Goal: Task Accomplishment & Management: Complete application form

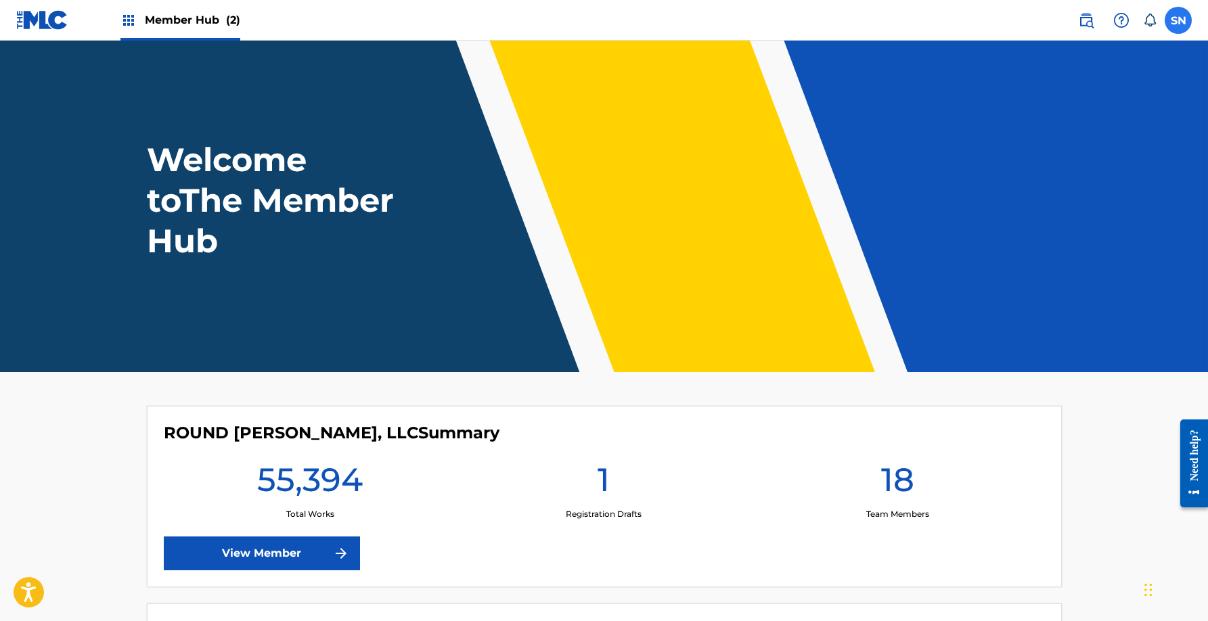
click at [1186, 19] on label at bounding box center [1177, 20] width 27 height 27
click at [1178, 20] on input "SN [PERSON_NAME] [EMAIL_ADDRESS][DOMAIN_NAME] Notification Preferences Profile …" at bounding box center [1178, 20] width 0 height 0
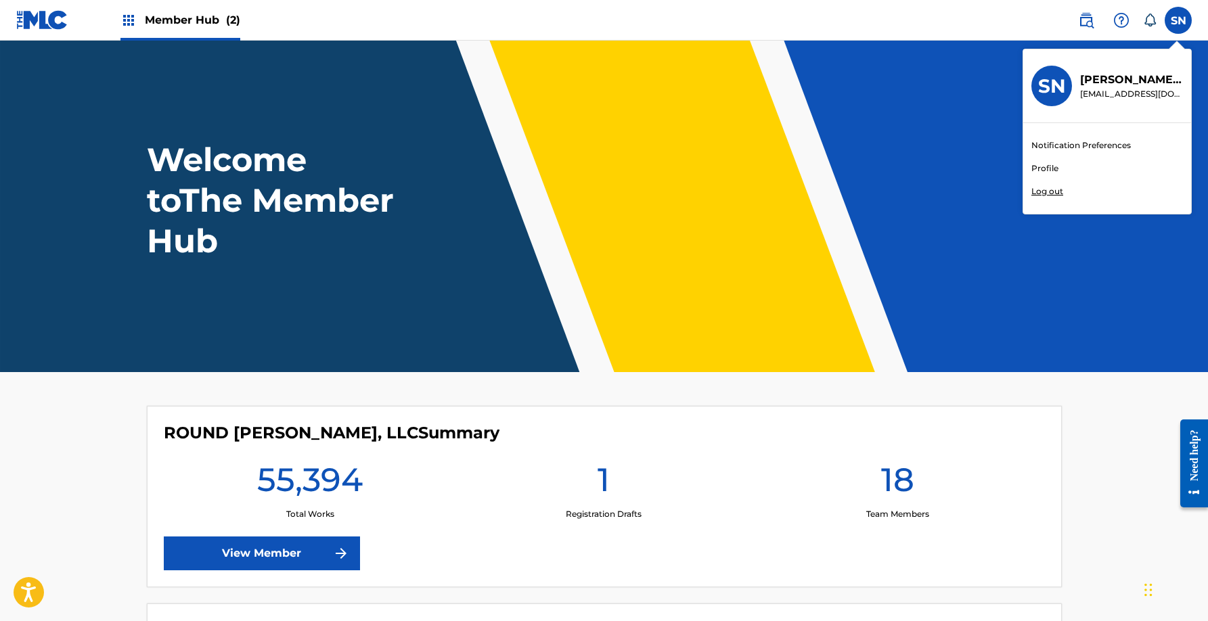
click at [1045, 192] on p "Log out" at bounding box center [1047, 191] width 32 height 12
click at [1178, 20] on input "SN [PERSON_NAME] [EMAIL_ADDRESS][DOMAIN_NAME] Notification Preferences Profile …" at bounding box center [1178, 20] width 0 height 0
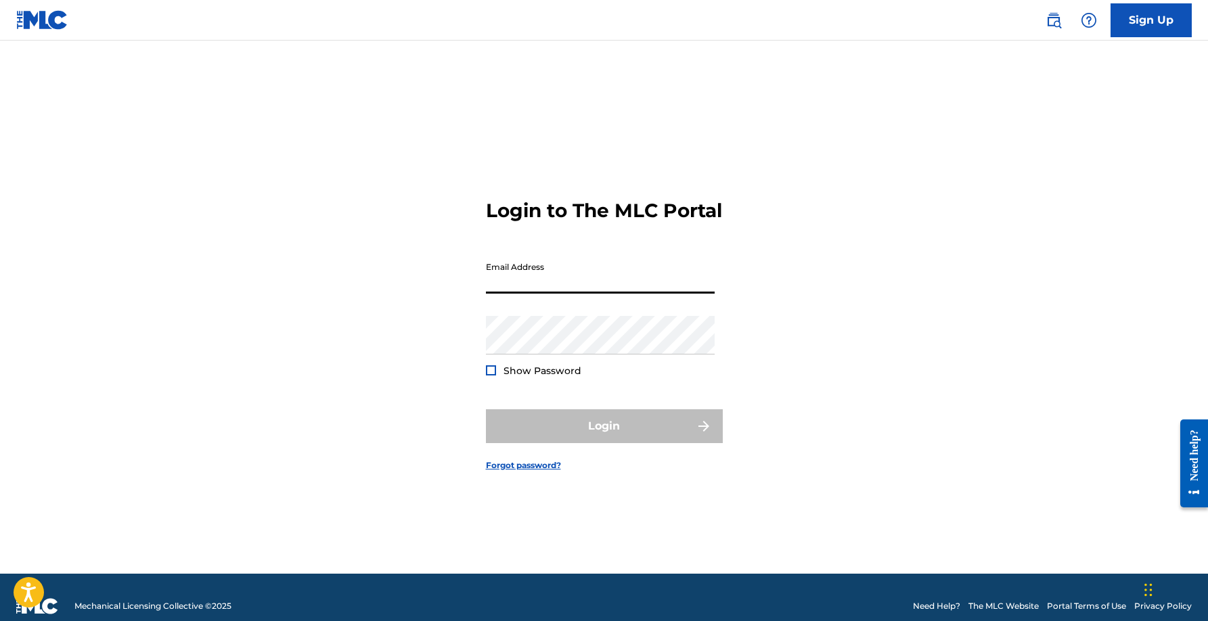
click at [565, 287] on input "Email Address" at bounding box center [600, 274] width 229 height 39
type input "[EMAIL_ADDRESS][DOMAIN_NAME]"
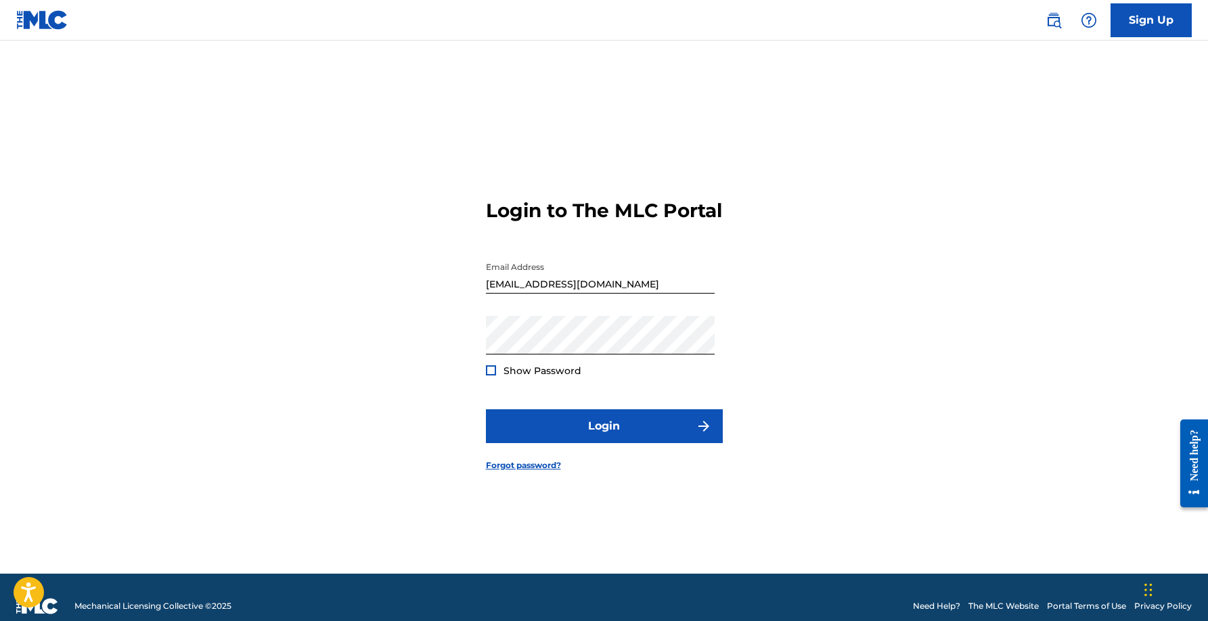
click at [505, 377] on span "Show Password" at bounding box center [542, 371] width 78 height 12
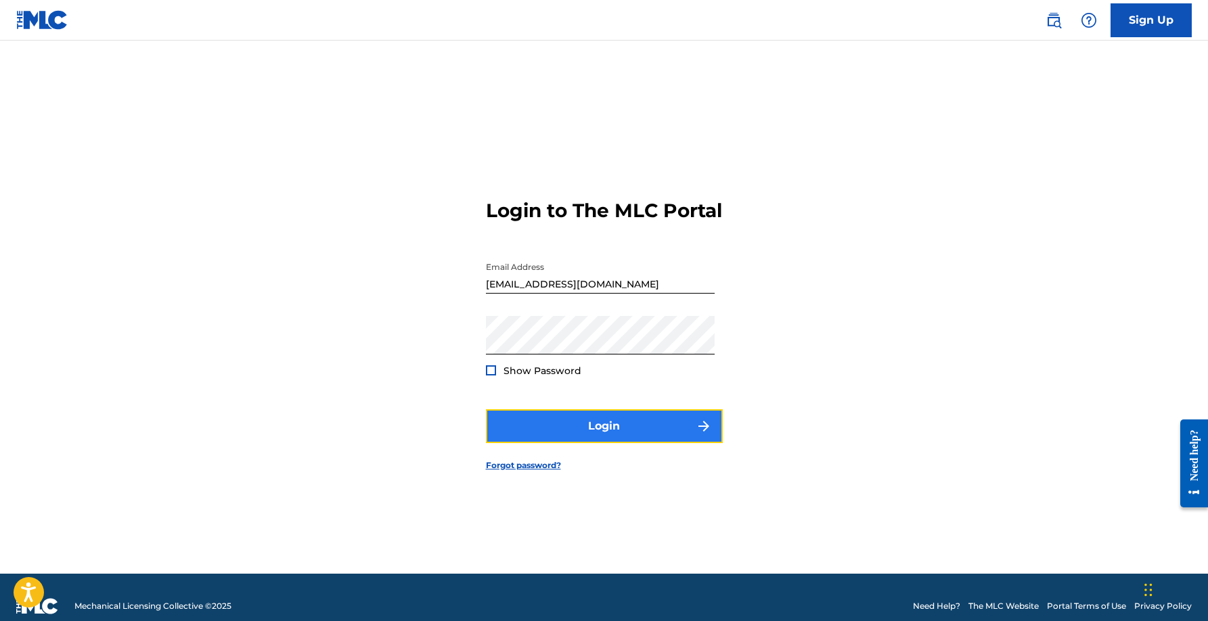
click at [620, 443] on button "Login" at bounding box center [604, 426] width 237 height 34
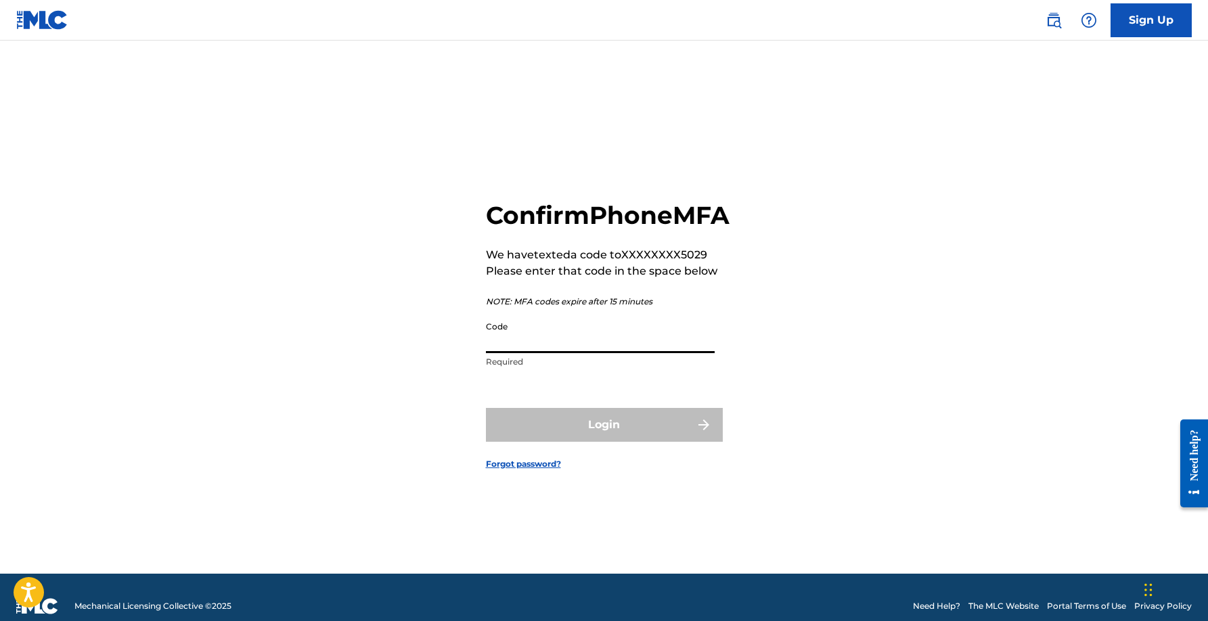
click at [583, 346] on input "Code" at bounding box center [600, 334] width 229 height 39
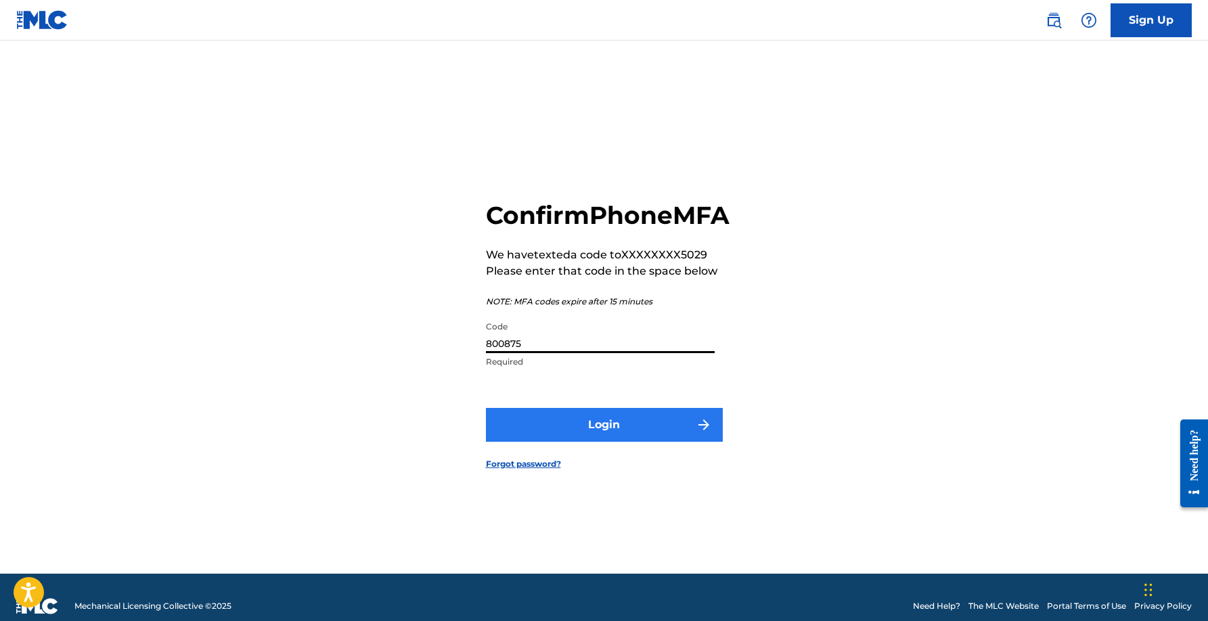
type input "800875"
click at [648, 429] on button "Login" at bounding box center [604, 425] width 237 height 34
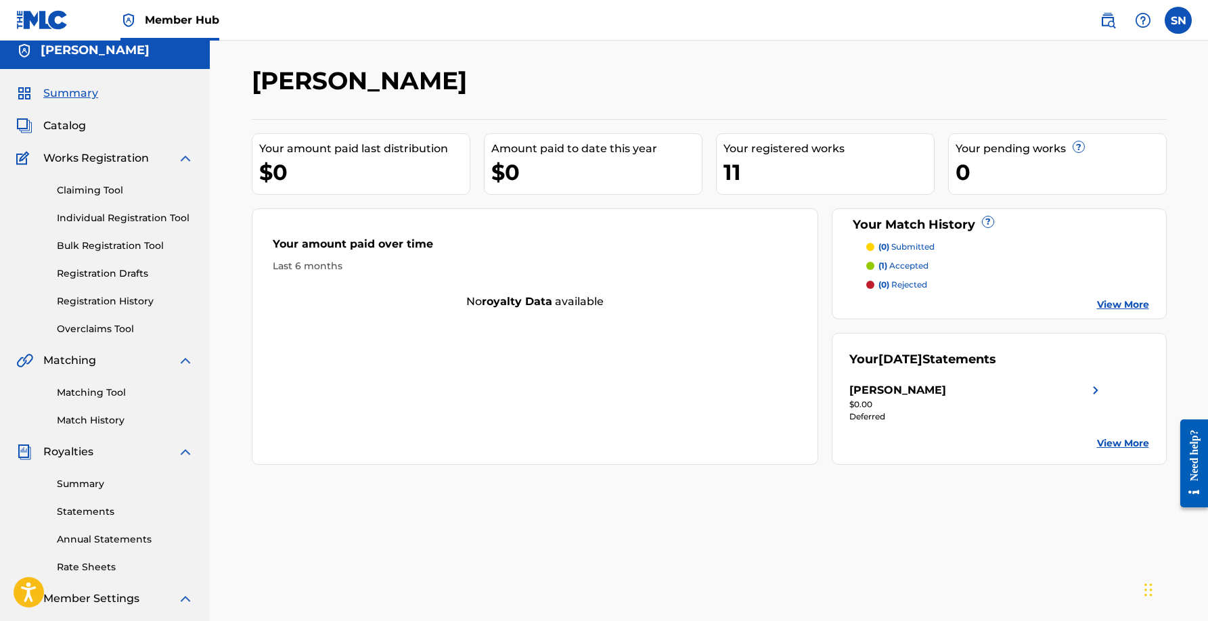
scroll to position [16, 0]
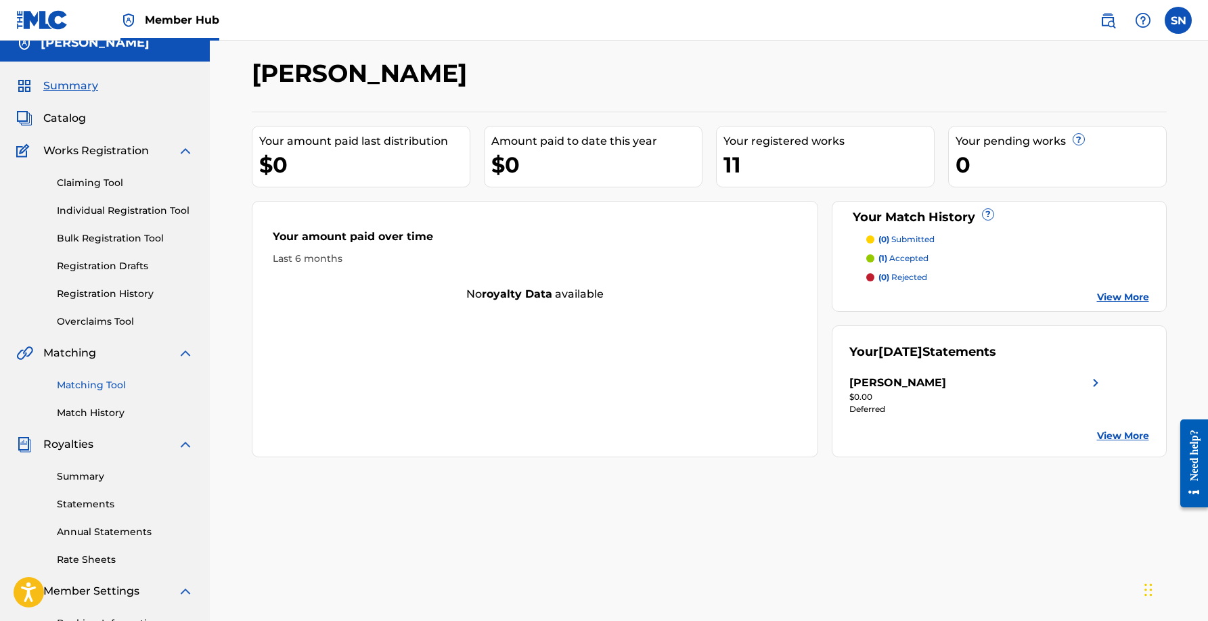
click at [94, 386] on link "Matching Tool" at bounding box center [125, 385] width 137 height 14
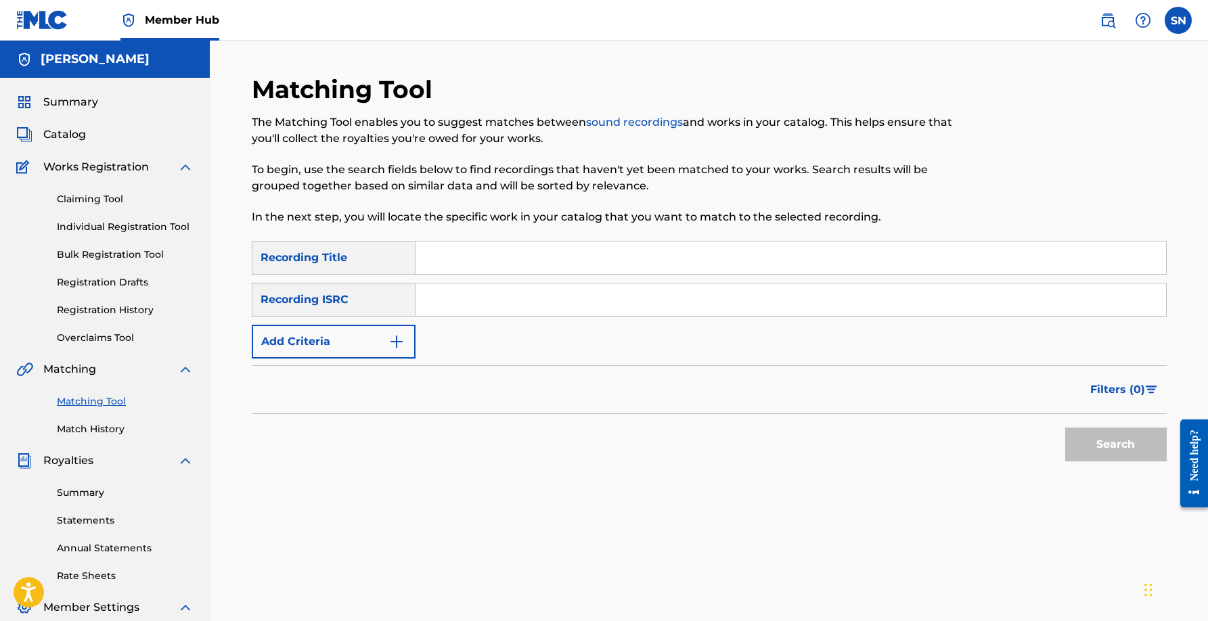
click at [451, 261] on input "Search Form" at bounding box center [790, 258] width 750 height 32
click at [332, 360] on form "SearchWithCriteria9b4201c8-8342-418b-9f56-ef24f27bb095 Recording Title SearchWi…" at bounding box center [709, 354] width 915 height 227
click at [342, 344] on button "Add Criteria" at bounding box center [334, 342] width 164 height 34
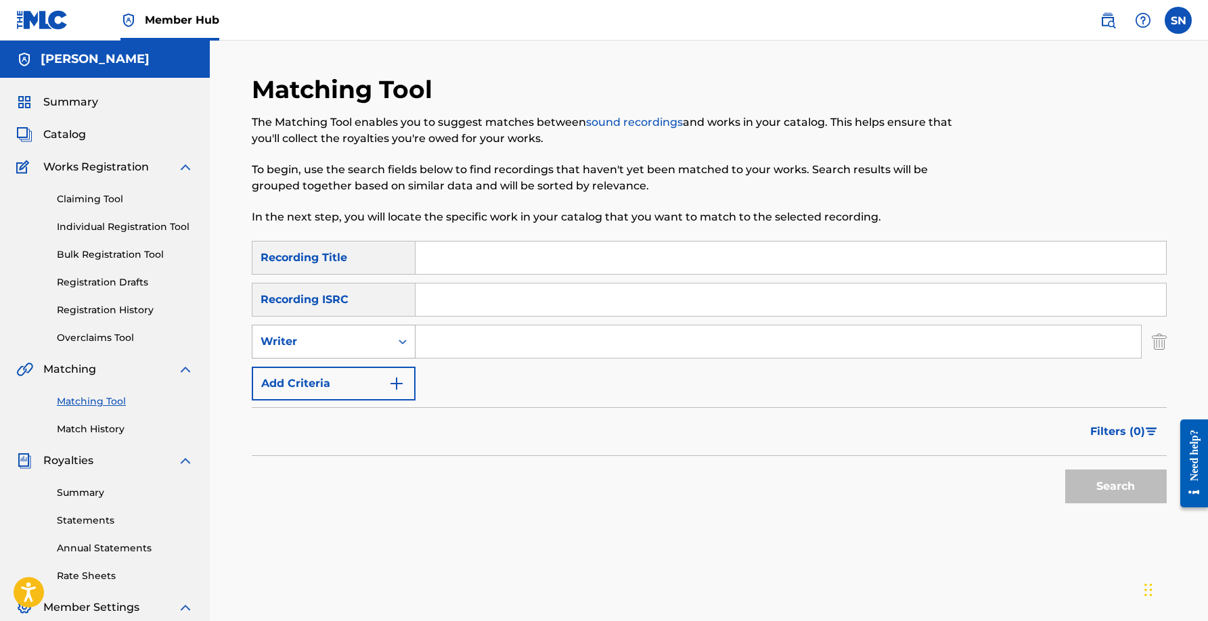
click at [346, 341] on div "Writer" at bounding box center [321, 342] width 122 height 16
click at [345, 369] on div "Recording Artist" at bounding box center [333, 376] width 162 height 34
click at [456, 353] on input "Search Form" at bounding box center [777, 341] width 725 height 32
type input "delta thieves"
click at [1065, 470] on button "Search" at bounding box center [1115, 487] width 101 height 34
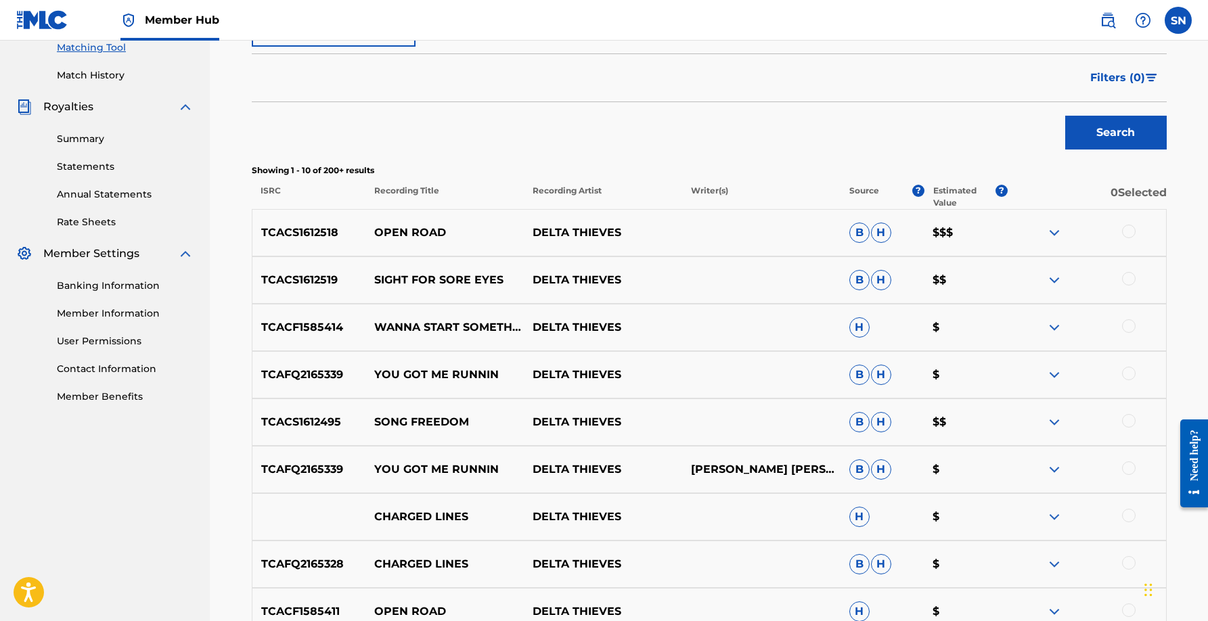
scroll to position [360, 0]
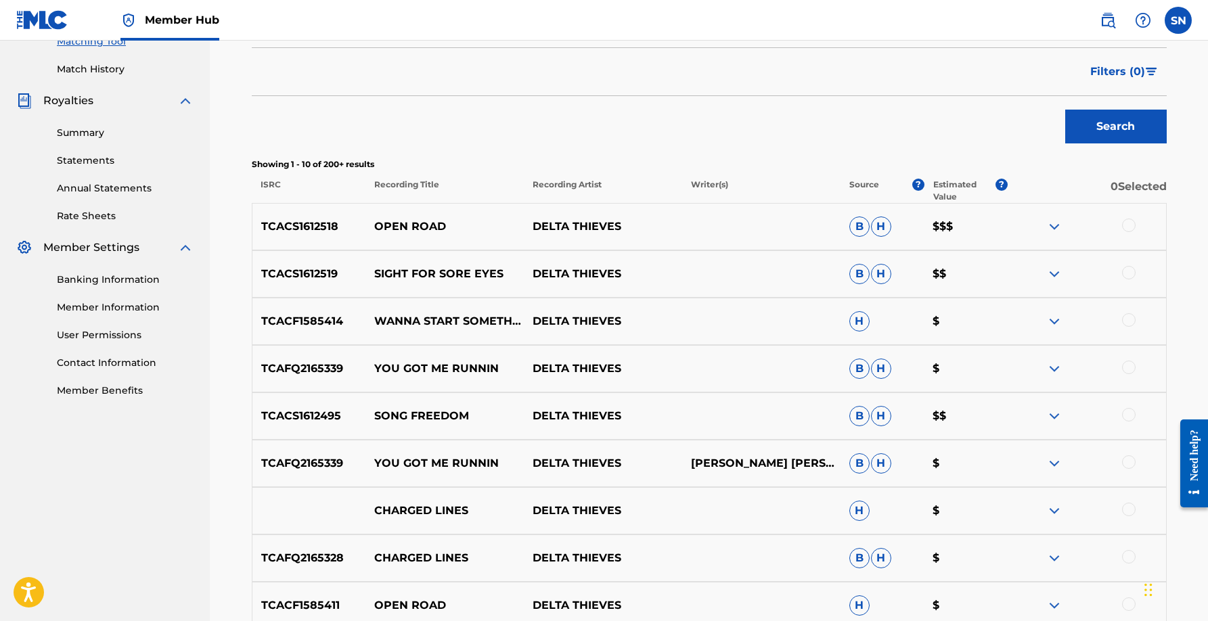
click at [1049, 224] on img at bounding box center [1054, 227] width 16 height 16
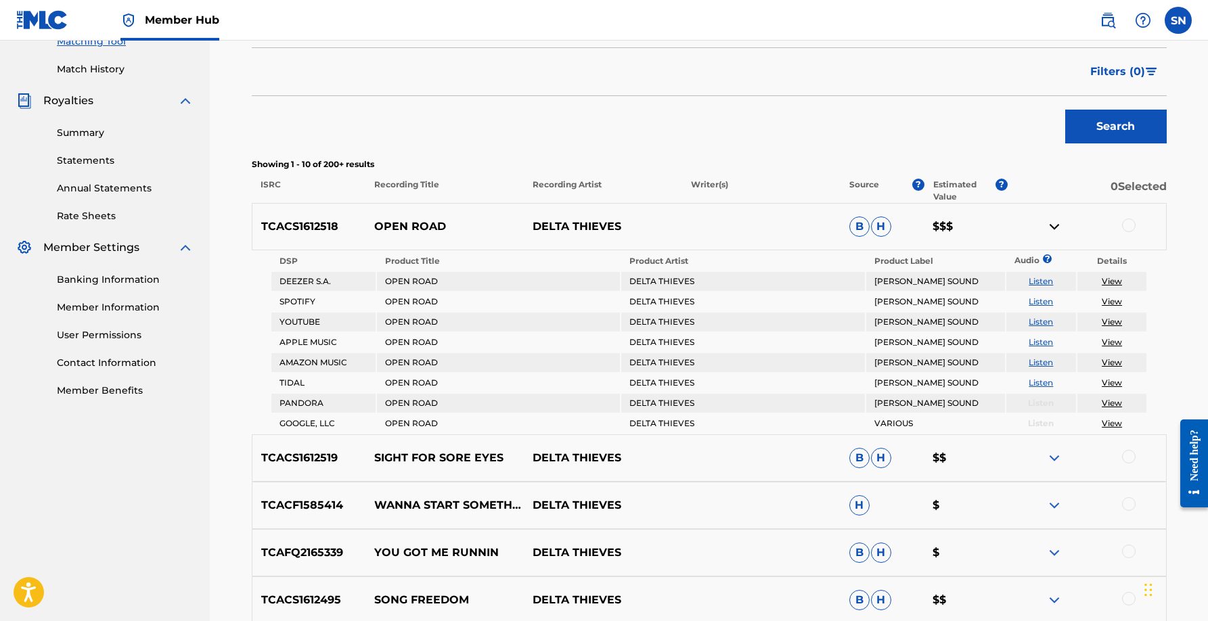
click at [1050, 222] on img at bounding box center [1054, 227] width 16 height 16
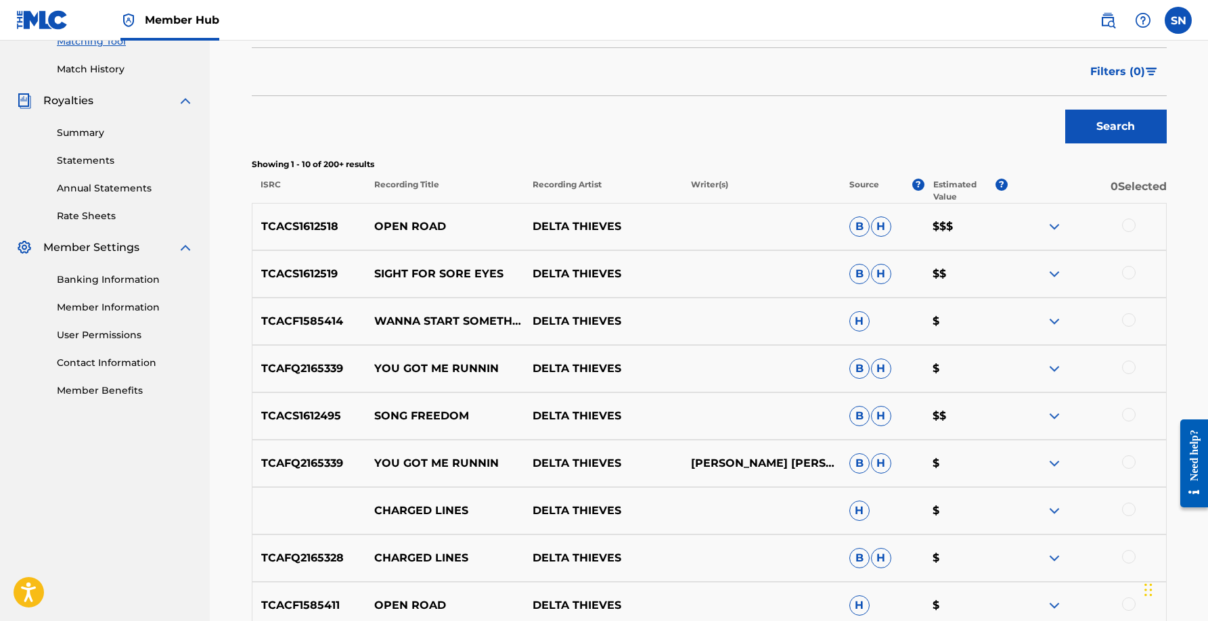
click at [1126, 222] on div at bounding box center [1129, 226] width 14 height 14
click at [947, 514] on button "Match 1 Group" at bounding box center [951, 511] width 150 height 34
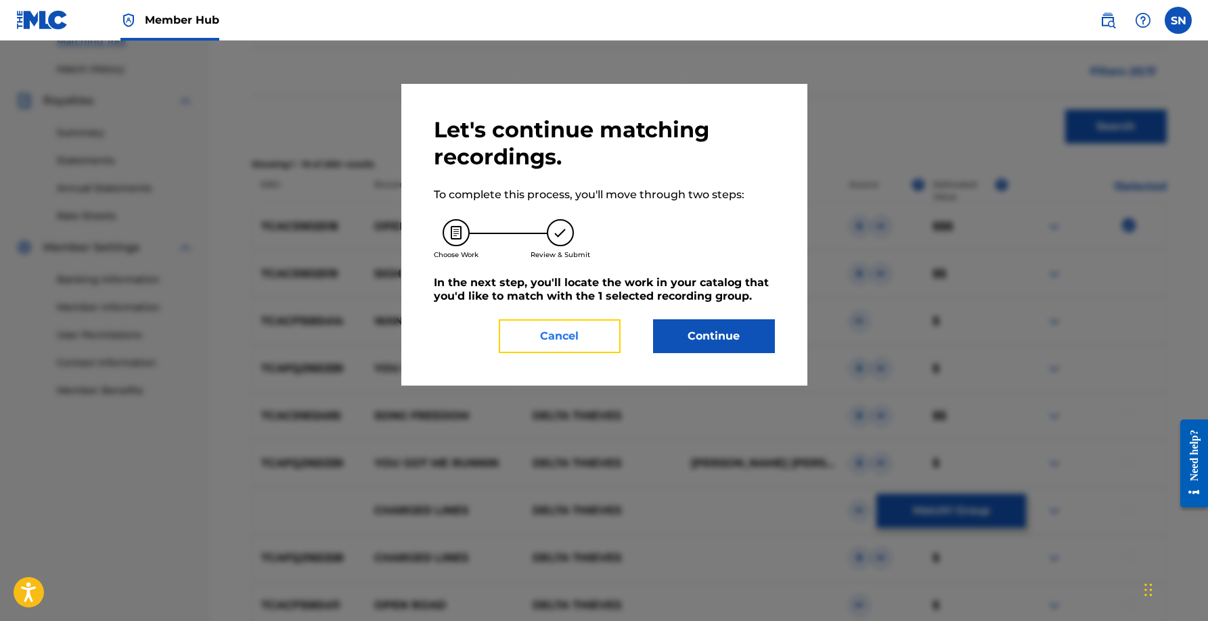
click at [588, 337] on button "Cancel" at bounding box center [560, 336] width 122 height 34
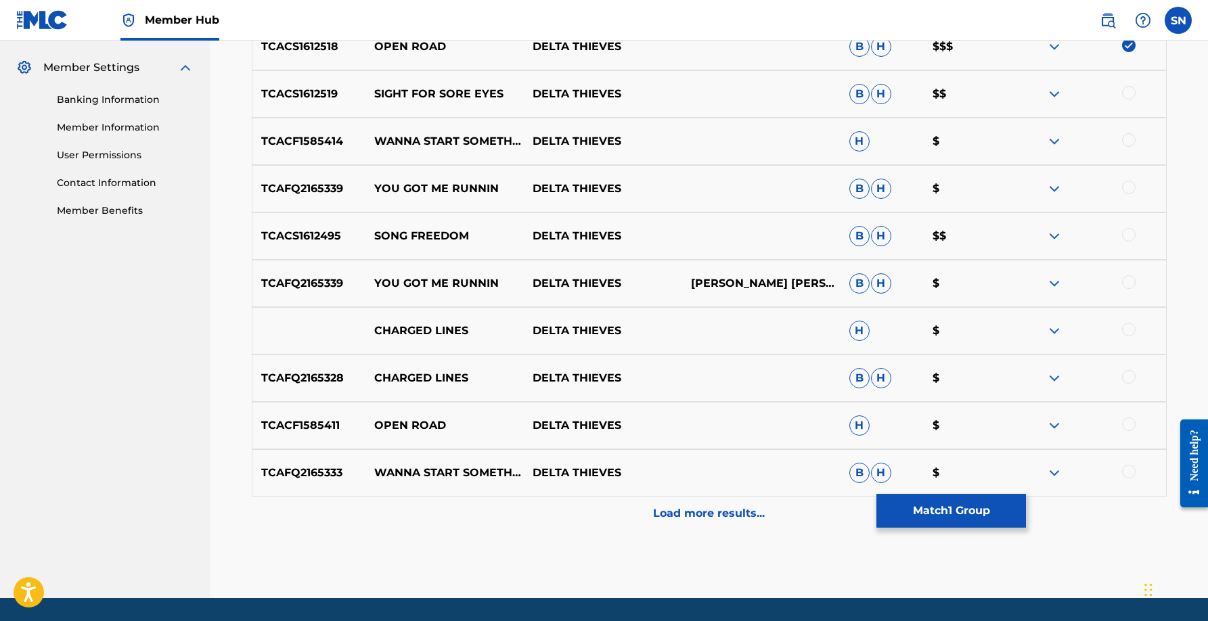
scroll to position [543, 0]
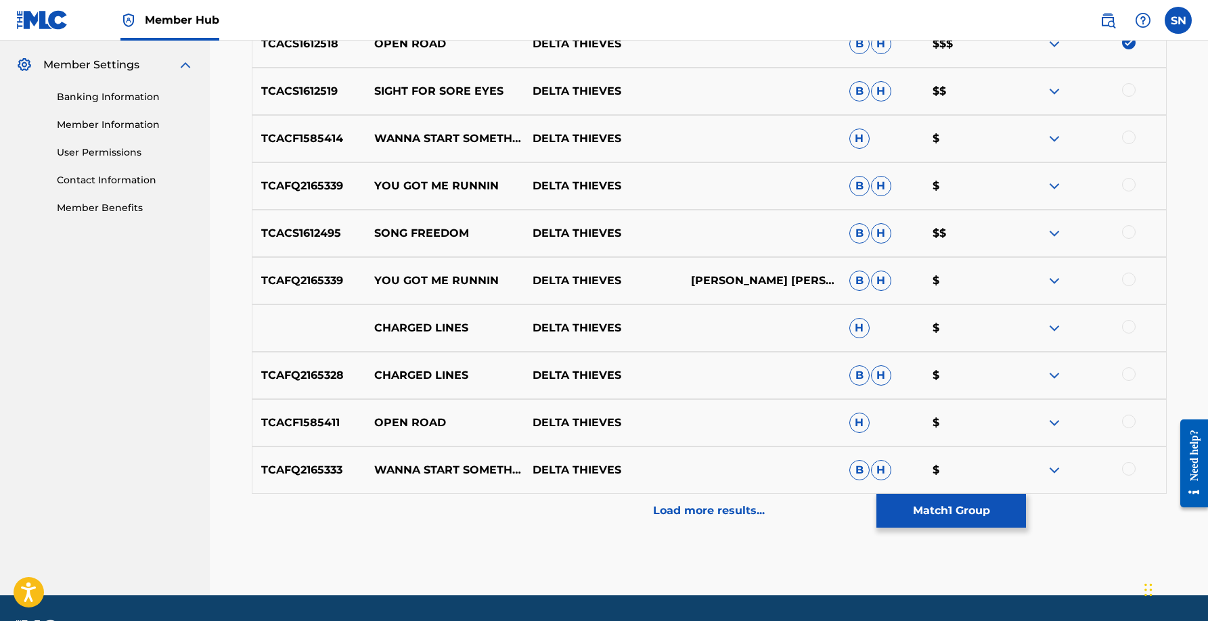
click at [1128, 426] on div at bounding box center [1129, 422] width 14 height 14
click at [920, 511] on button "Match 2 Groups" at bounding box center [951, 511] width 150 height 34
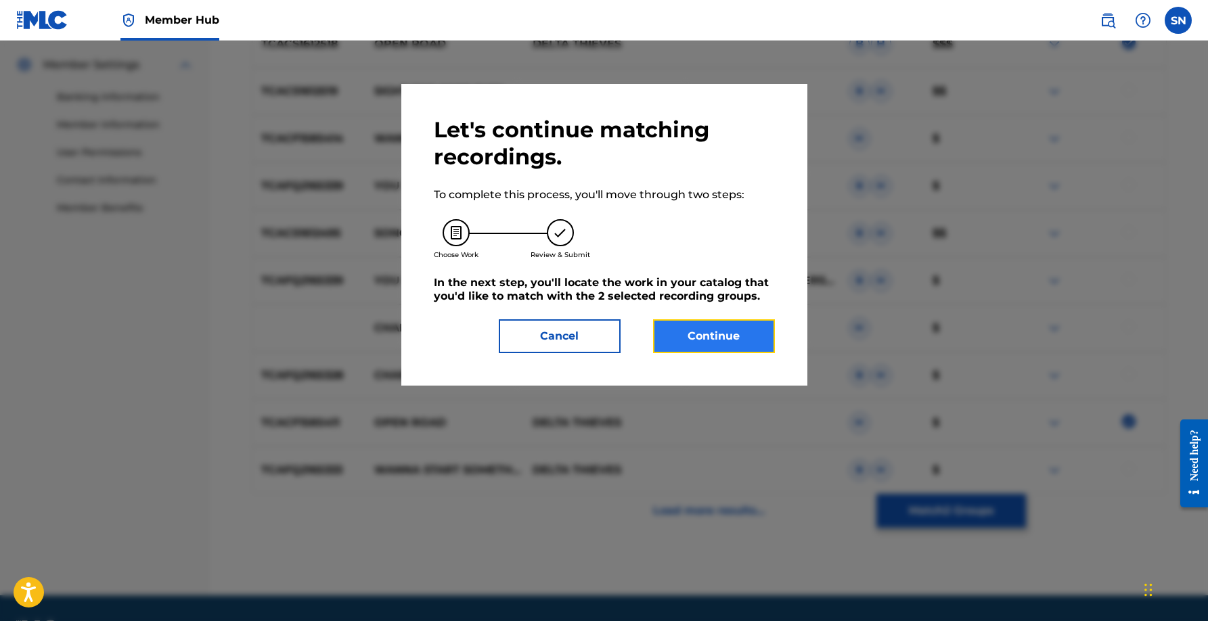
click at [747, 342] on button "Continue" at bounding box center [714, 336] width 122 height 34
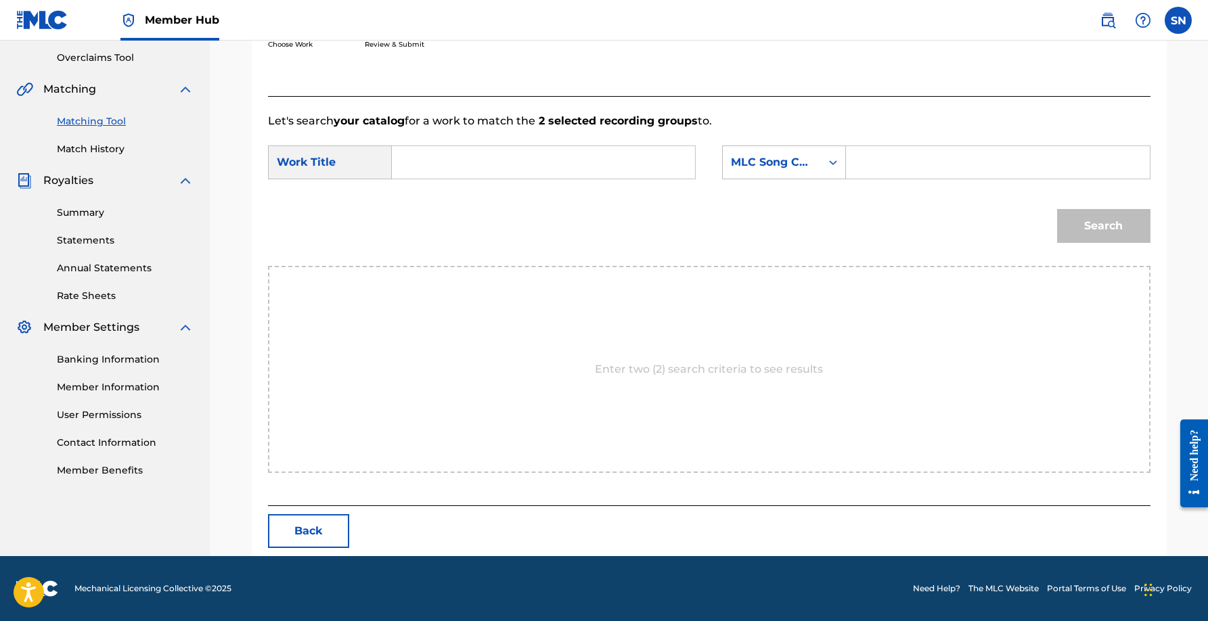
click at [536, 165] on input "Search Form" at bounding box center [543, 162] width 280 height 32
type input "open road"
click at [572, 228] on div "Search" at bounding box center [709, 231] width 882 height 70
click at [1080, 232] on div "Search" at bounding box center [1100, 223] width 100 height 54
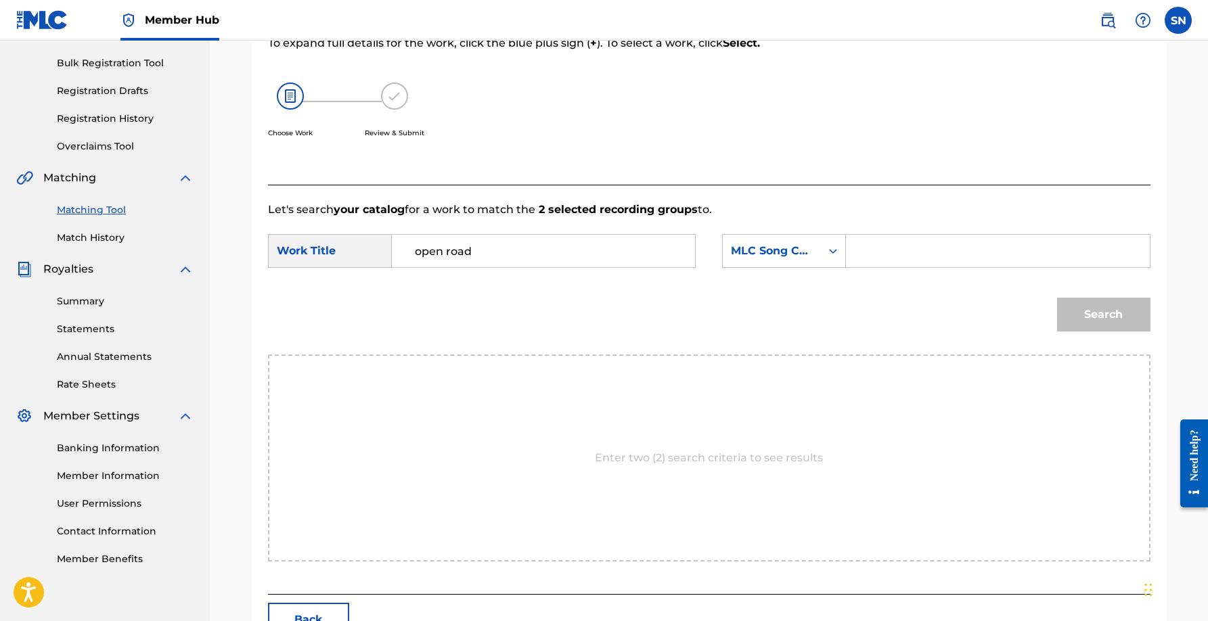
scroll to position [124, 0]
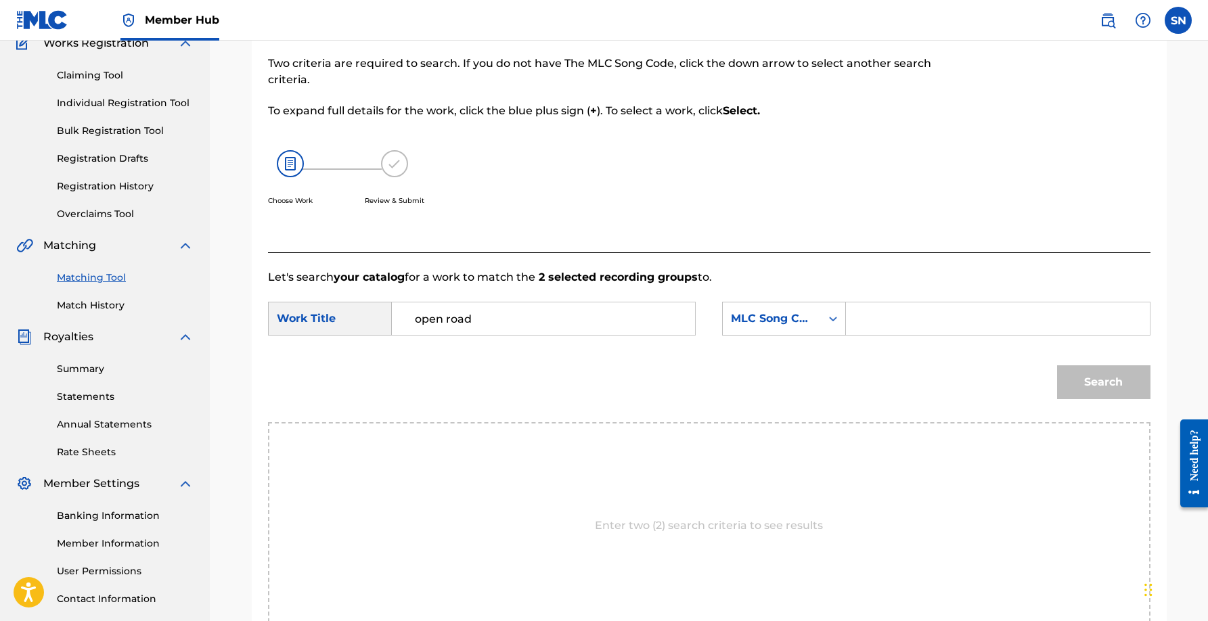
click at [454, 273] on p "Let's search your catalog for a work to match the 2 selected recording groups t…" at bounding box center [709, 277] width 882 height 16
click at [336, 314] on div "Work Title" at bounding box center [330, 319] width 124 height 34
click at [445, 320] on input "open road" at bounding box center [543, 318] width 280 height 32
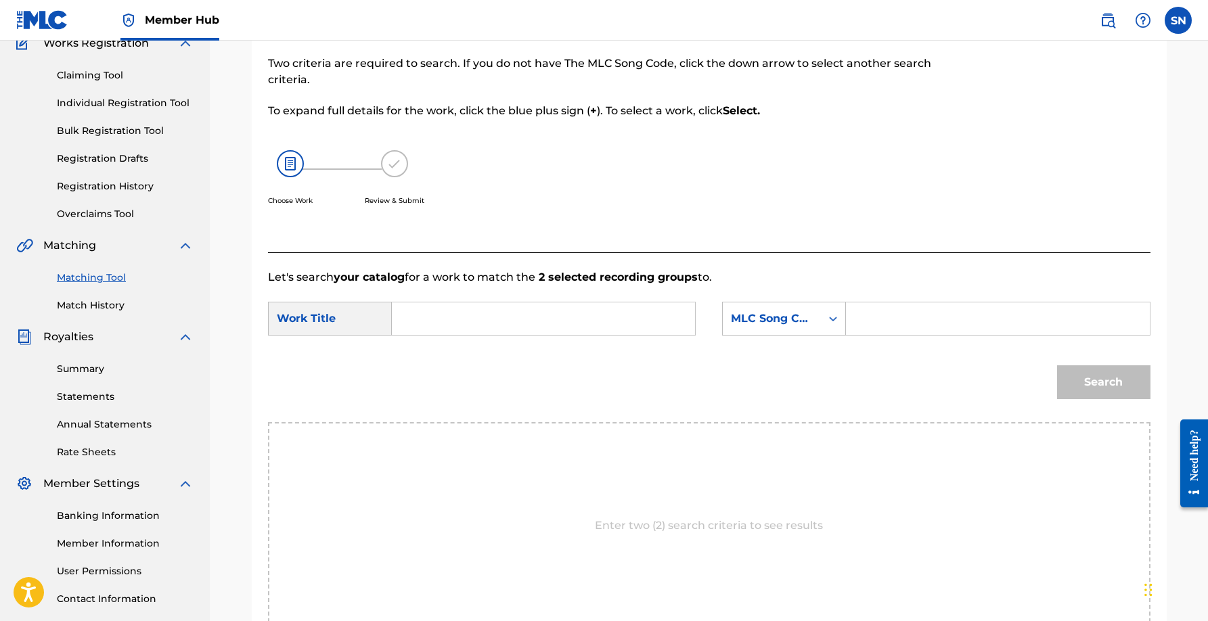
click at [589, 474] on div "Enter two (2) search criteria to see results" at bounding box center [709, 525] width 882 height 207
click at [580, 315] on input "Search Form" at bounding box center [543, 318] width 280 height 32
click at [804, 323] on div "MLC Song Code" at bounding box center [772, 319] width 82 height 16
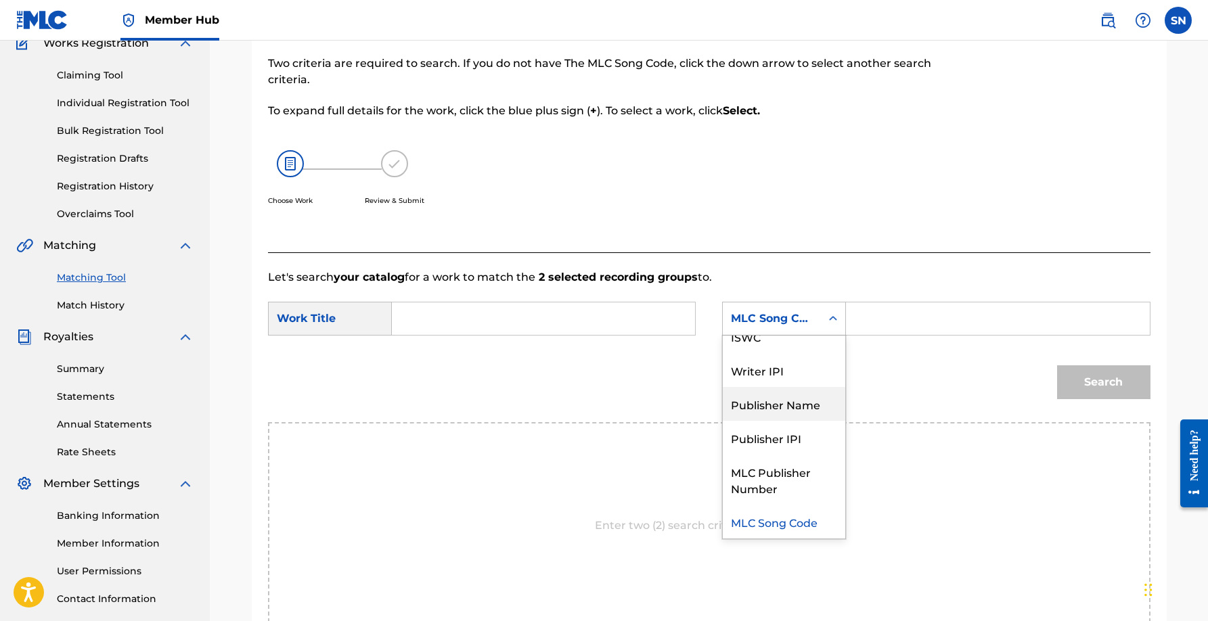
click at [792, 397] on div "Publisher Name" at bounding box center [784, 404] width 122 height 34
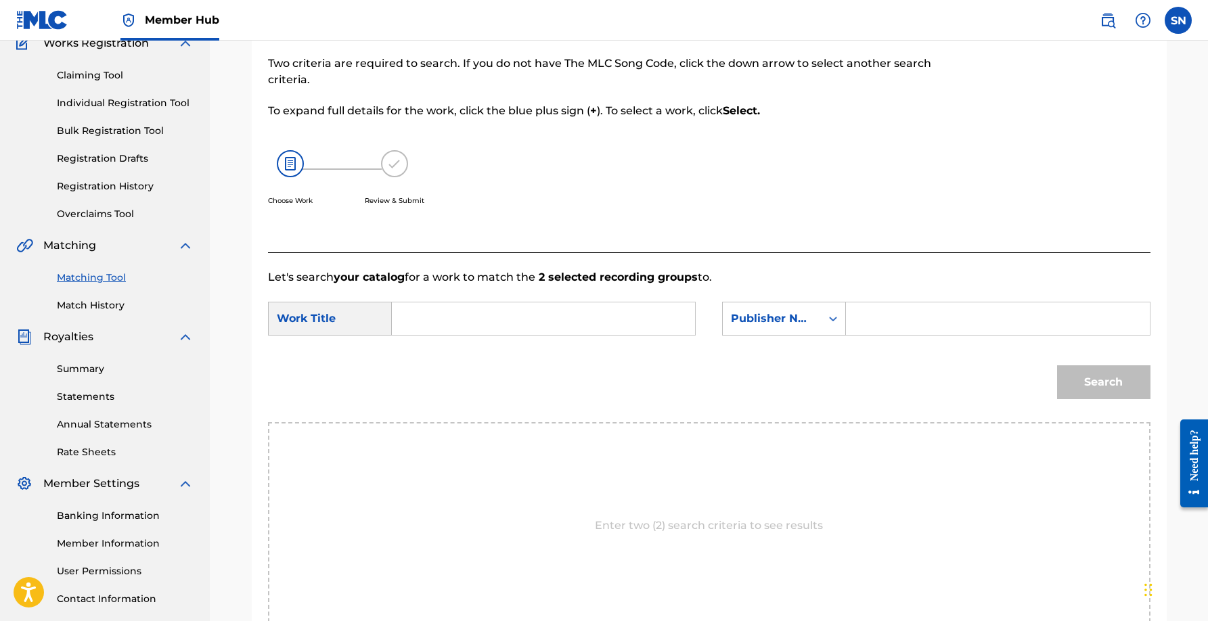
click at [561, 307] on input "Search Form" at bounding box center [543, 318] width 280 height 32
type input "open road"
click at [949, 325] on input "Search Form" at bounding box center [997, 318] width 280 height 32
type input "[PERSON_NAME]"
click at [1087, 371] on button "Search" at bounding box center [1103, 382] width 93 height 34
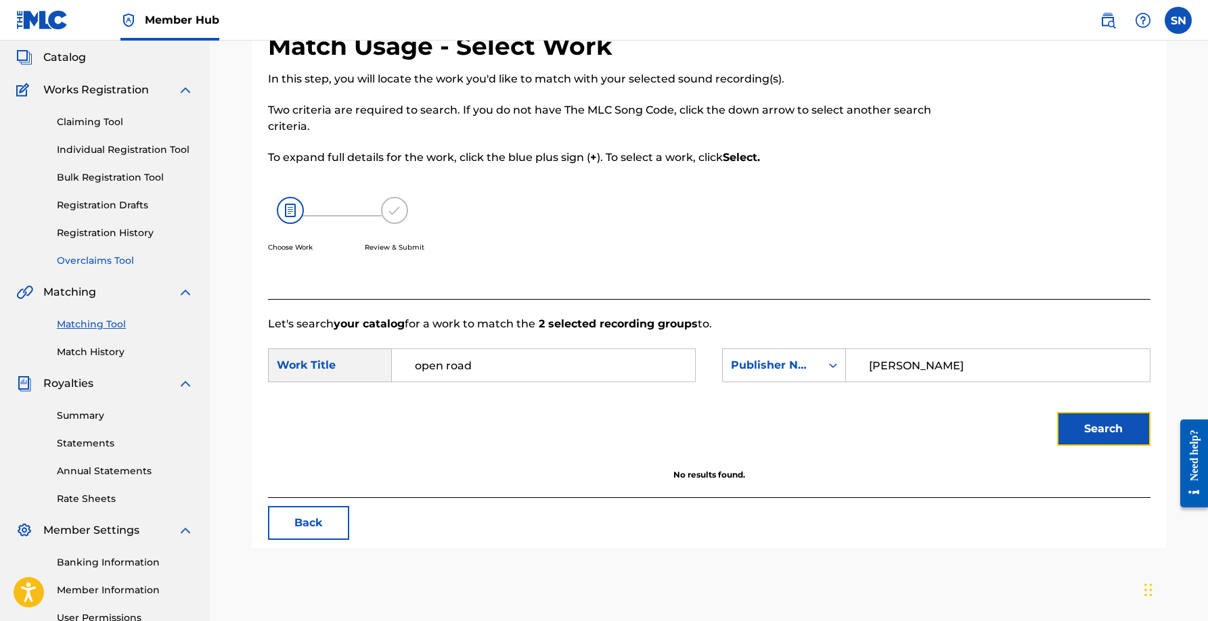
scroll to position [70, 0]
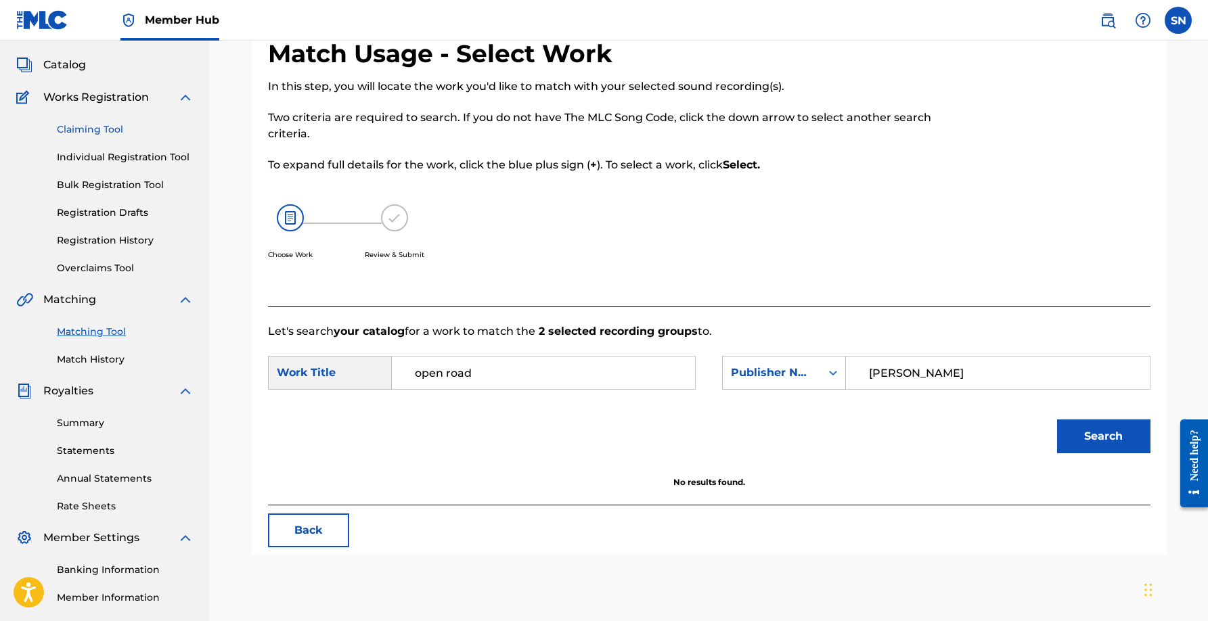
click at [104, 129] on link "Claiming Tool" at bounding box center [125, 129] width 137 height 14
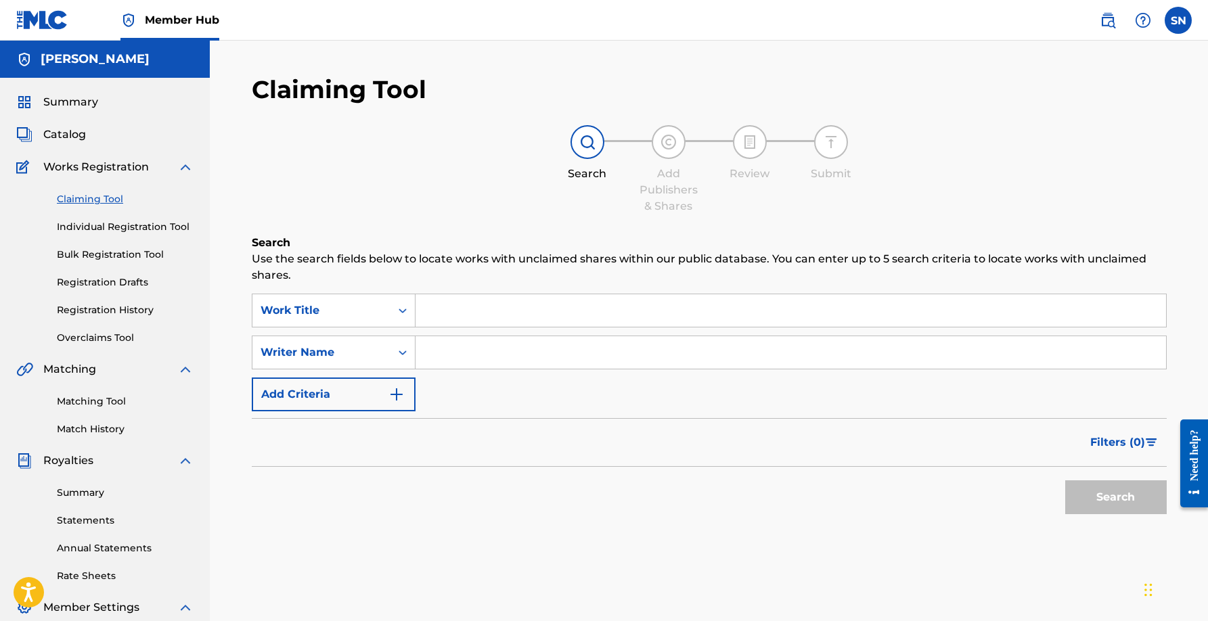
click at [85, 130] on div "Catalog" at bounding box center [104, 135] width 177 height 16
click at [78, 131] on span "Catalog" at bounding box center [64, 135] width 43 height 16
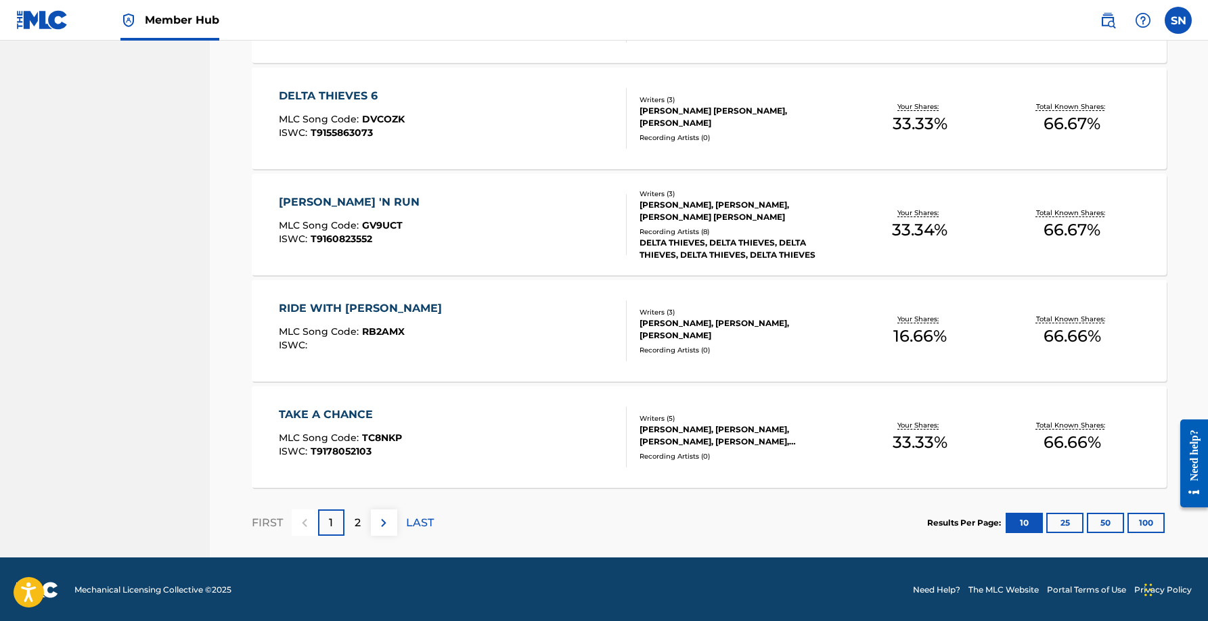
scroll to position [928, 0]
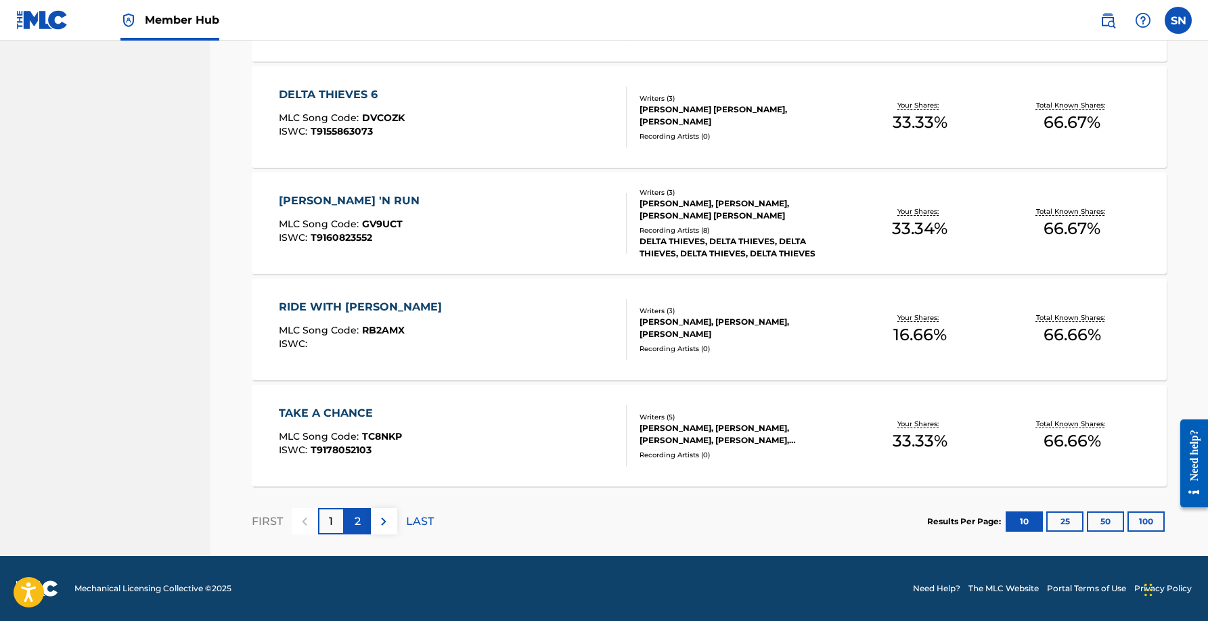
click at [363, 518] on div "2" at bounding box center [357, 521] width 26 height 26
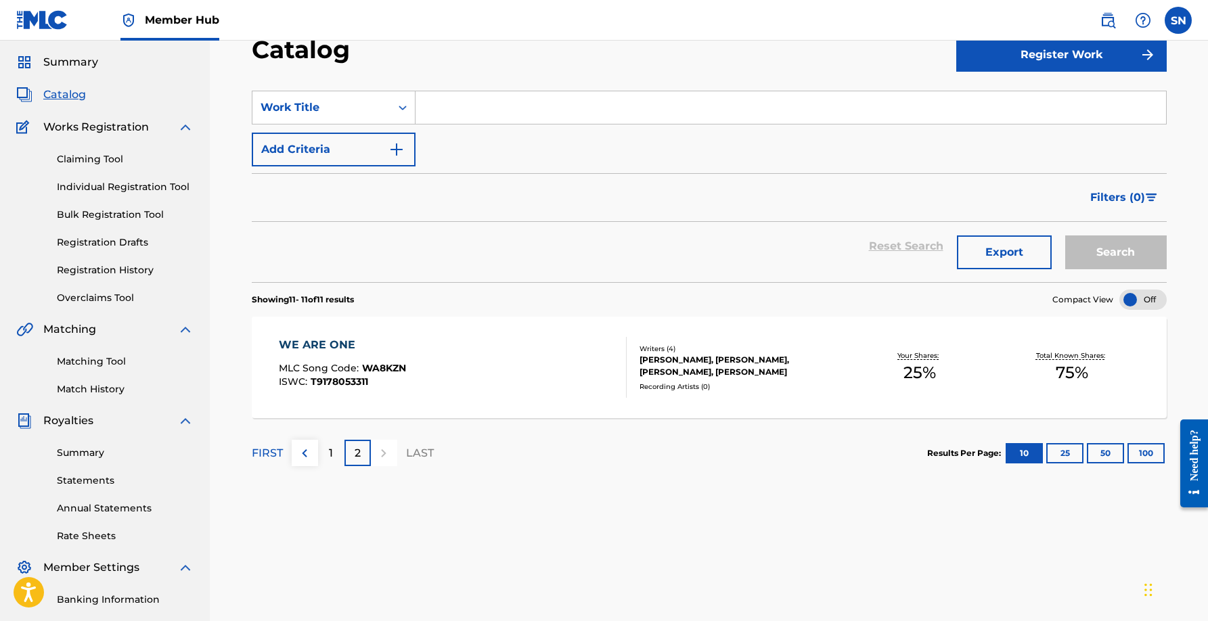
scroll to position [0, 0]
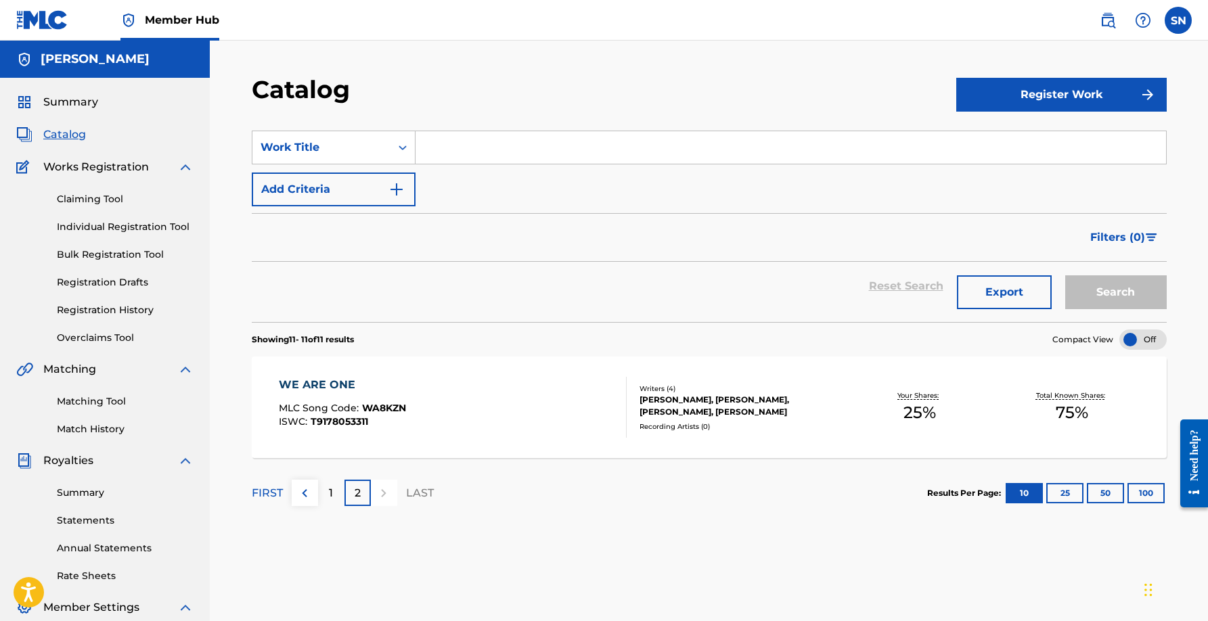
click at [70, 139] on span "Catalog" at bounding box center [64, 135] width 43 height 16
click at [327, 495] on div "1" at bounding box center [331, 493] width 26 height 26
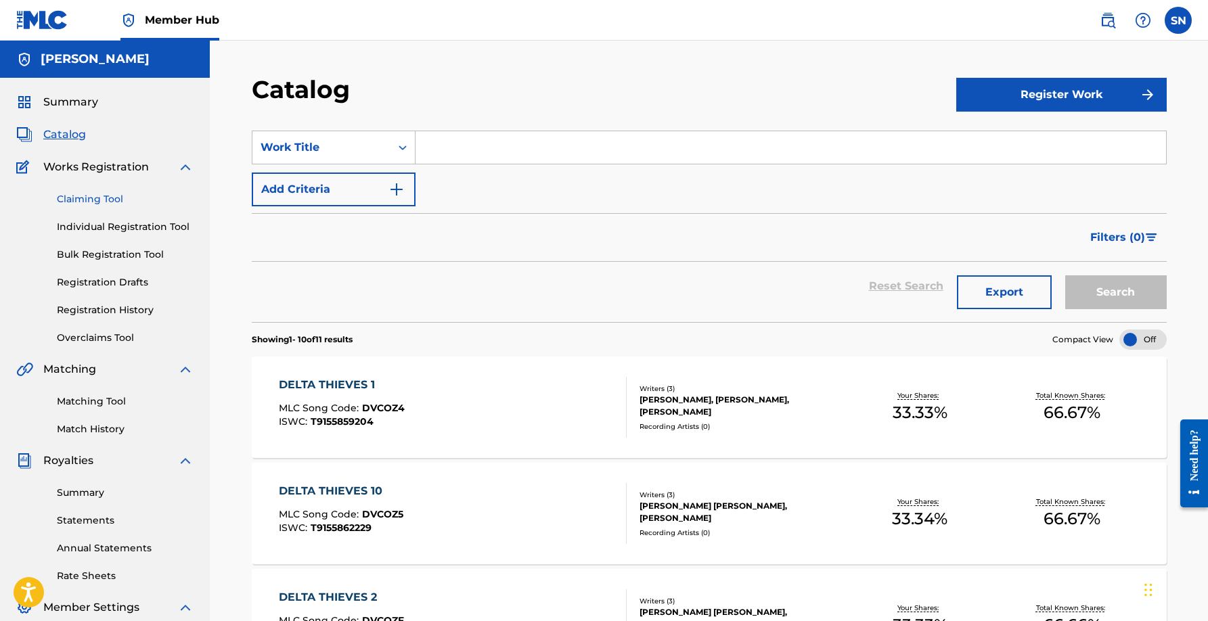
click at [85, 198] on link "Claiming Tool" at bounding box center [125, 199] width 137 height 14
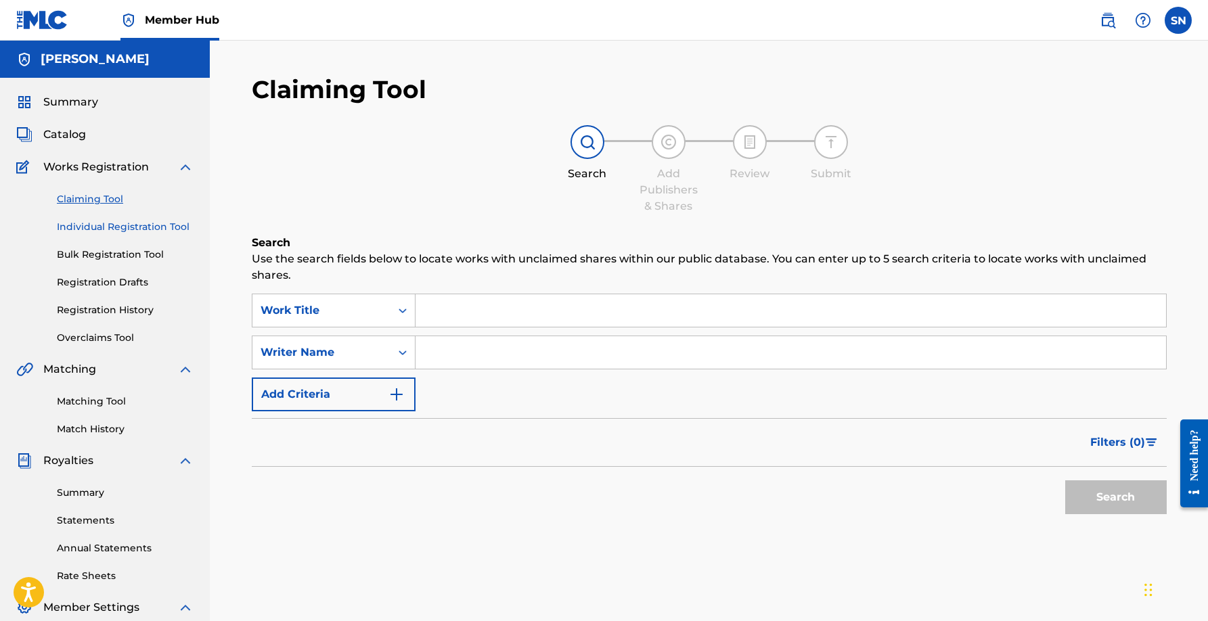
click at [118, 225] on link "Individual Registration Tool" at bounding box center [125, 227] width 137 height 14
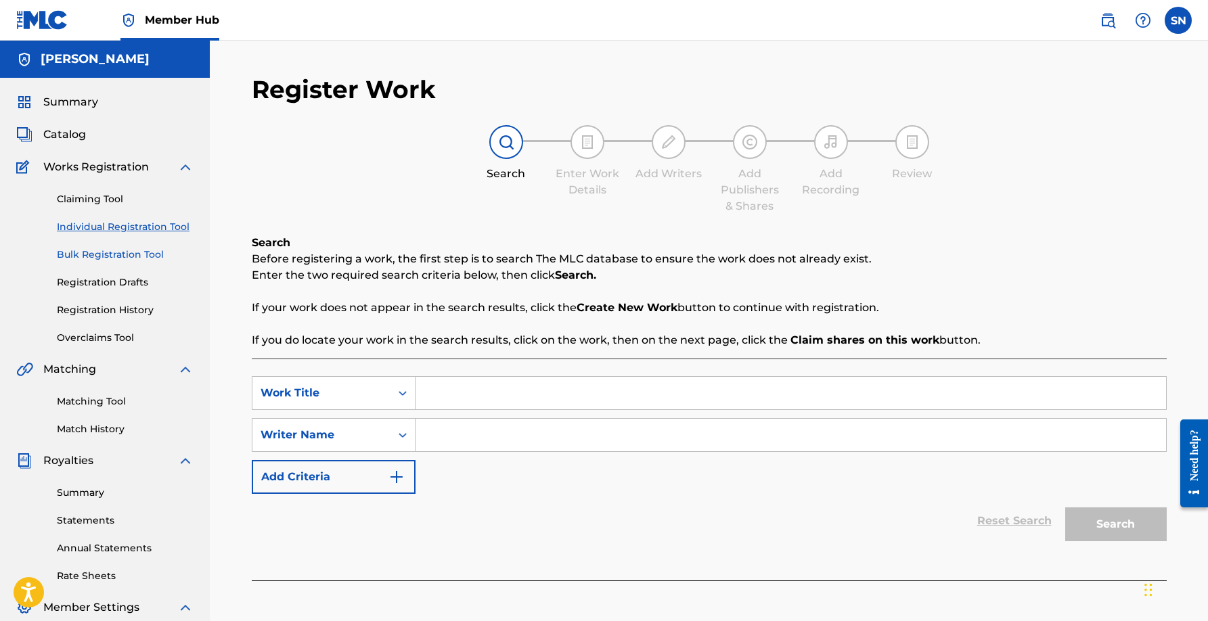
click at [114, 250] on link "Bulk Registration Tool" at bounding box center [125, 255] width 137 height 14
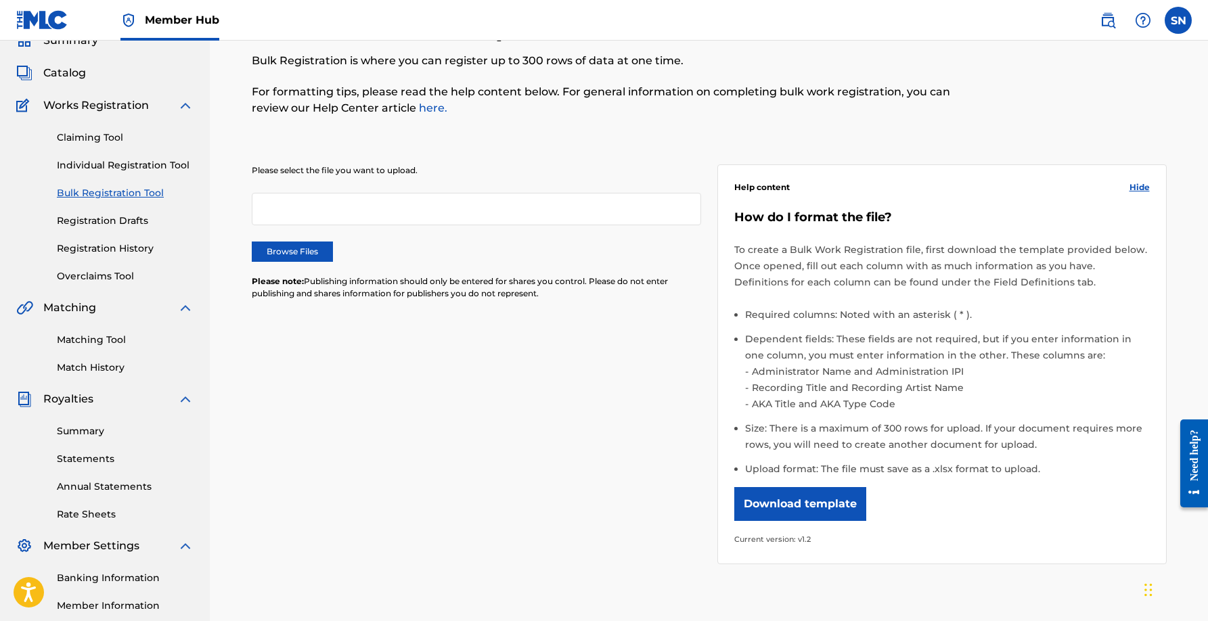
scroll to position [62, 0]
click at [122, 163] on link "Individual Registration Tool" at bounding box center [125, 165] width 137 height 14
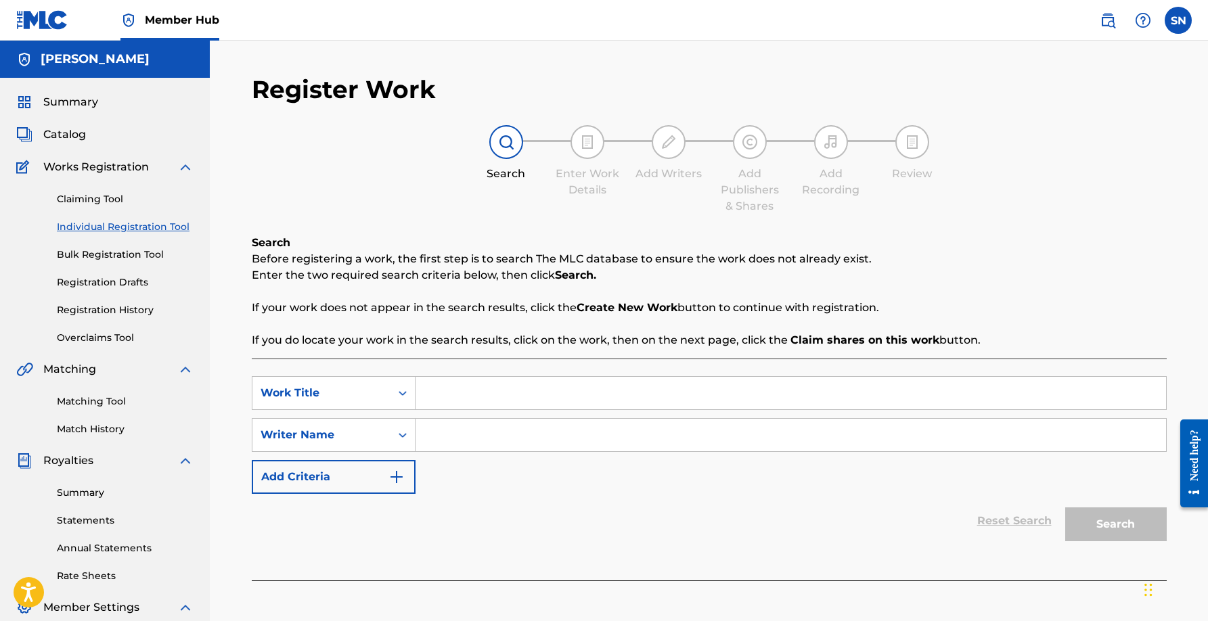
click at [484, 394] on input "Search Form" at bounding box center [790, 393] width 750 height 32
type input "open road"
click at [367, 432] on div "Writer Name" at bounding box center [321, 435] width 122 height 16
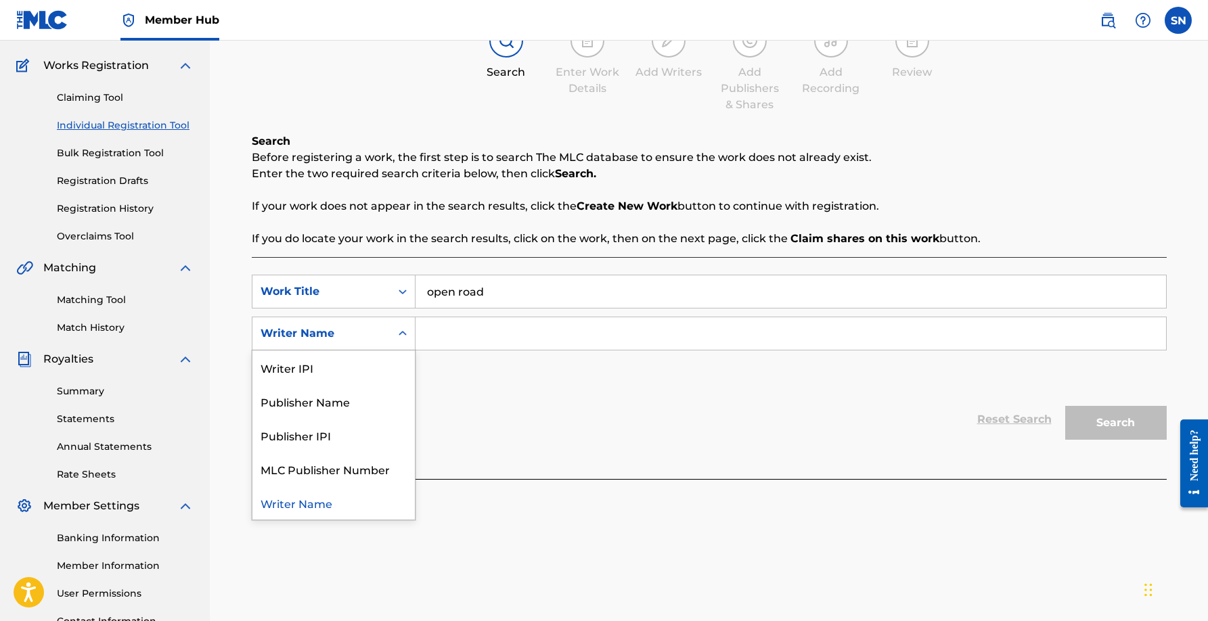
scroll to position [218, 0]
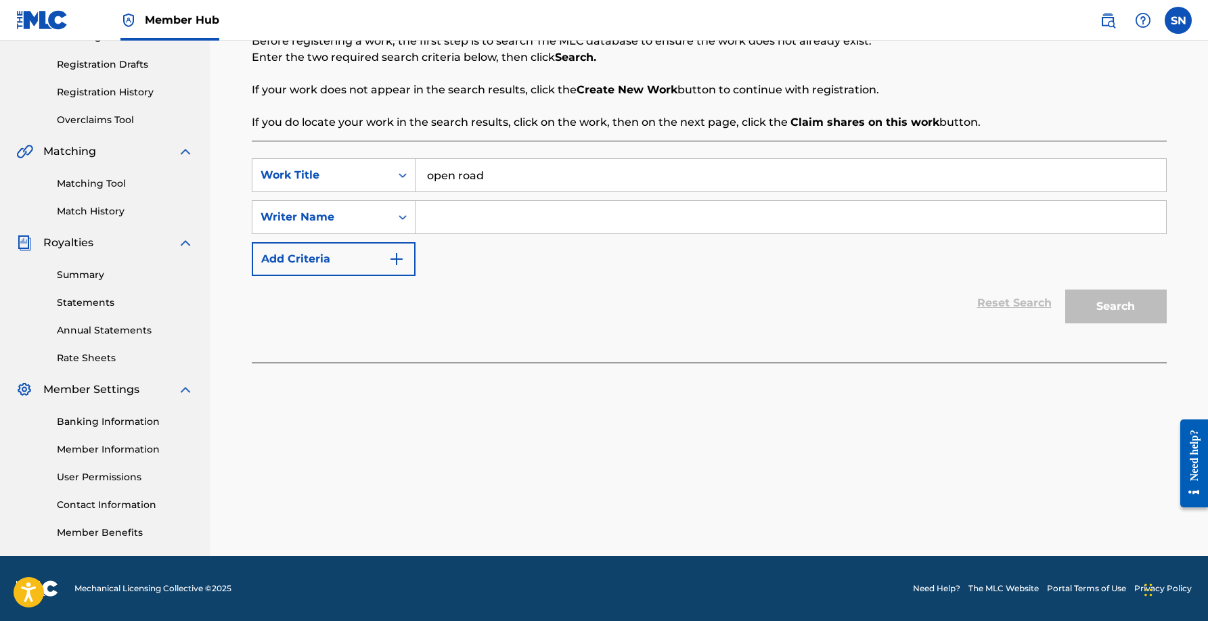
click at [551, 303] on div "Reset Search Search" at bounding box center [709, 303] width 915 height 54
click at [568, 182] on input "open road" at bounding box center [790, 175] width 750 height 32
click at [360, 252] on button "Add Criteria" at bounding box center [334, 259] width 164 height 34
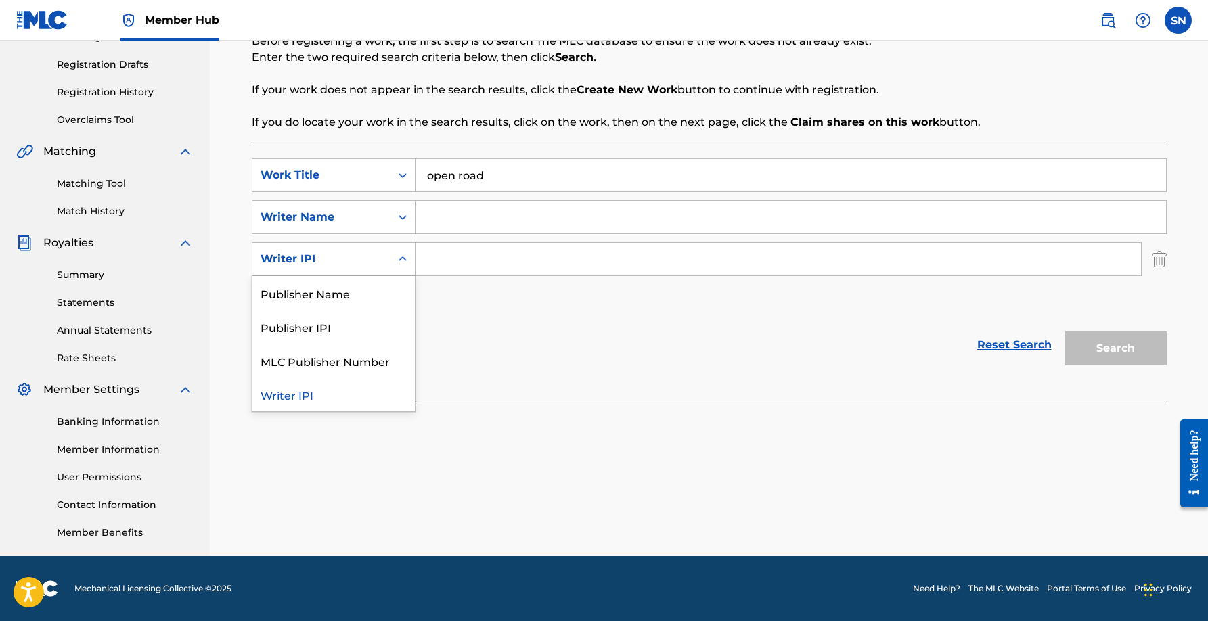
click at [360, 259] on div "Writer IPI" at bounding box center [321, 259] width 122 height 16
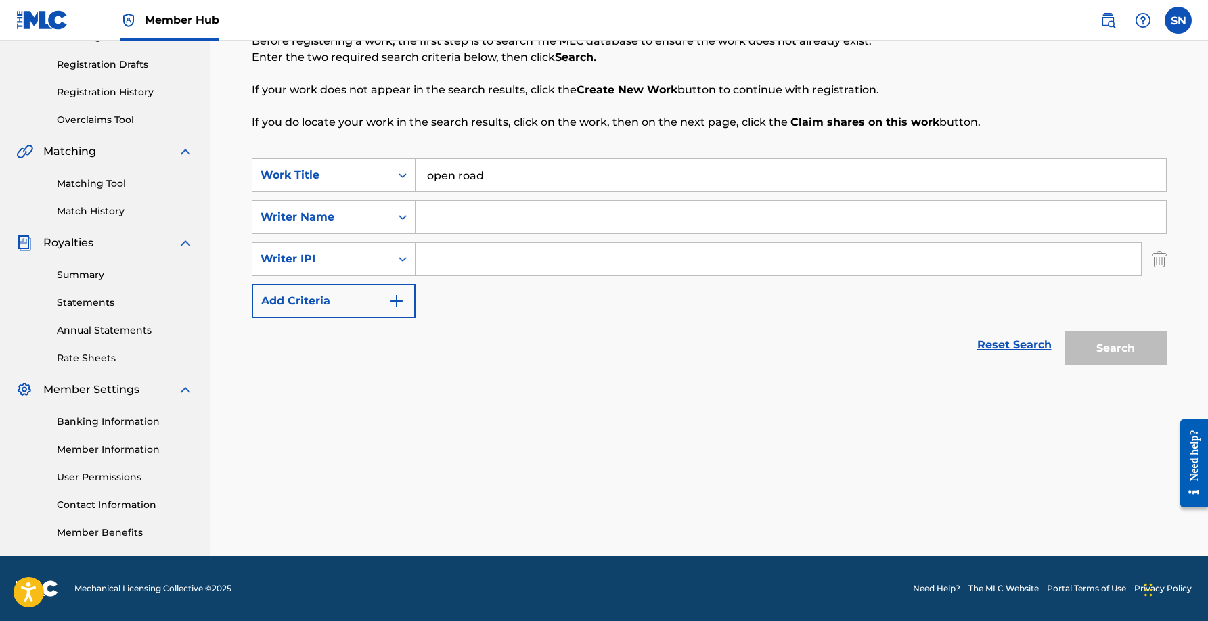
click at [577, 343] on div "Reset Search Search" at bounding box center [709, 345] width 915 height 54
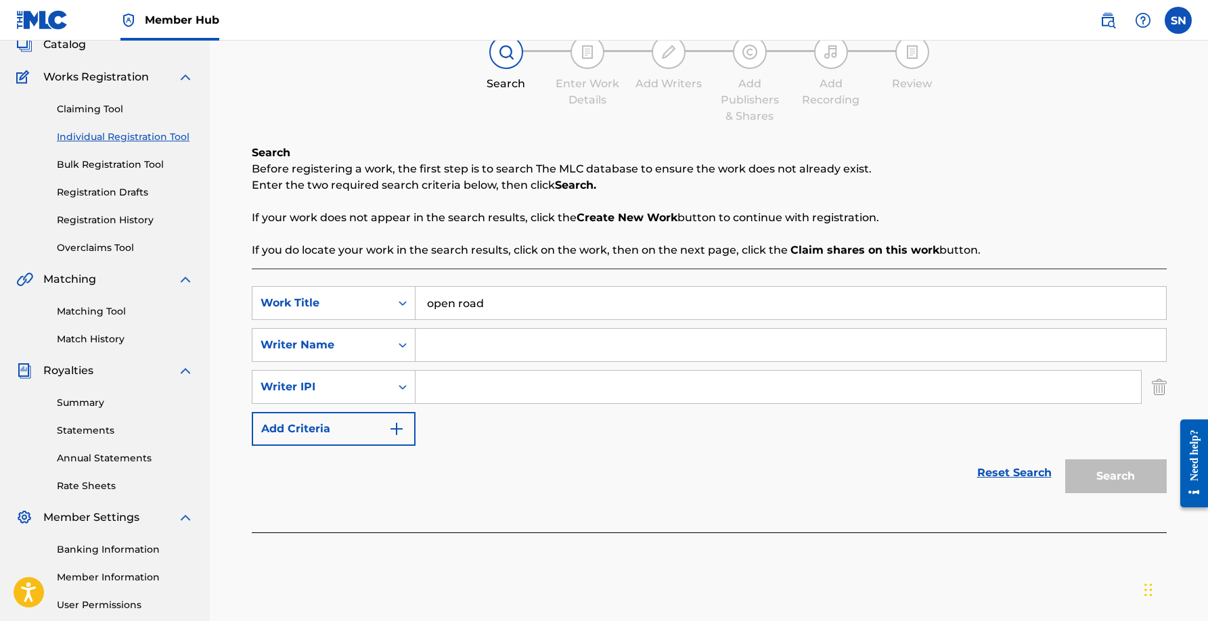
scroll to position [0, 0]
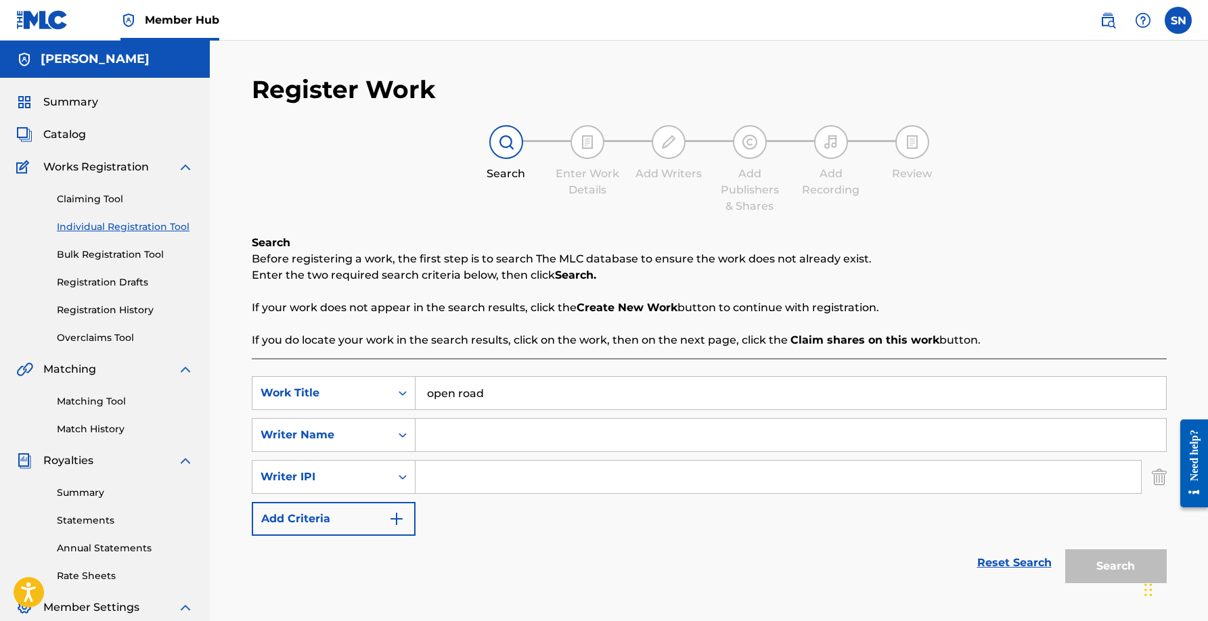
click at [503, 401] on input "open road" at bounding box center [790, 393] width 750 height 32
click at [98, 202] on link "Claiming Tool" at bounding box center [125, 199] width 137 height 14
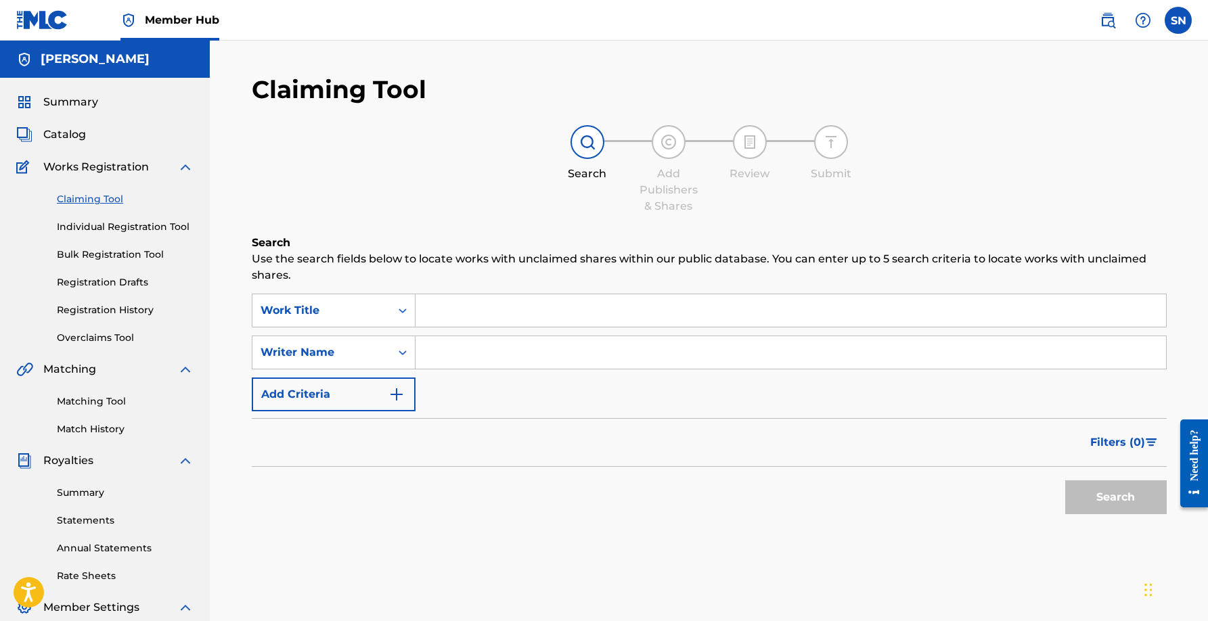
click at [507, 314] on input "Search Form" at bounding box center [790, 310] width 750 height 32
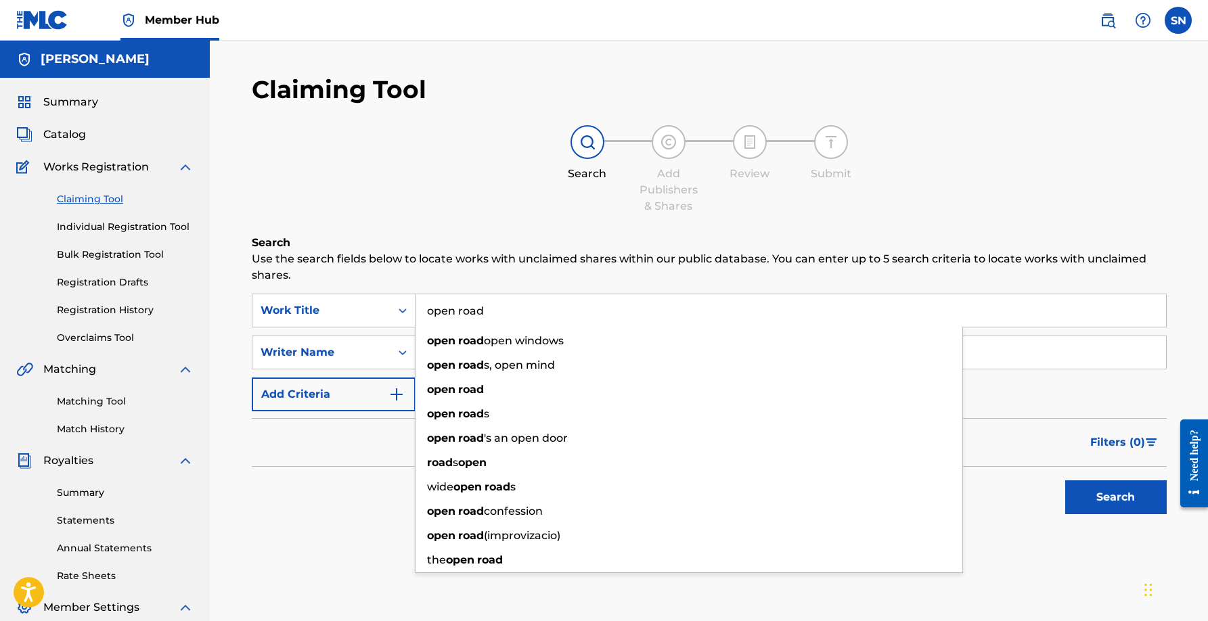
type input "open road"
click at [1065, 480] on button "Search" at bounding box center [1115, 497] width 101 height 34
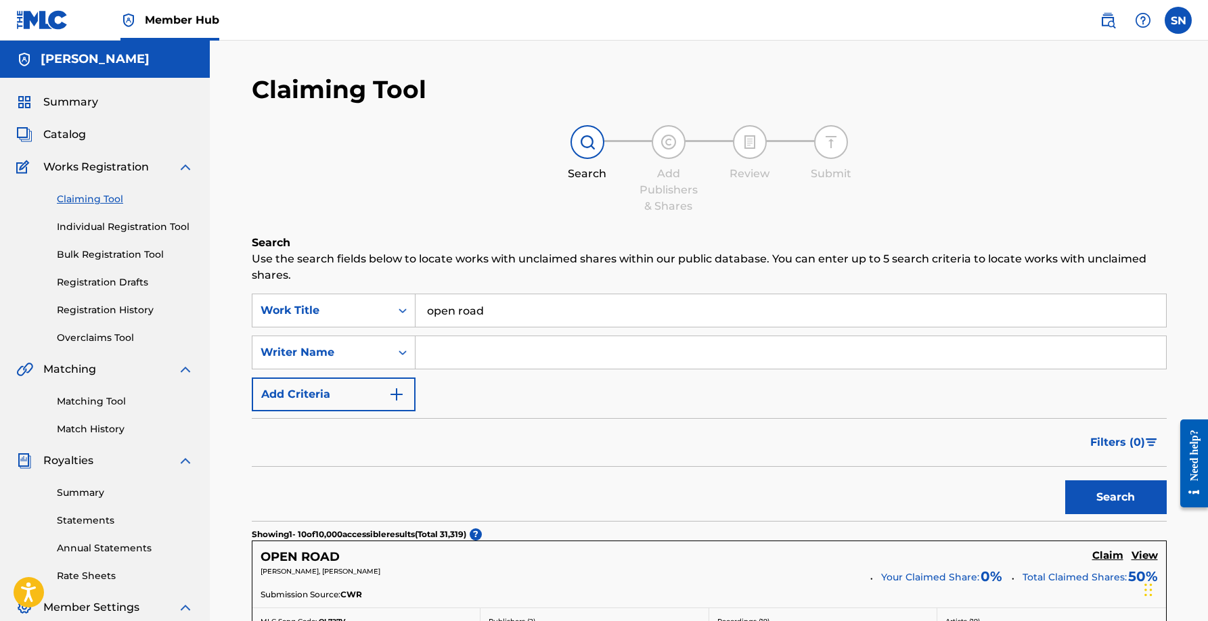
click at [462, 360] on input "Search Form" at bounding box center [790, 352] width 750 height 32
type input "nalbert"
click at [1065, 480] on button "Search" at bounding box center [1115, 497] width 101 height 34
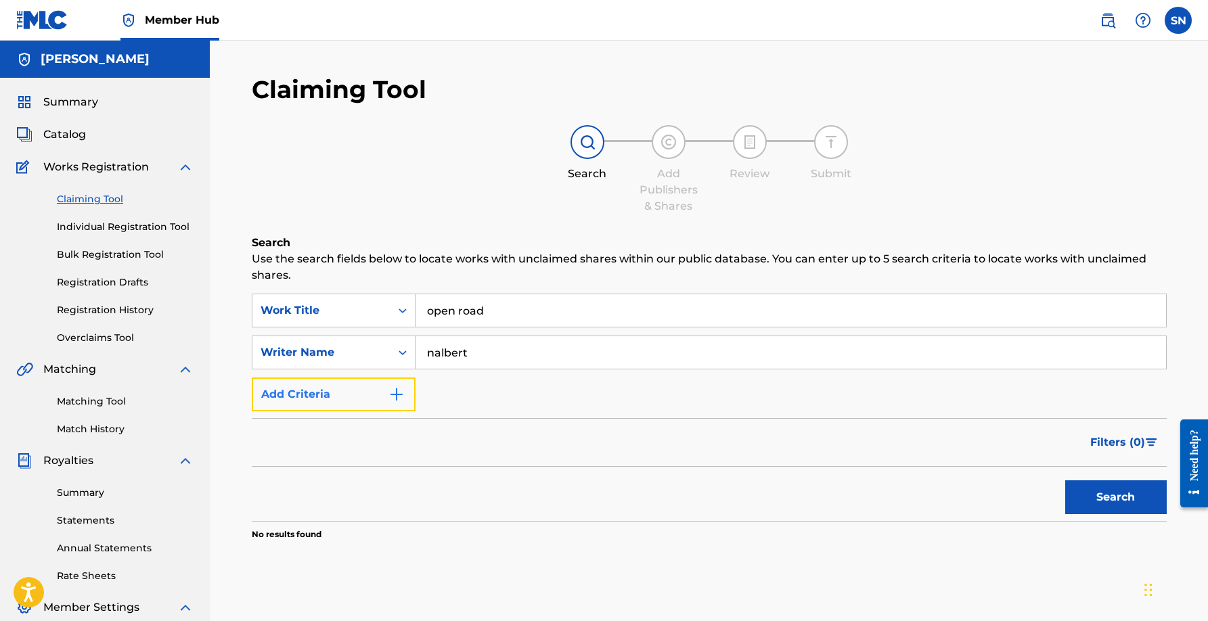
click at [339, 394] on button "Add Criteria" at bounding box center [334, 395] width 164 height 34
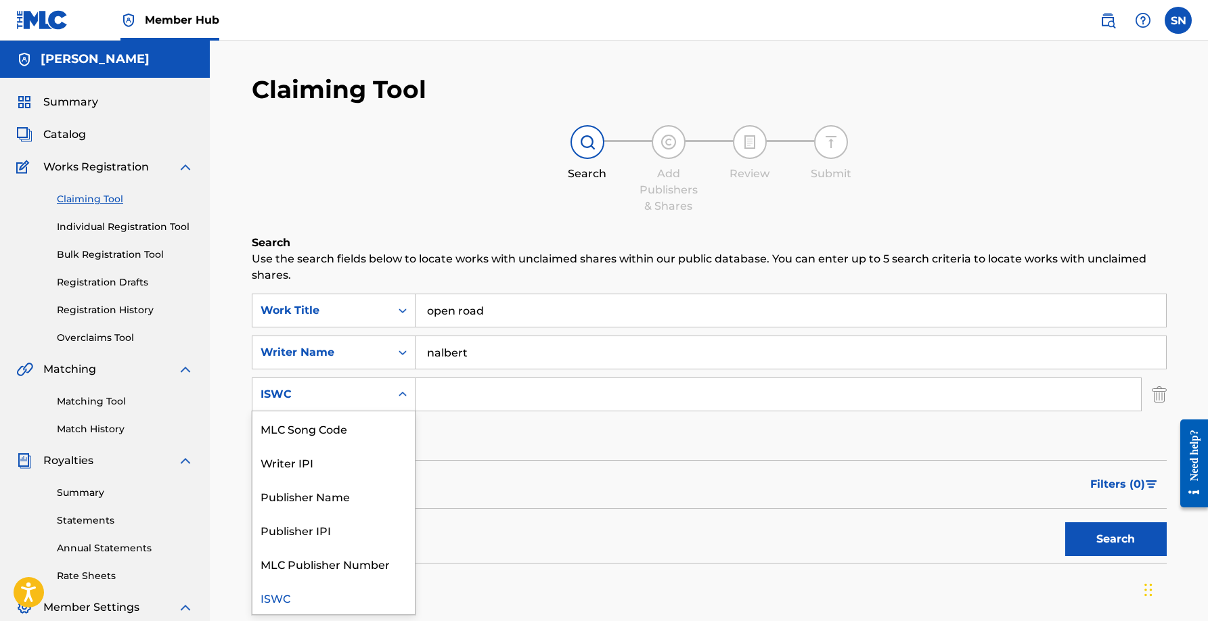
click at [349, 390] on div "ISWC" at bounding box center [321, 394] width 122 height 16
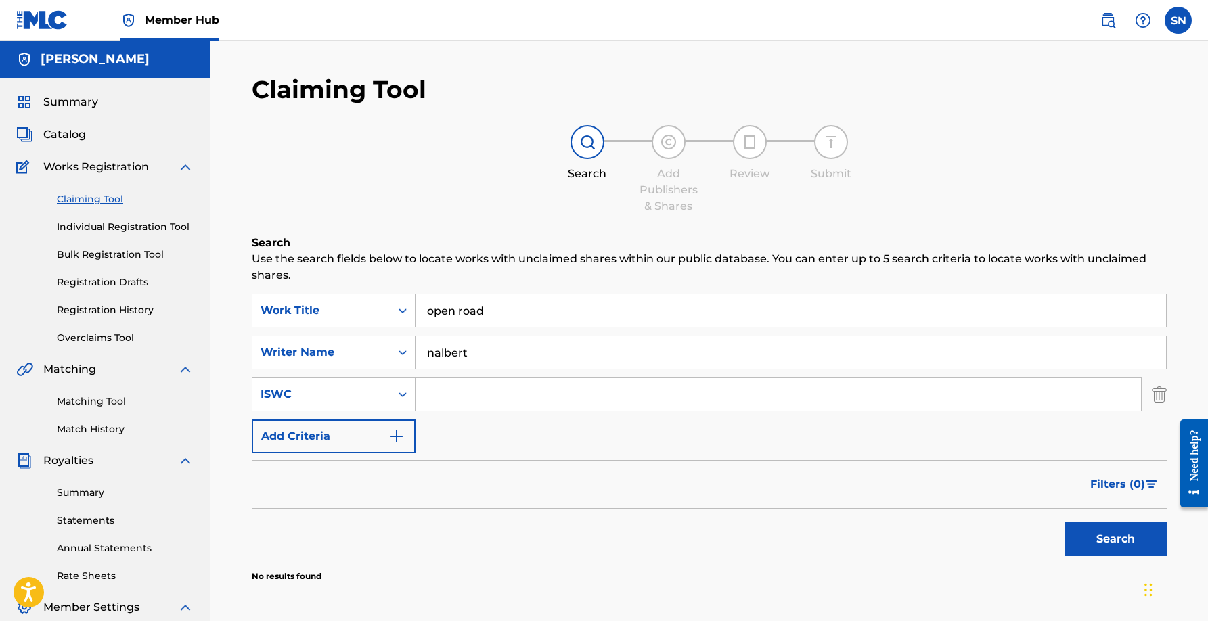
click at [465, 348] on input "nalbert" at bounding box center [790, 352] width 750 height 32
click at [496, 225] on div "Claiming Tool Search Add Publishers & Shares Review Submit Search Use the searc…" at bounding box center [709, 362] width 915 height 576
click at [104, 200] on link "Claiming Tool" at bounding box center [125, 199] width 137 height 14
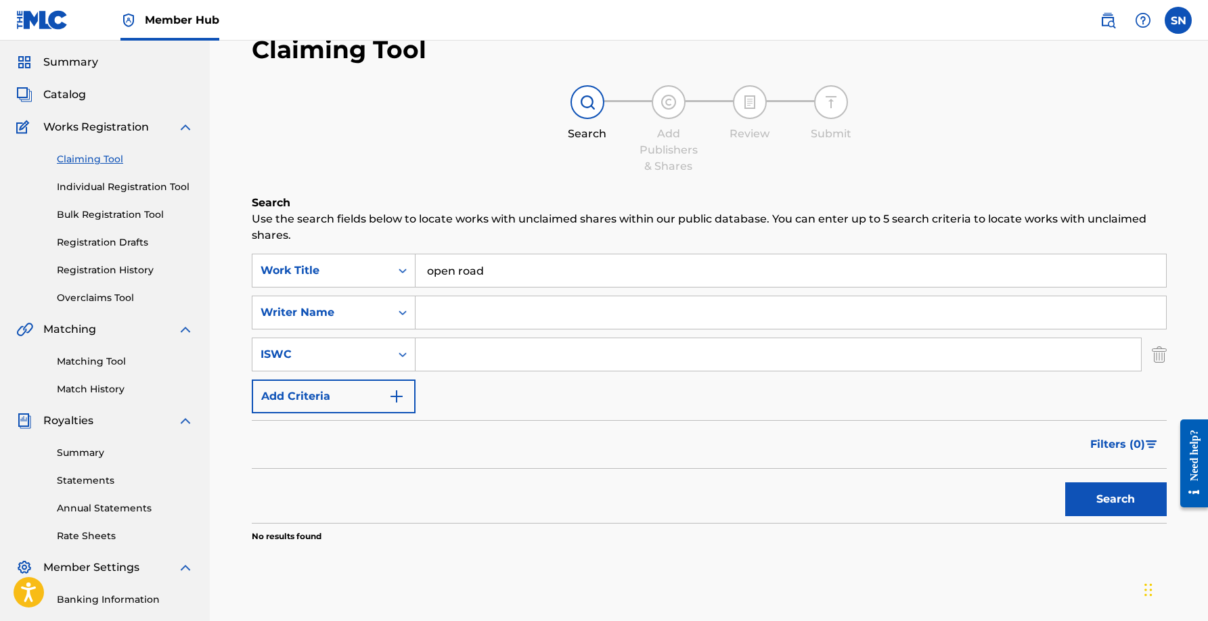
scroll to position [35, 0]
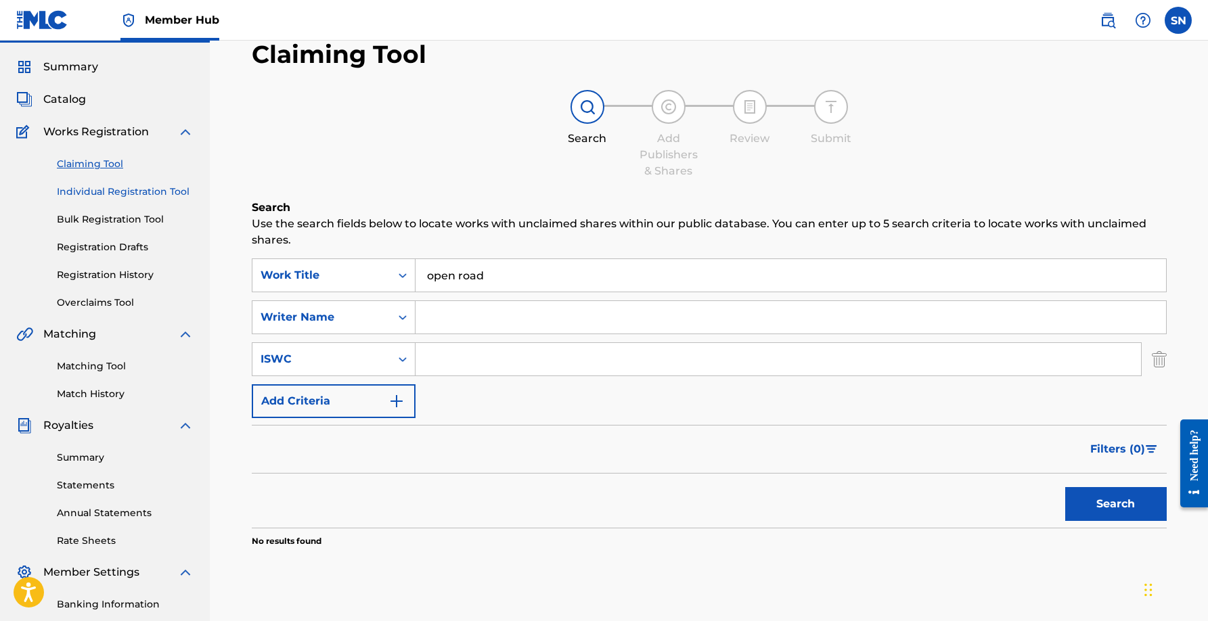
click at [117, 194] on link "Individual Registration Tool" at bounding box center [125, 192] width 137 height 14
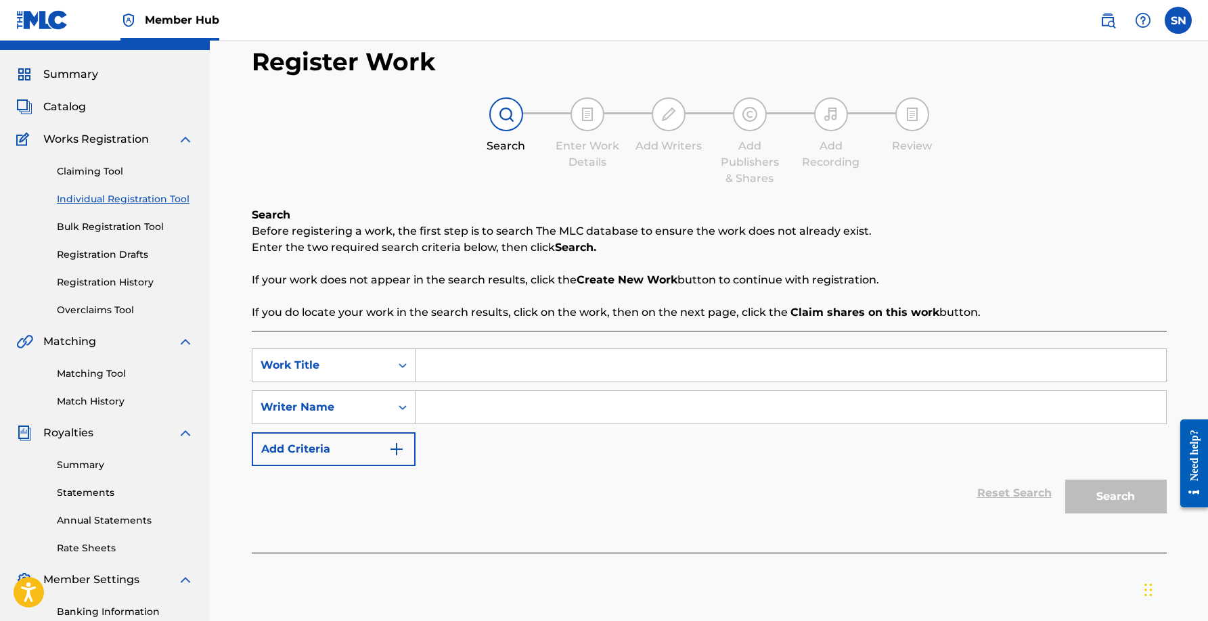
scroll to position [34, 0]
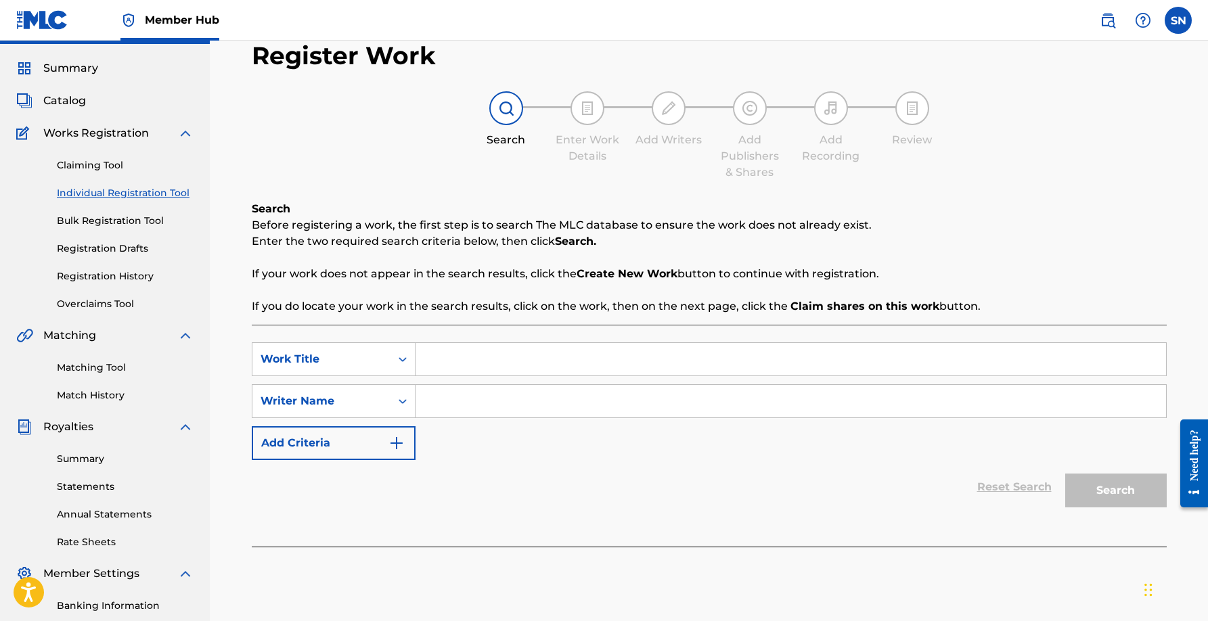
click at [478, 355] on input "Search Form" at bounding box center [790, 359] width 750 height 32
type input "Open Road"
click at [562, 407] on input "Search Form" at bounding box center [790, 401] width 750 height 32
click at [1065, 474] on button "Search" at bounding box center [1115, 491] width 101 height 34
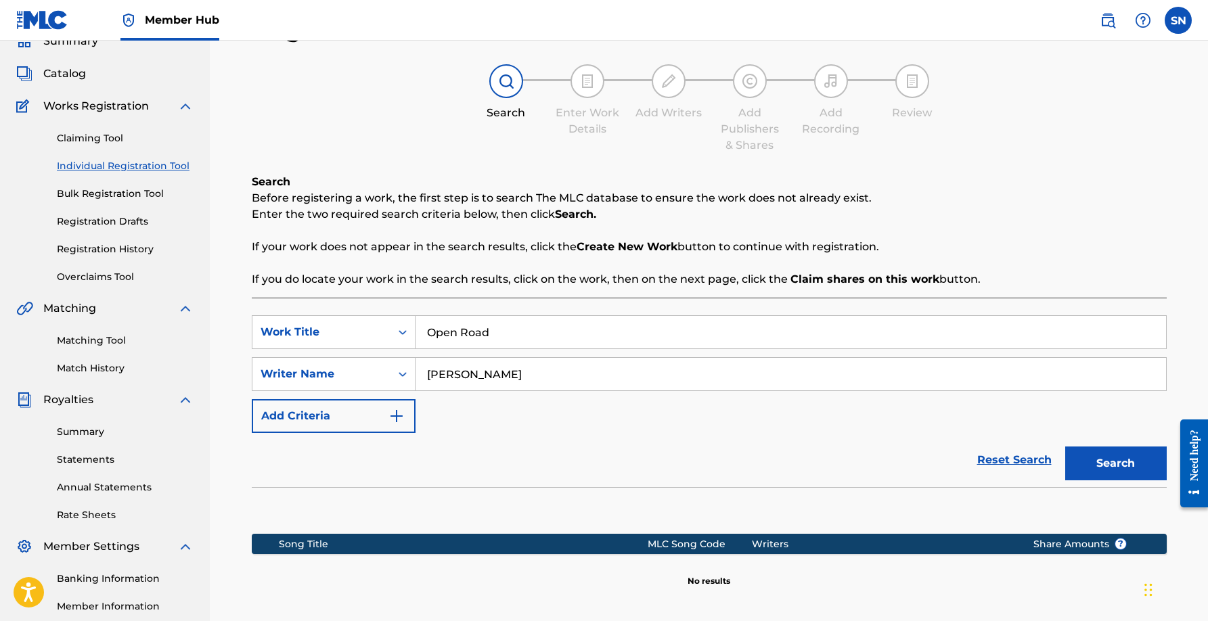
scroll to position [139, 0]
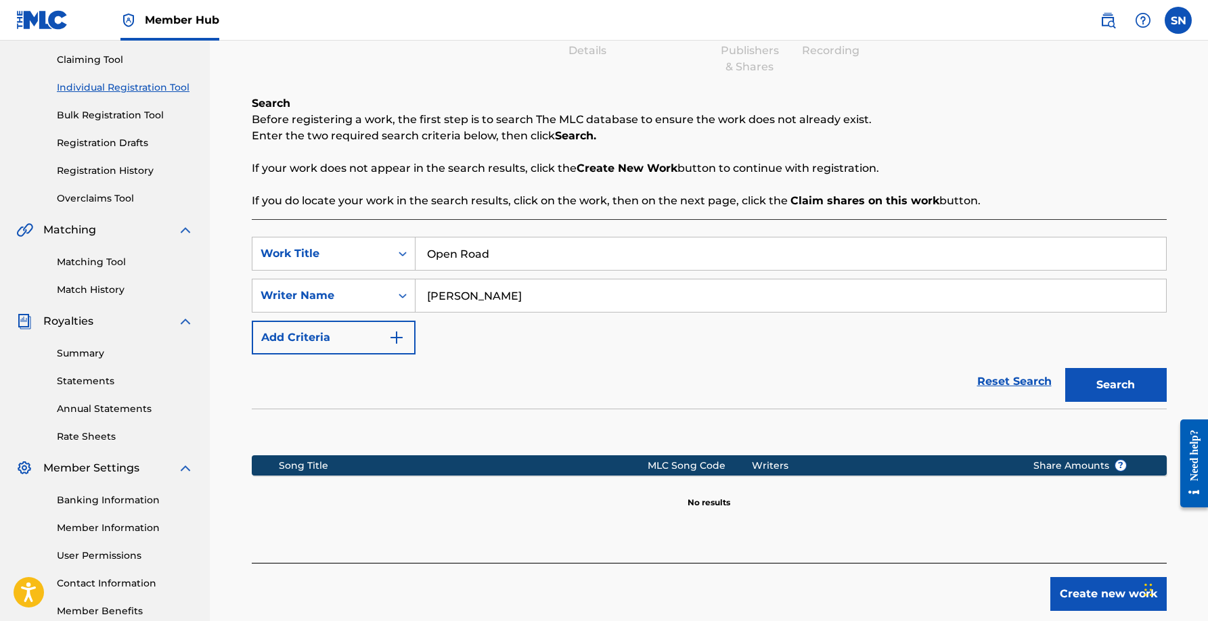
click at [501, 299] on input "[PERSON_NAME]" at bounding box center [790, 295] width 750 height 32
type input "[PERSON_NAME]"
click at [1065, 368] on button "Search" at bounding box center [1115, 385] width 101 height 34
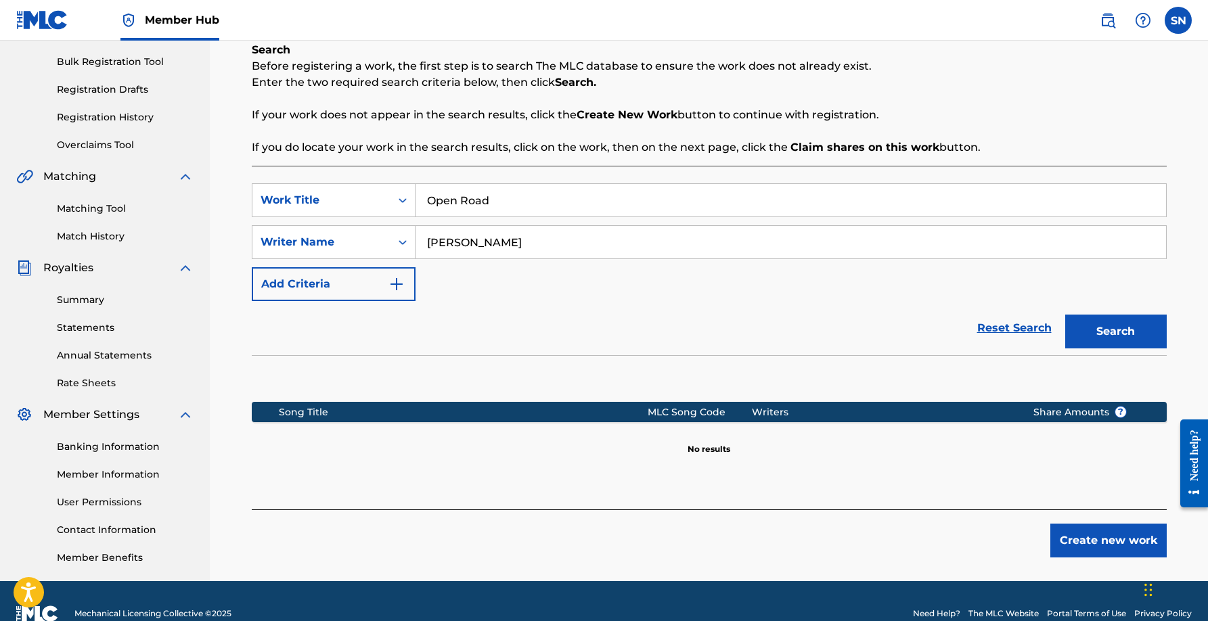
scroll to position [218, 0]
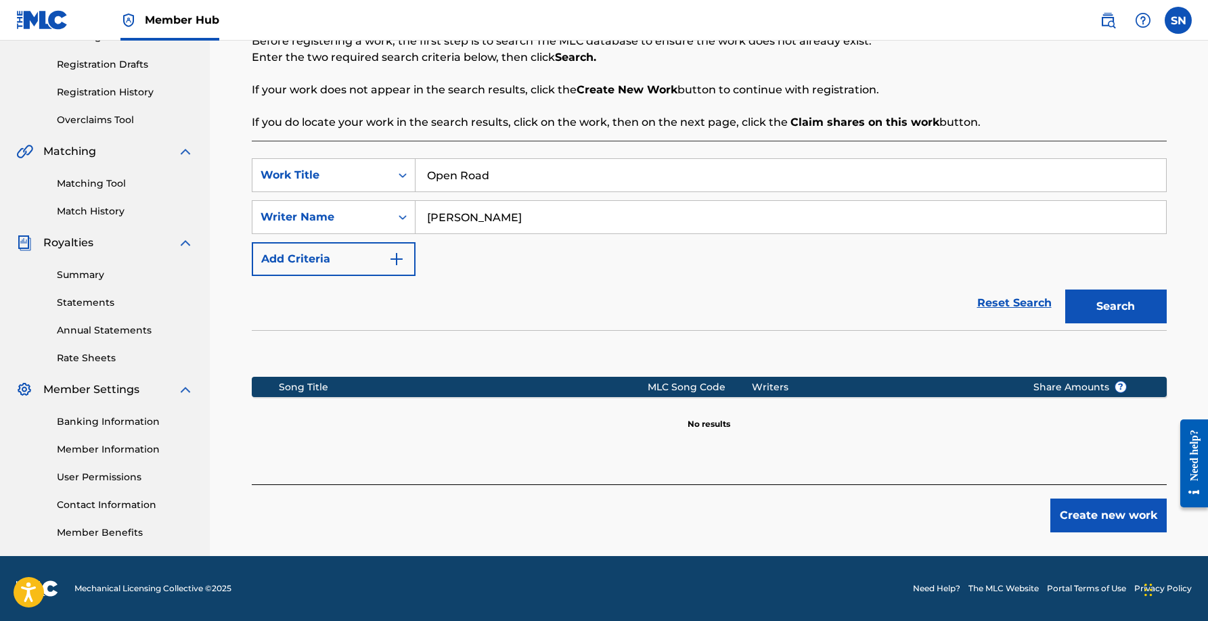
click at [1072, 497] on div "Create new work" at bounding box center [709, 508] width 915 height 48
click at [1086, 514] on button "Create new work" at bounding box center [1108, 516] width 116 height 34
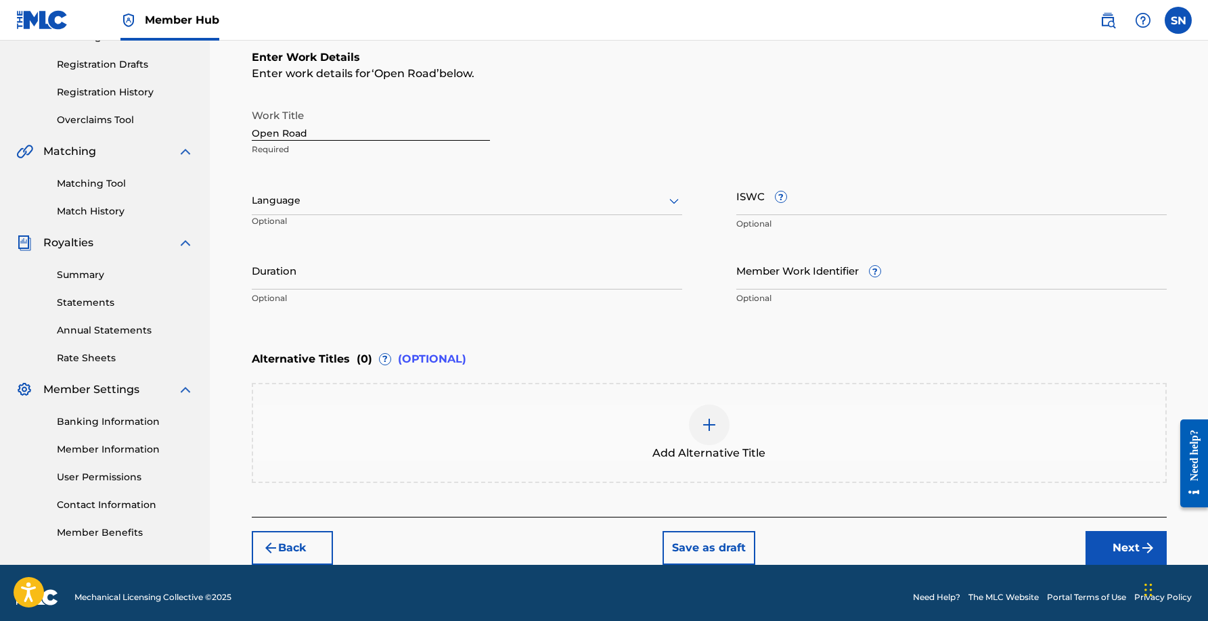
click at [627, 196] on div at bounding box center [467, 200] width 430 height 17
click at [544, 225] on div "English" at bounding box center [466, 230] width 429 height 30
click at [876, 207] on input "ISWC ?" at bounding box center [951, 196] width 430 height 39
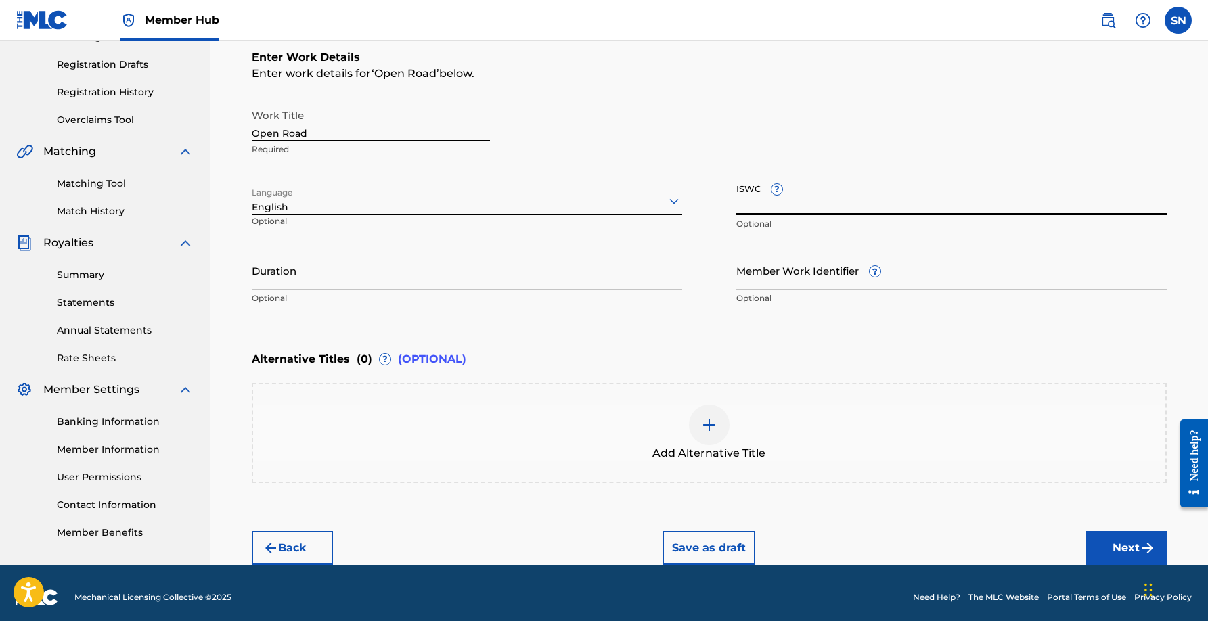
paste input "T9160823041"
type input "T9160823041"
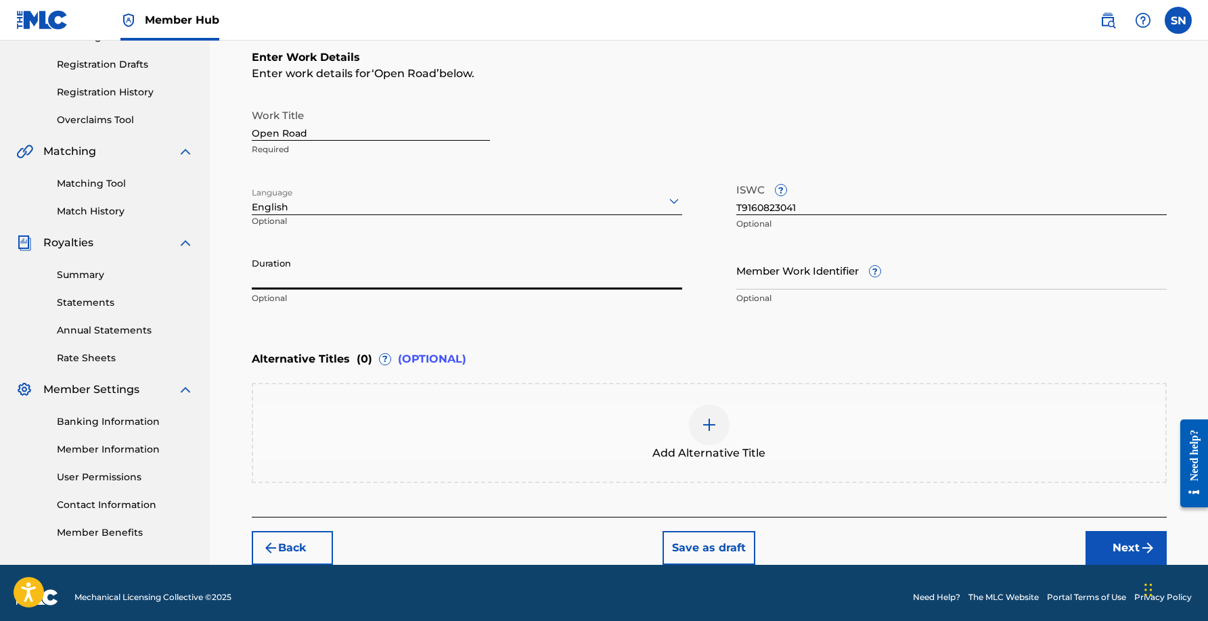
click at [475, 280] on input "Duration" at bounding box center [467, 270] width 430 height 39
click at [829, 275] on input "Member Work Identifier ?" at bounding box center [951, 270] width 430 height 39
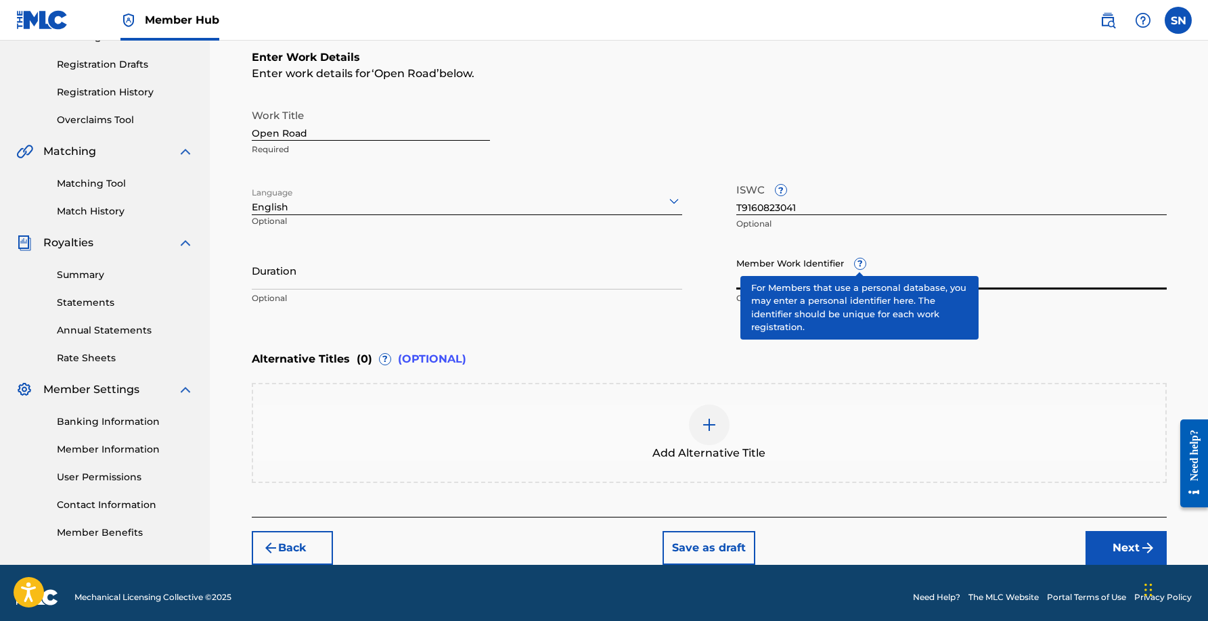
click at [860, 265] on div "Member Work Identifier ? Optional" at bounding box center [951, 281] width 430 height 61
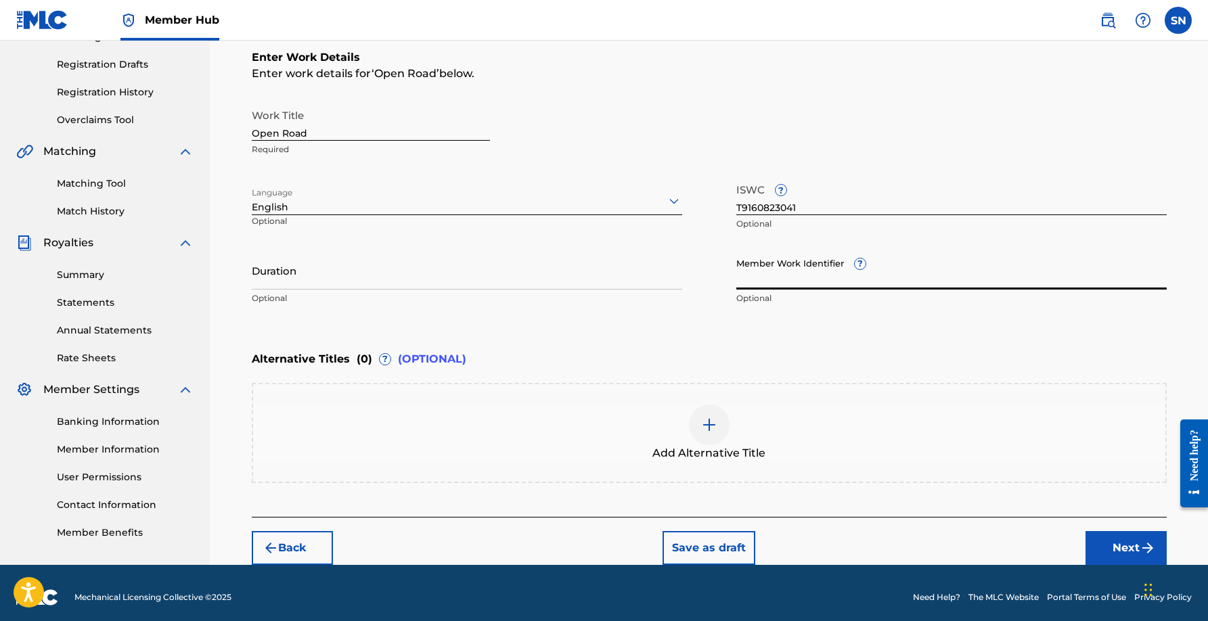
click at [860, 265] on div "Member Work Identifier ? Optional" at bounding box center [951, 281] width 430 height 61
click at [666, 369] on div "Alternative Titles ( 0 ) ? (OPTIONAL)" at bounding box center [709, 359] width 915 height 30
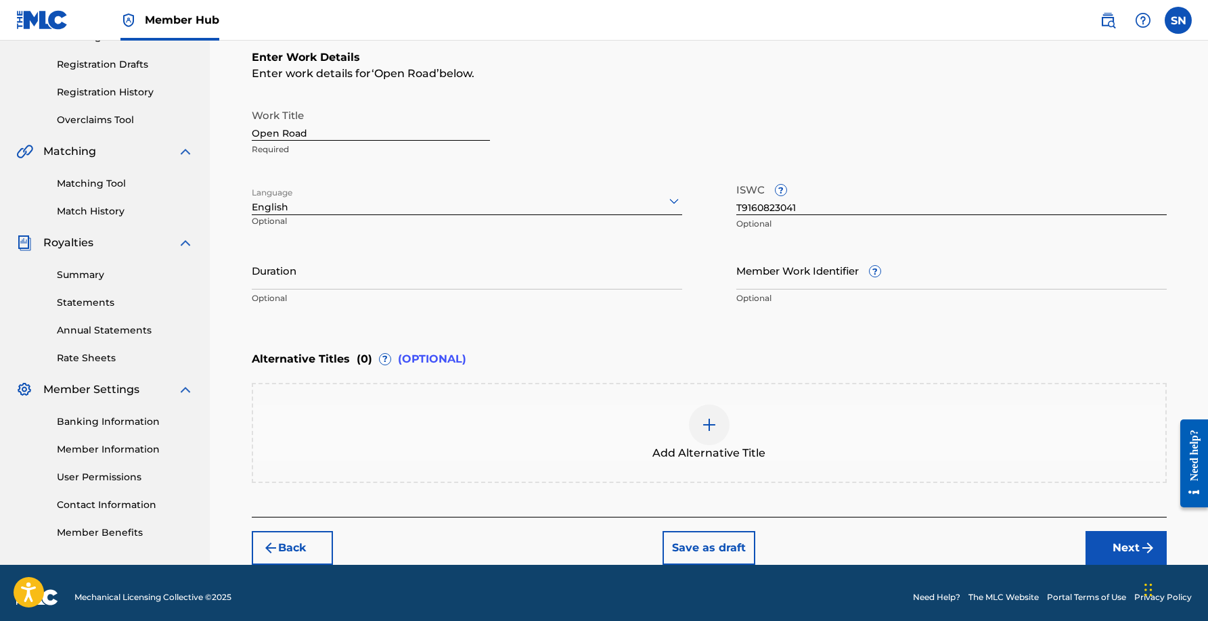
scroll to position [226, 0]
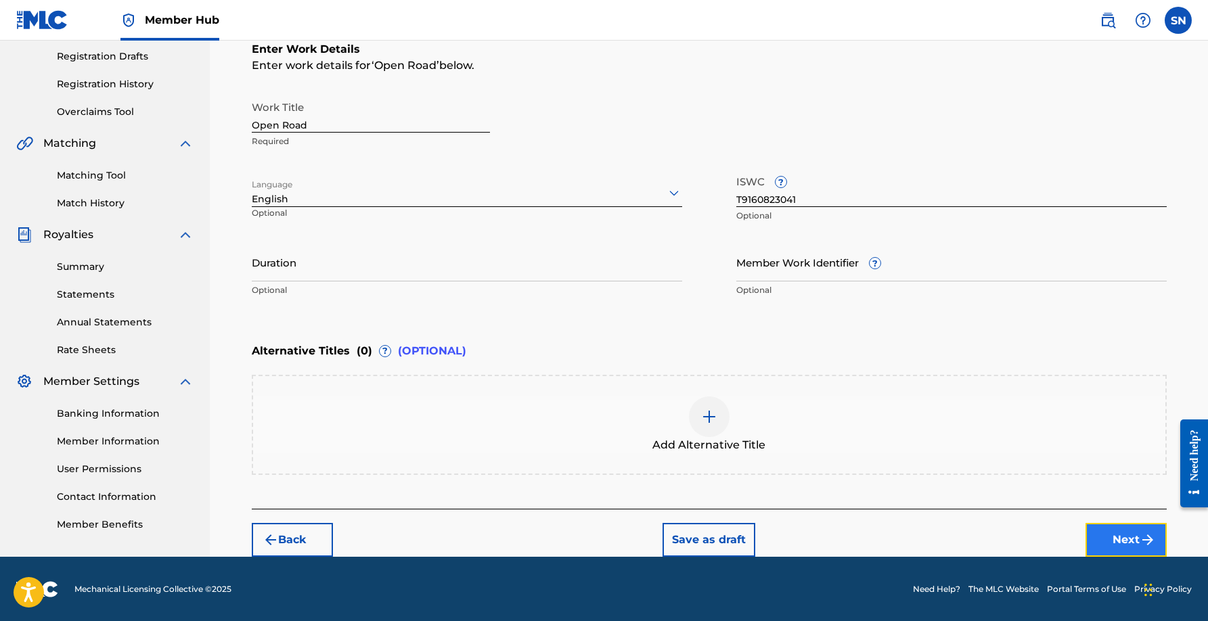
click at [1110, 534] on button "Next" at bounding box center [1125, 540] width 81 height 34
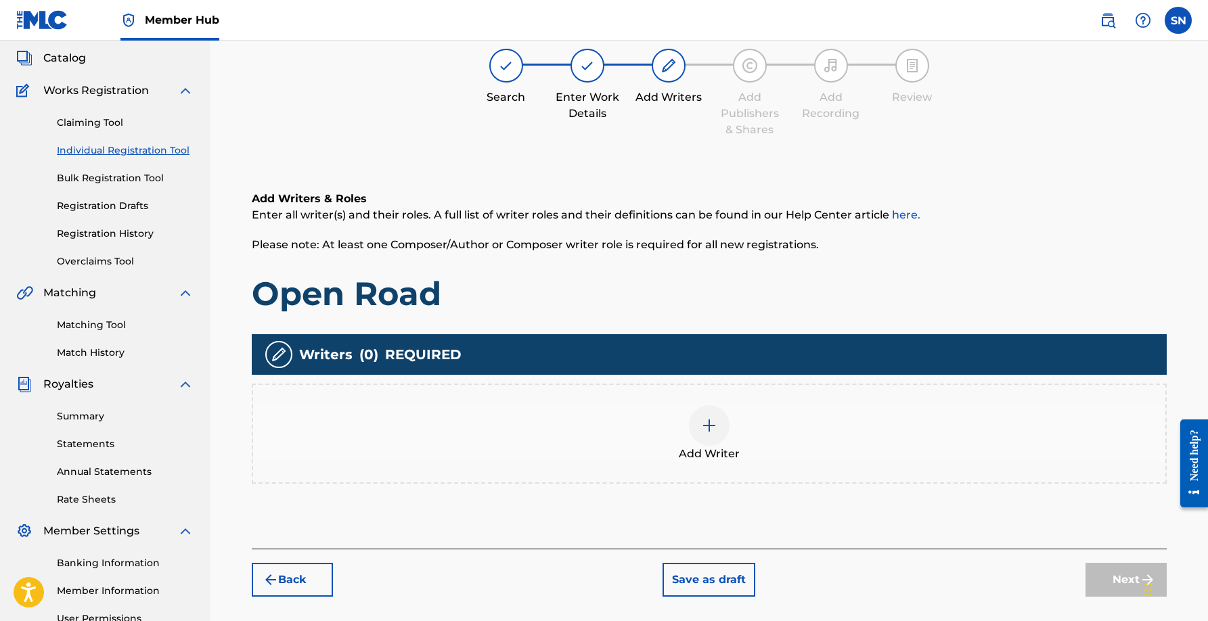
scroll to position [61, 0]
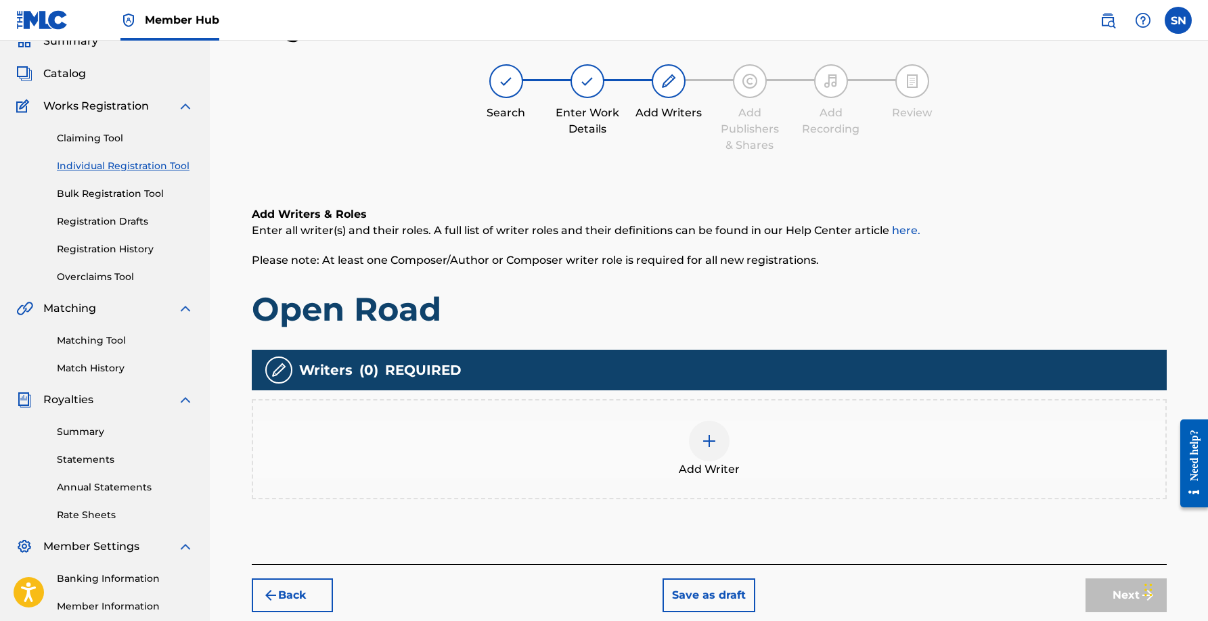
click at [713, 438] on img at bounding box center [709, 441] width 16 height 16
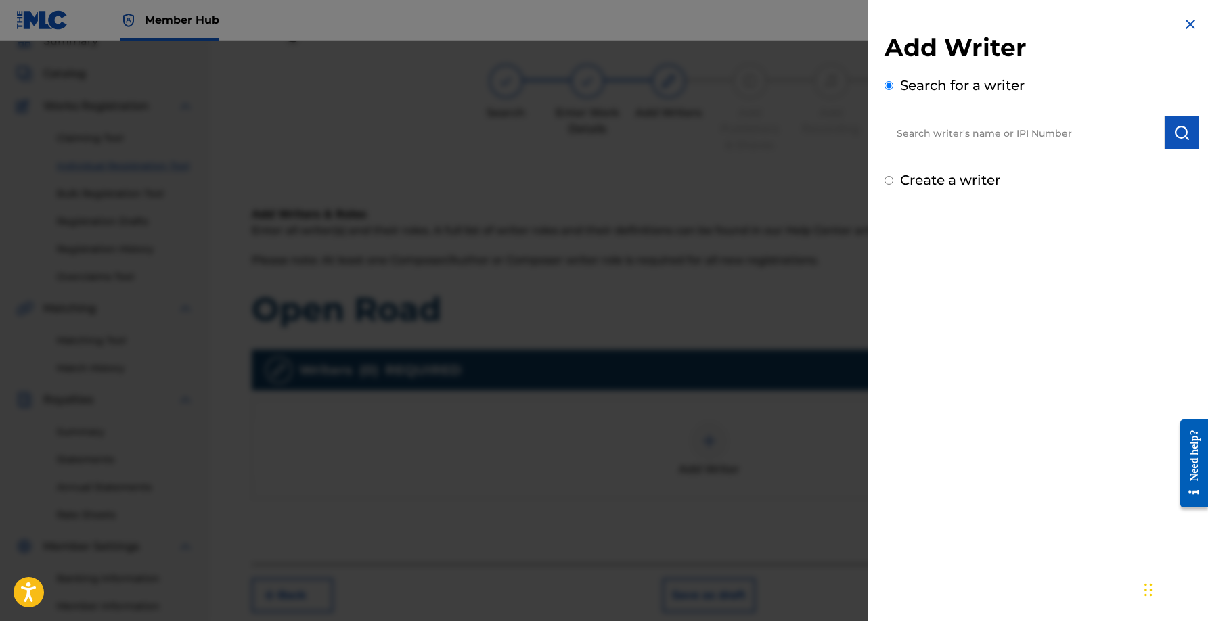
click at [950, 137] on input "text" at bounding box center [1024, 133] width 280 height 34
click at [938, 162] on strong "[PERSON_NAME]" at bounding box center [944, 163] width 97 height 13
type input "[PERSON_NAME]"
click at [1143, 132] on img at bounding box center [1148, 132] width 16 height 16
click at [1035, 137] on input "text" at bounding box center [1024, 133] width 280 height 34
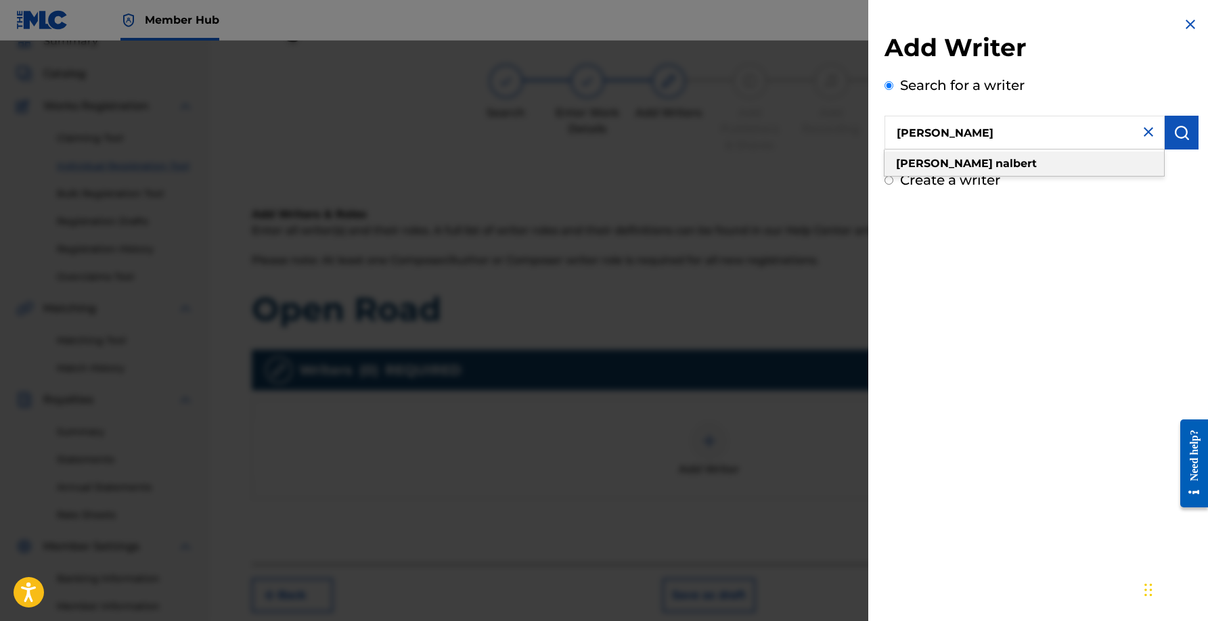
click at [995, 159] on strong "nalbert" at bounding box center [1015, 163] width 41 height 13
type input "[PERSON_NAME]"
click at [1181, 133] on img "submit" at bounding box center [1181, 132] width 16 height 16
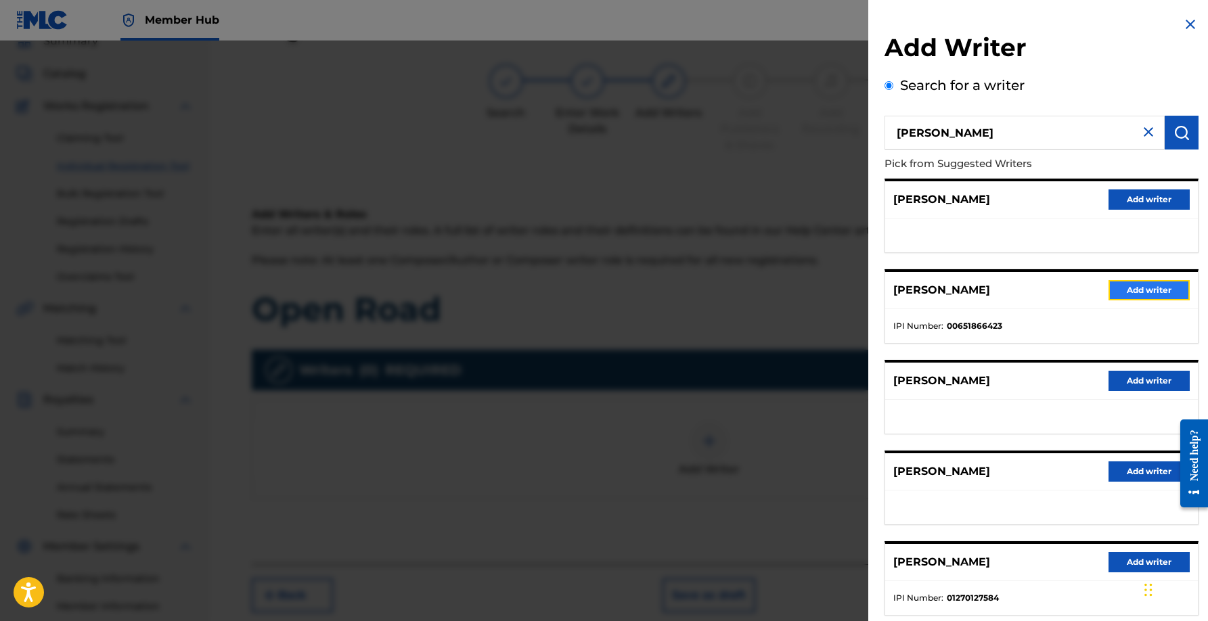
click at [1128, 288] on button "Add writer" at bounding box center [1148, 290] width 81 height 20
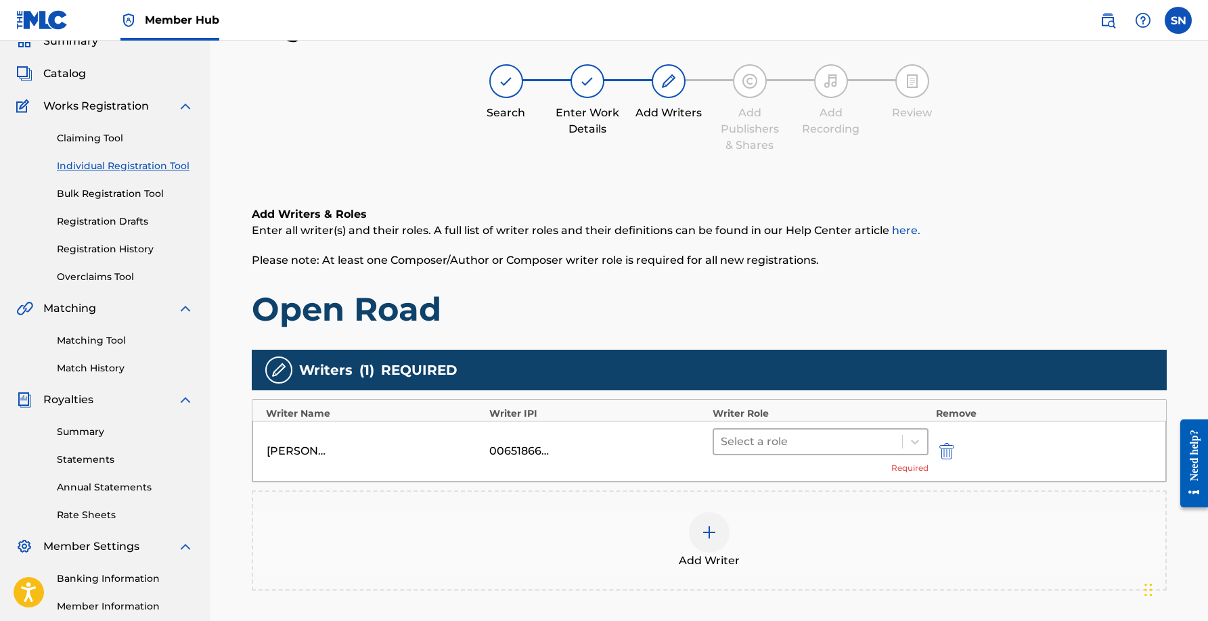
click at [842, 438] on div at bounding box center [808, 441] width 175 height 19
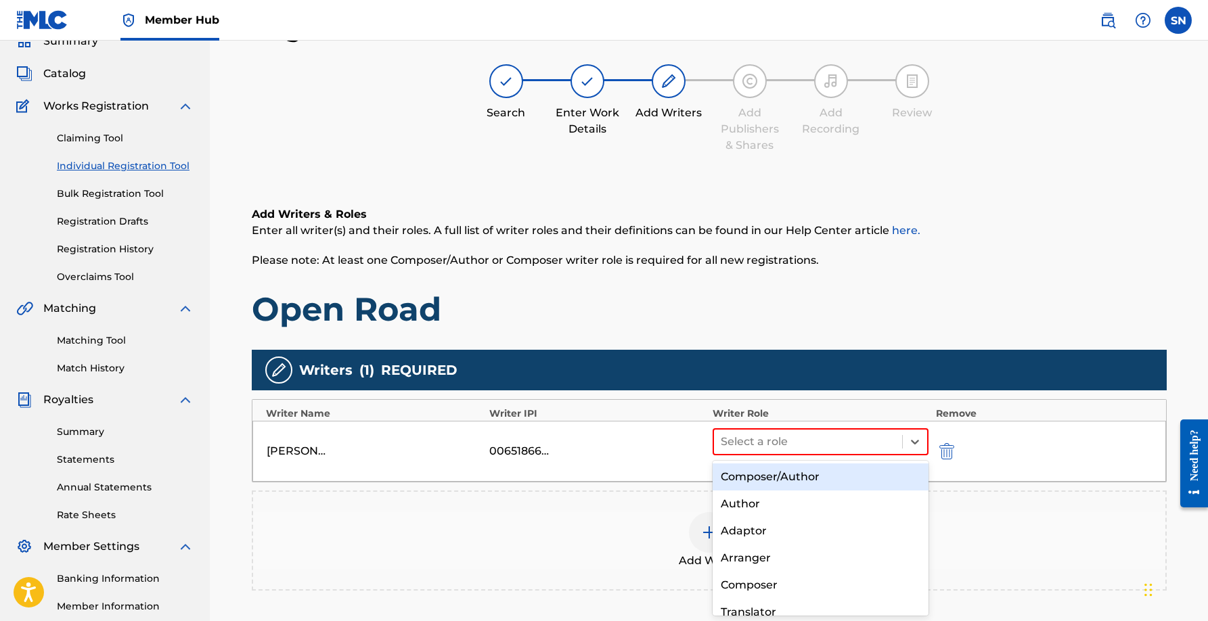
click at [824, 478] on div "Composer/Author" at bounding box center [820, 476] width 217 height 27
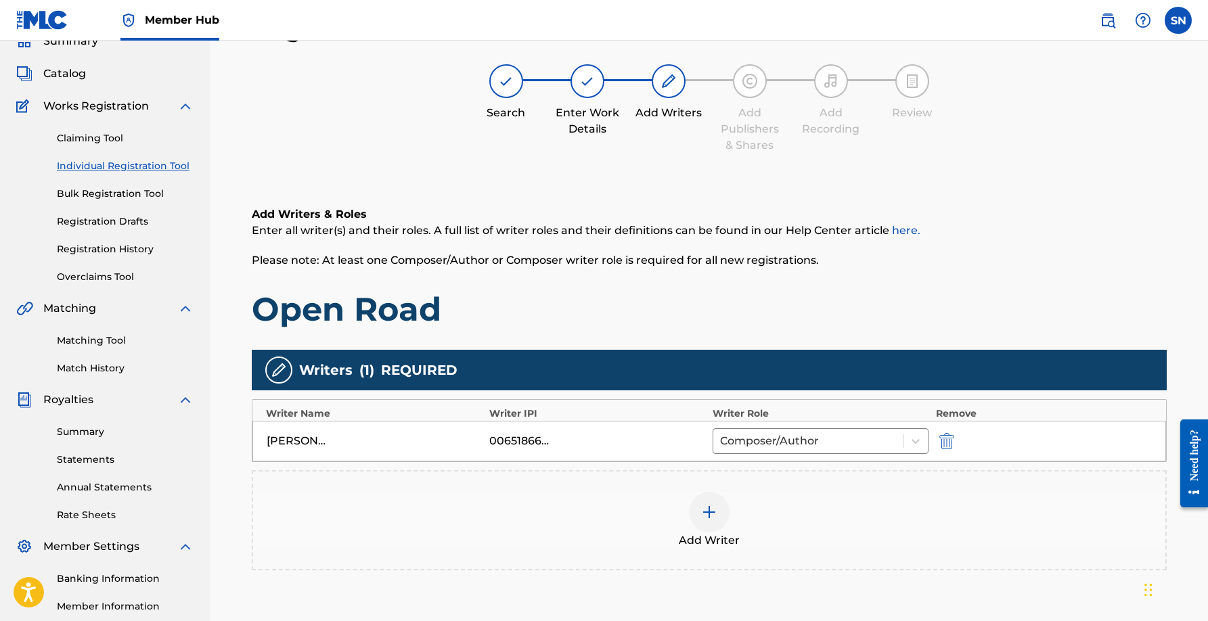
click at [715, 516] on img at bounding box center [709, 512] width 16 height 16
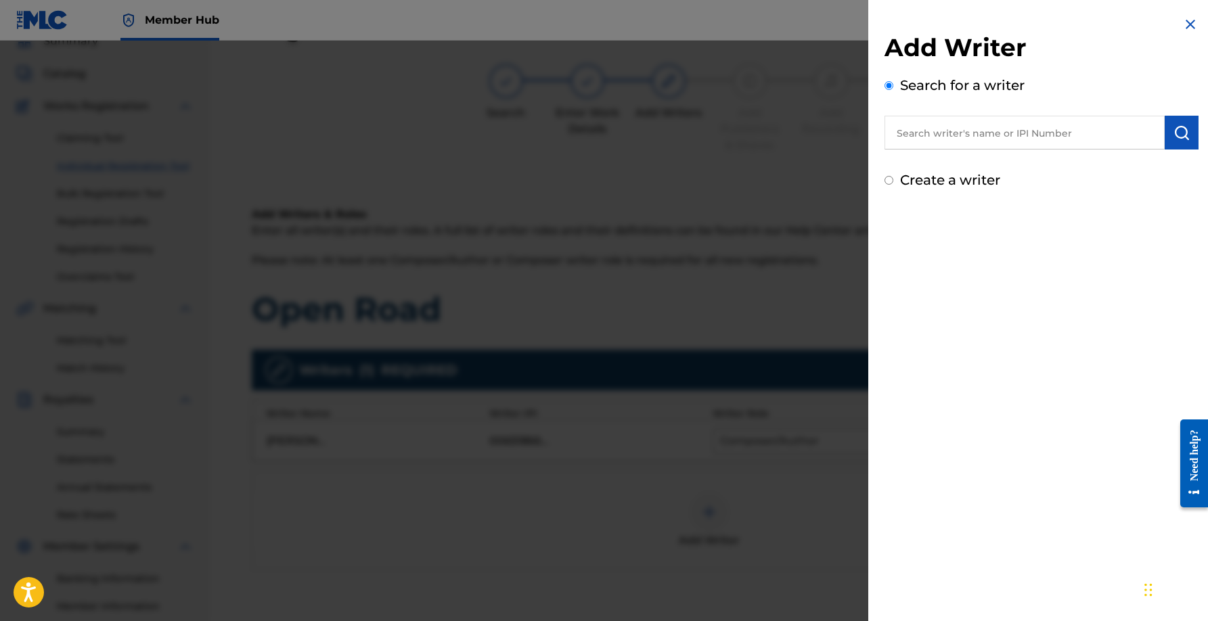
click at [978, 123] on input "text" at bounding box center [1024, 133] width 280 height 34
type input "[PERSON_NAME]"
click at [1173, 137] on img "submit" at bounding box center [1181, 132] width 16 height 16
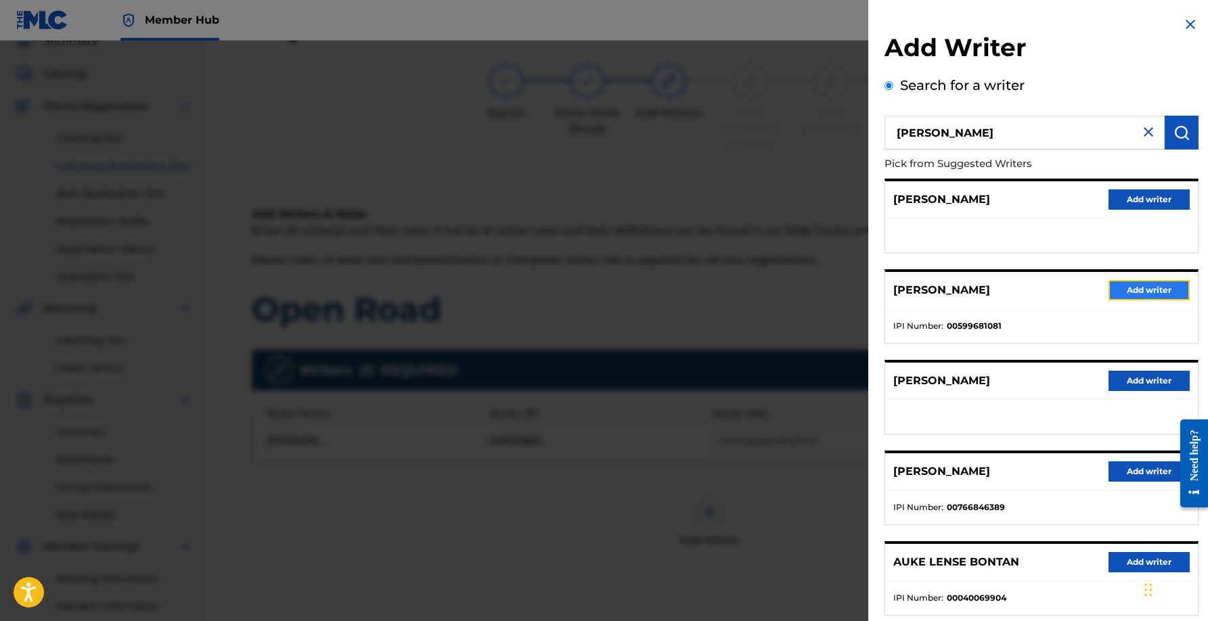
click at [1142, 293] on button "Add writer" at bounding box center [1148, 290] width 81 height 20
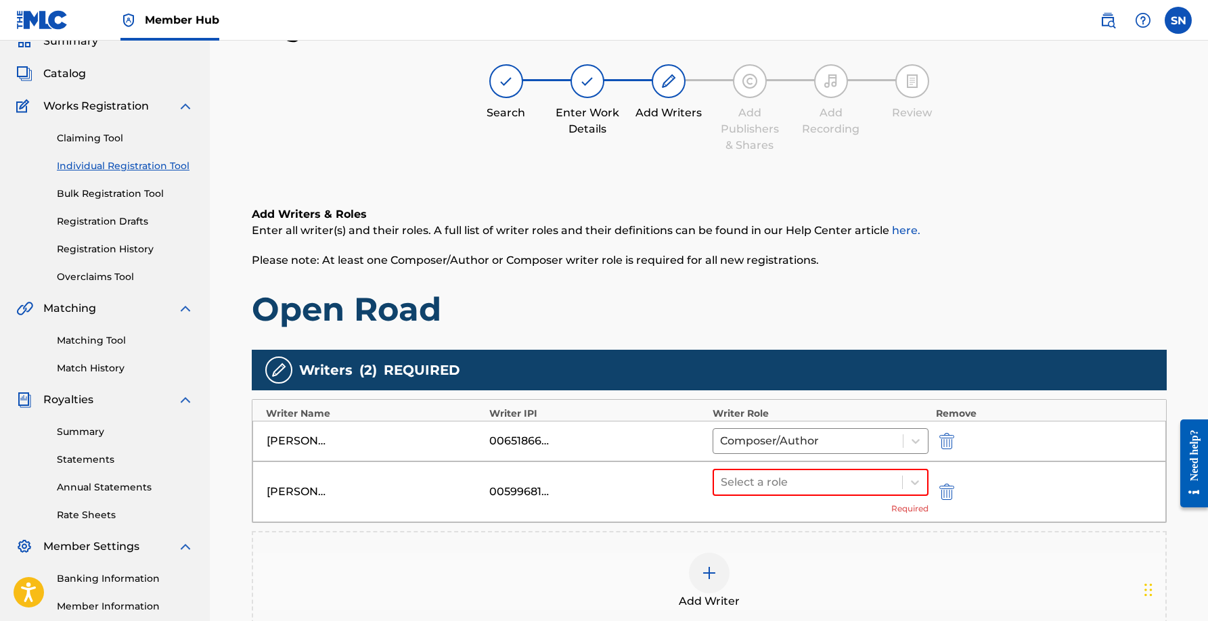
click at [754, 502] on div "Select a role Required" at bounding box center [820, 492] width 217 height 46
click at [758, 491] on div at bounding box center [808, 482] width 175 height 19
click at [767, 515] on div "Composer/Author" at bounding box center [820, 517] width 217 height 27
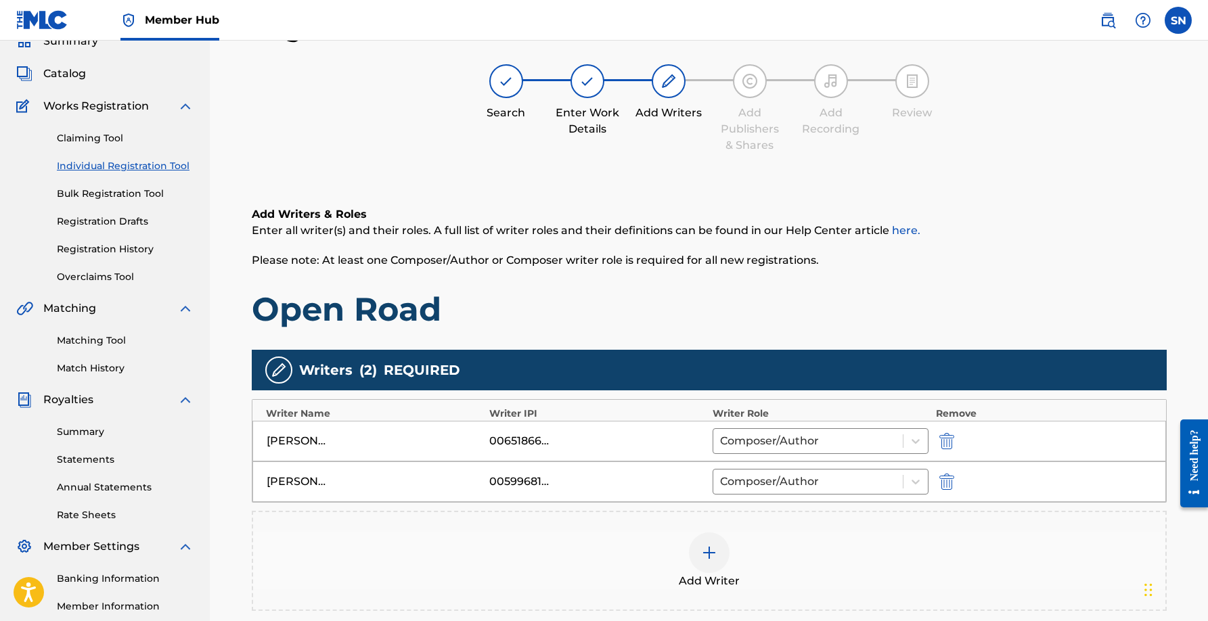
click at [719, 560] on div at bounding box center [709, 552] width 41 height 41
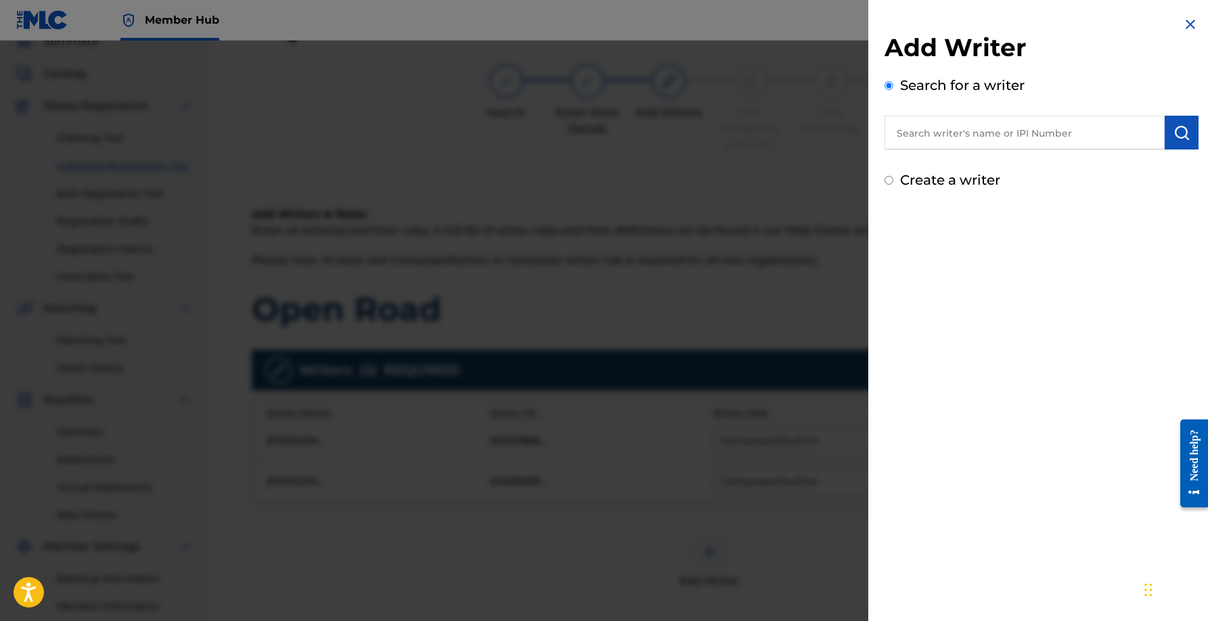
click at [1046, 136] on input "text" at bounding box center [1024, 133] width 280 height 34
click at [1189, 139] on button "submit" at bounding box center [1181, 133] width 34 height 34
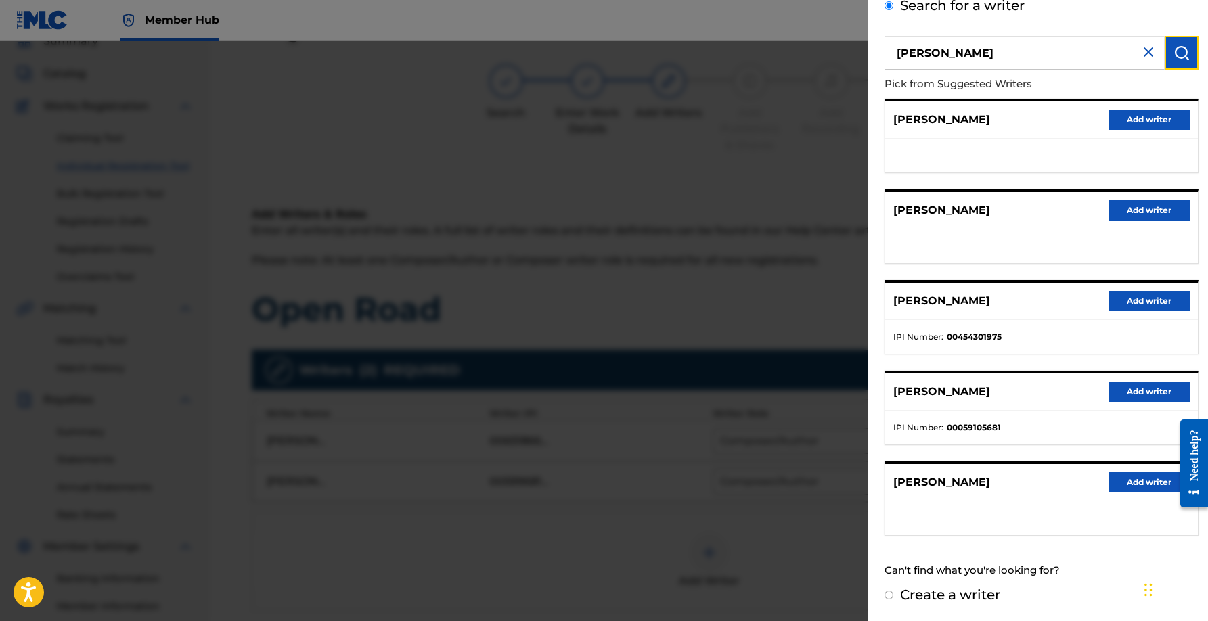
scroll to position [0, 0]
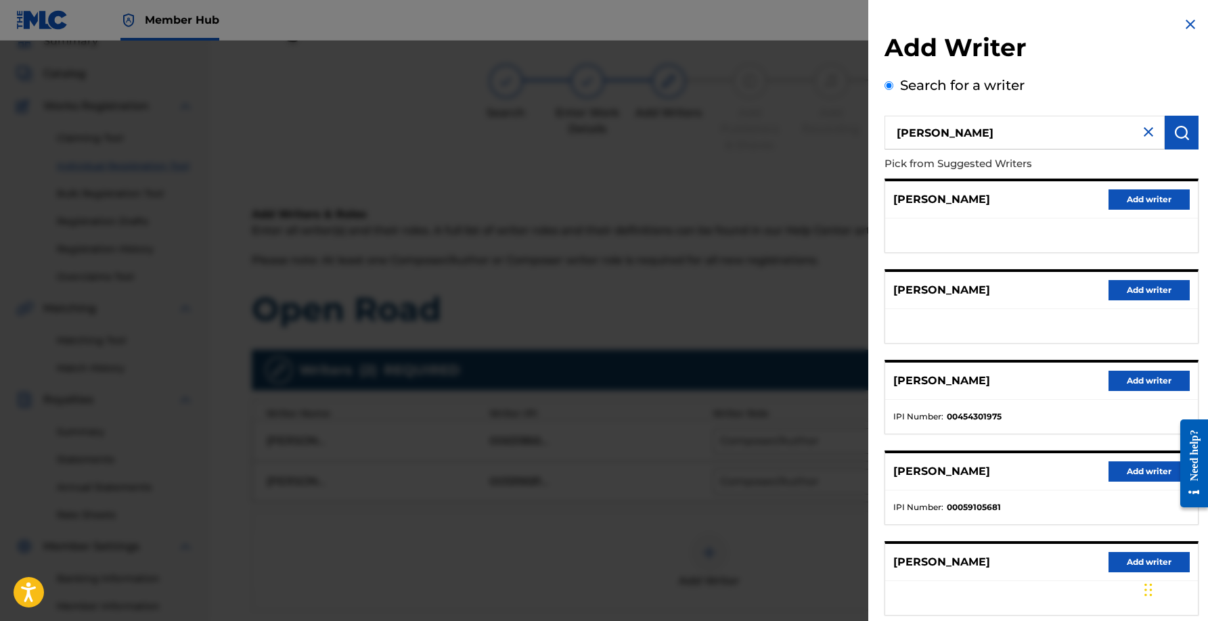
click at [982, 133] on input "[PERSON_NAME]" at bounding box center [1024, 133] width 280 height 34
type input "[PERSON_NAME]"
click at [1168, 137] on button "submit" at bounding box center [1181, 133] width 34 height 34
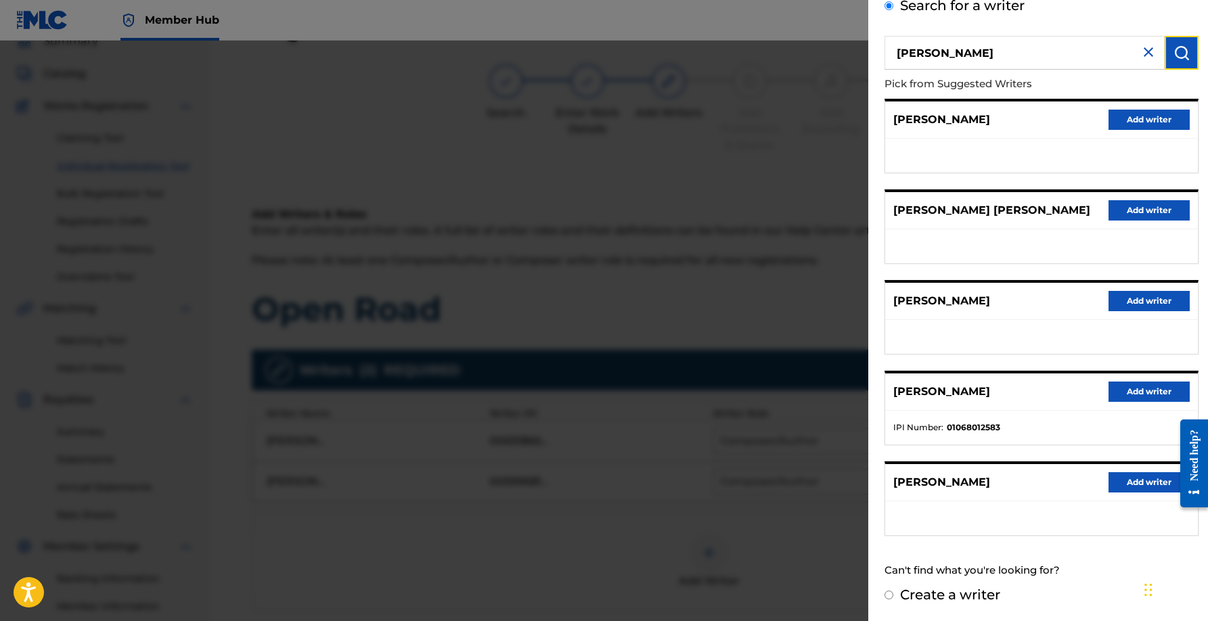
scroll to position [69, 0]
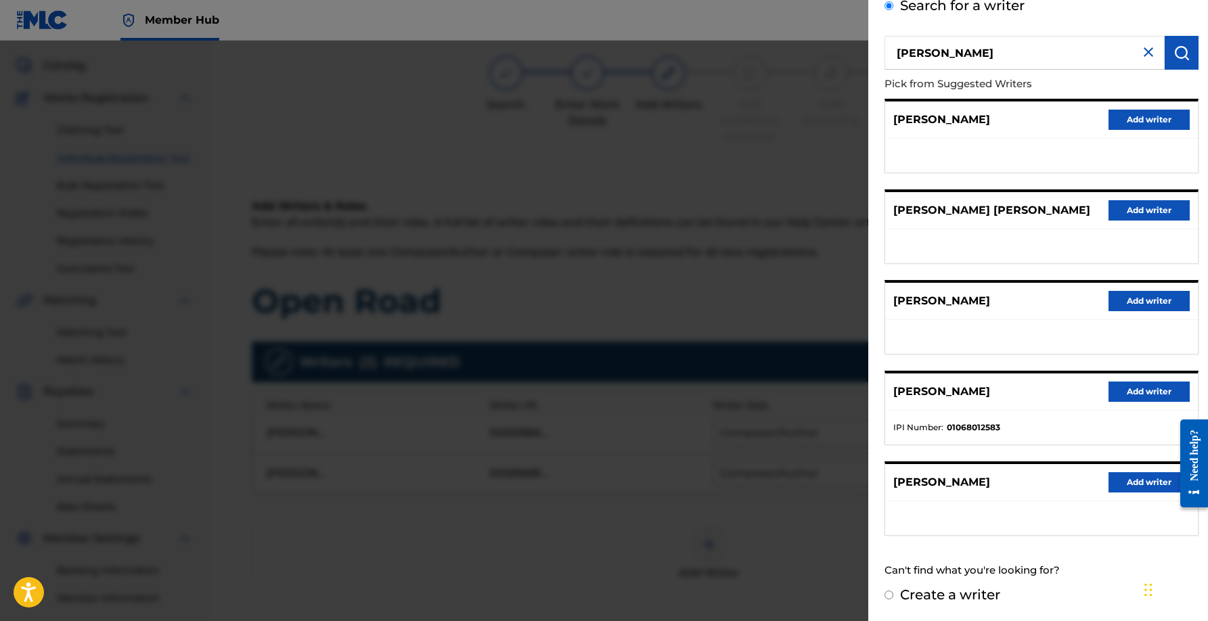
click at [1048, 51] on input "[PERSON_NAME]" at bounding box center [1024, 53] width 280 height 34
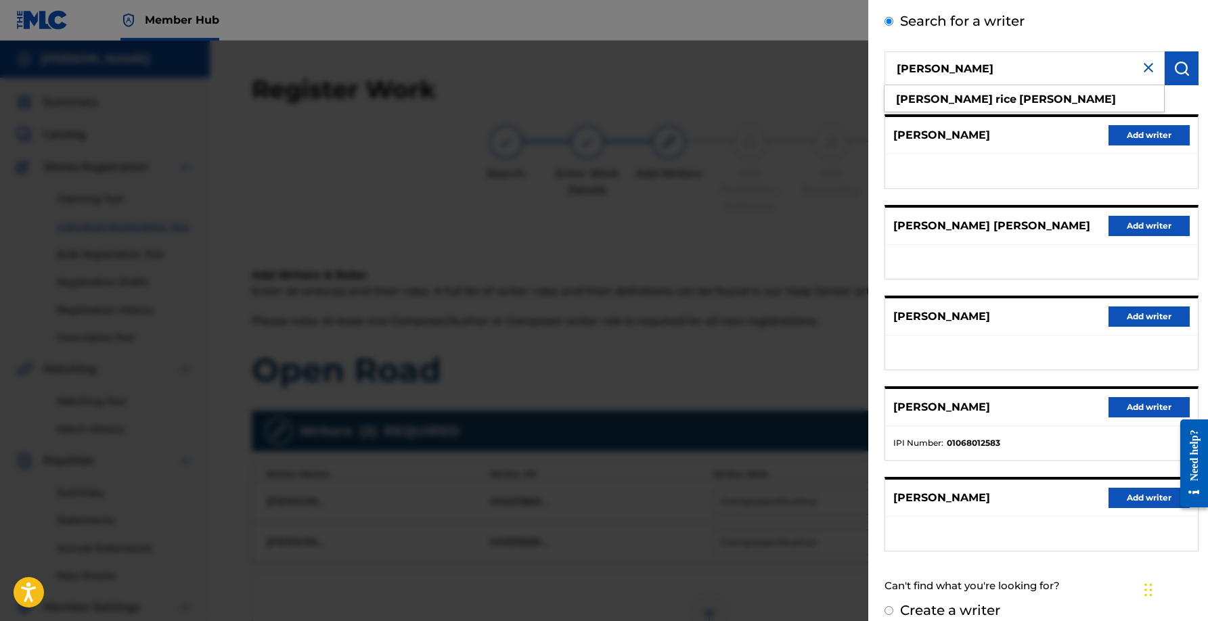
scroll to position [0, 0]
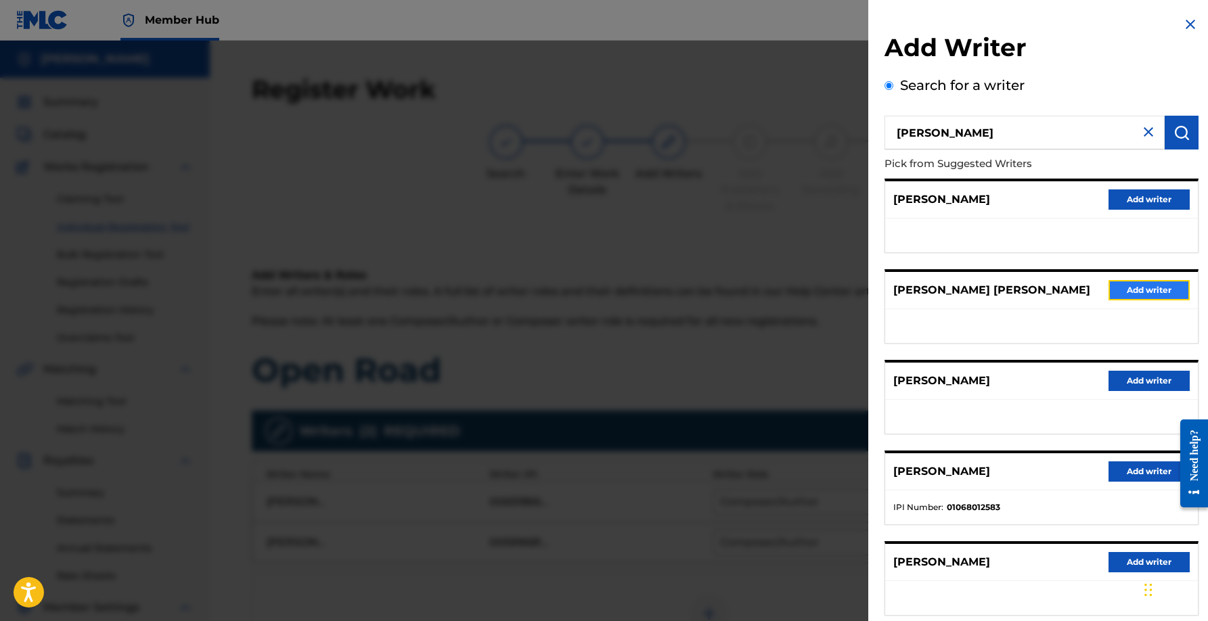
click at [1139, 289] on button "Add writer" at bounding box center [1148, 290] width 81 height 20
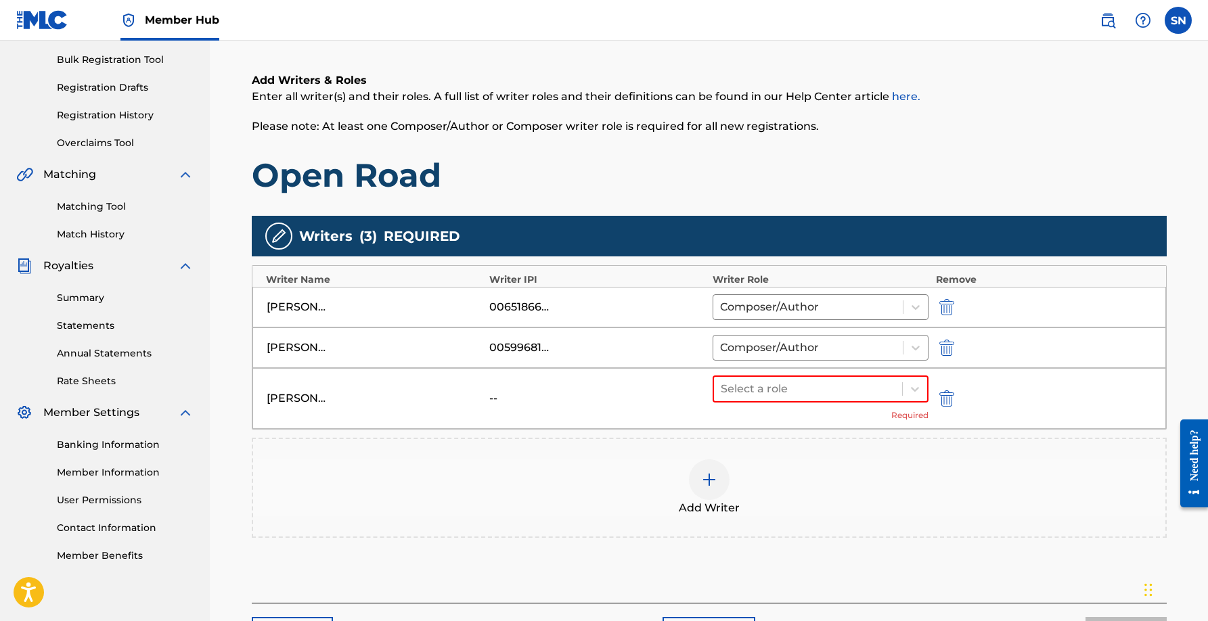
scroll to position [217, 0]
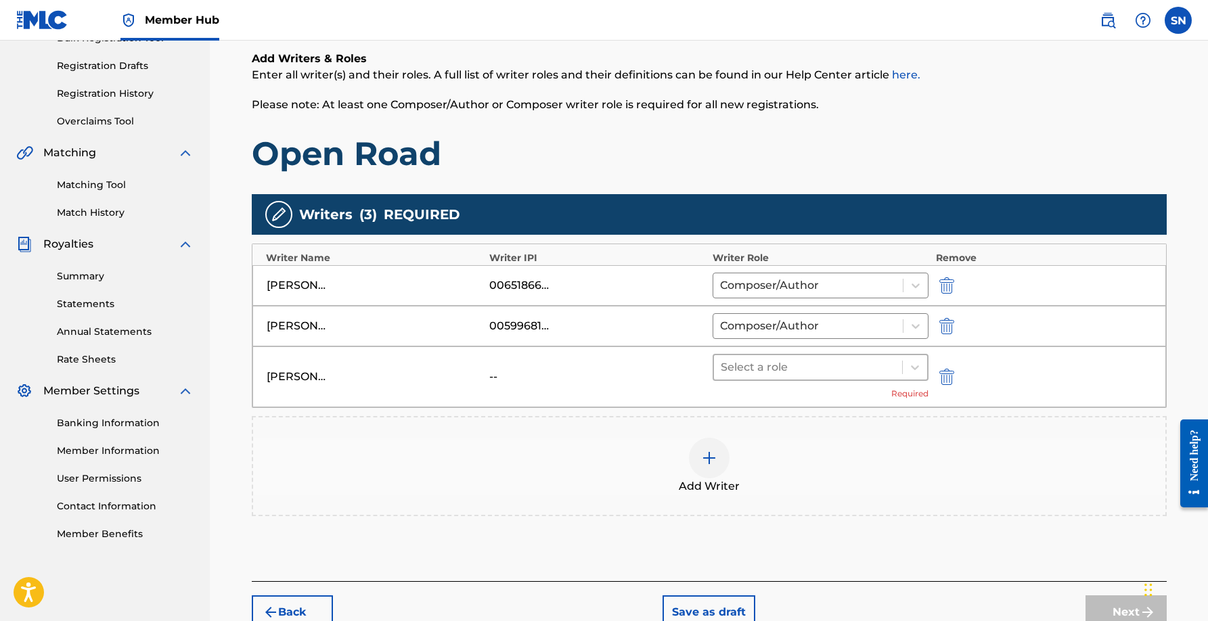
click at [815, 366] on div at bounding box center [808, 367] width 175 height 19
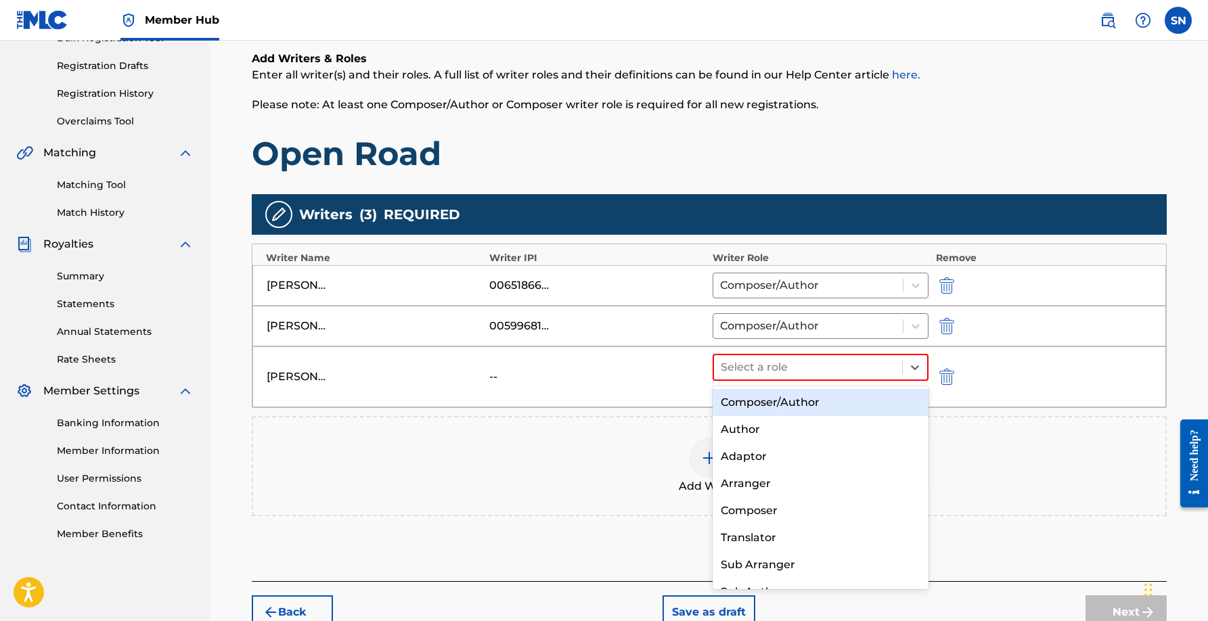
click at [820, 403] on div "Composer/Author" at bounding box center [820, 402] width 217 height 27
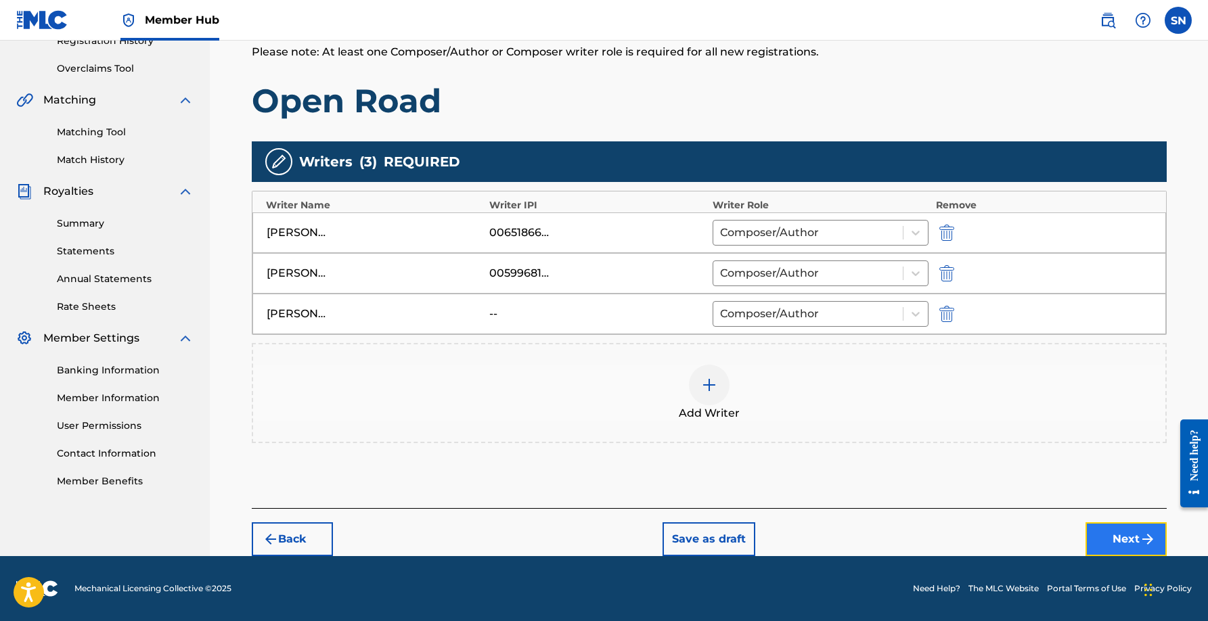
click at [1130, 544] on button "Next" at bounding box center [1125, 539] width 81 height 34
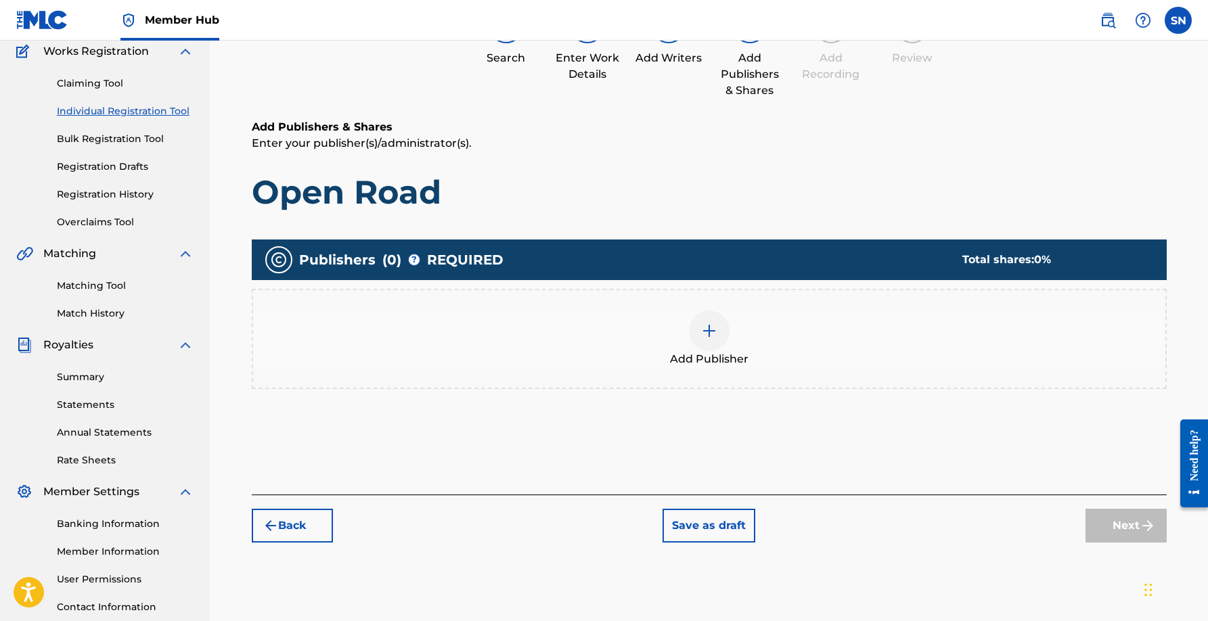
scroll to position [61, 0]
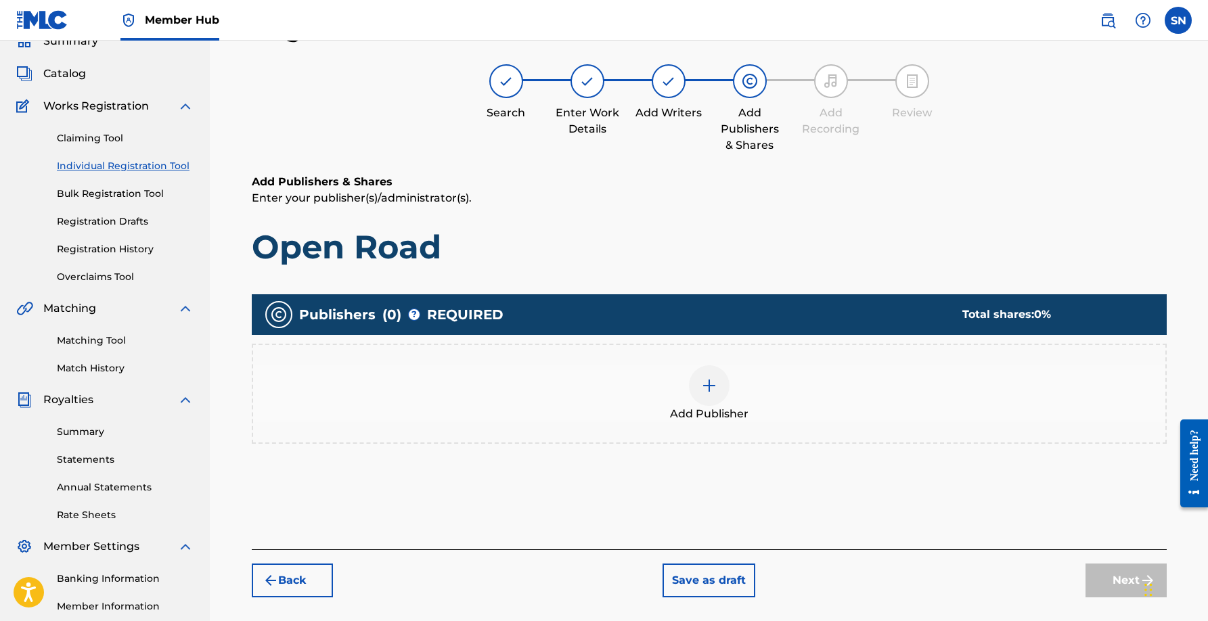
click at [707, 394] on div at bounding box center [709, 385] width 41 height 41
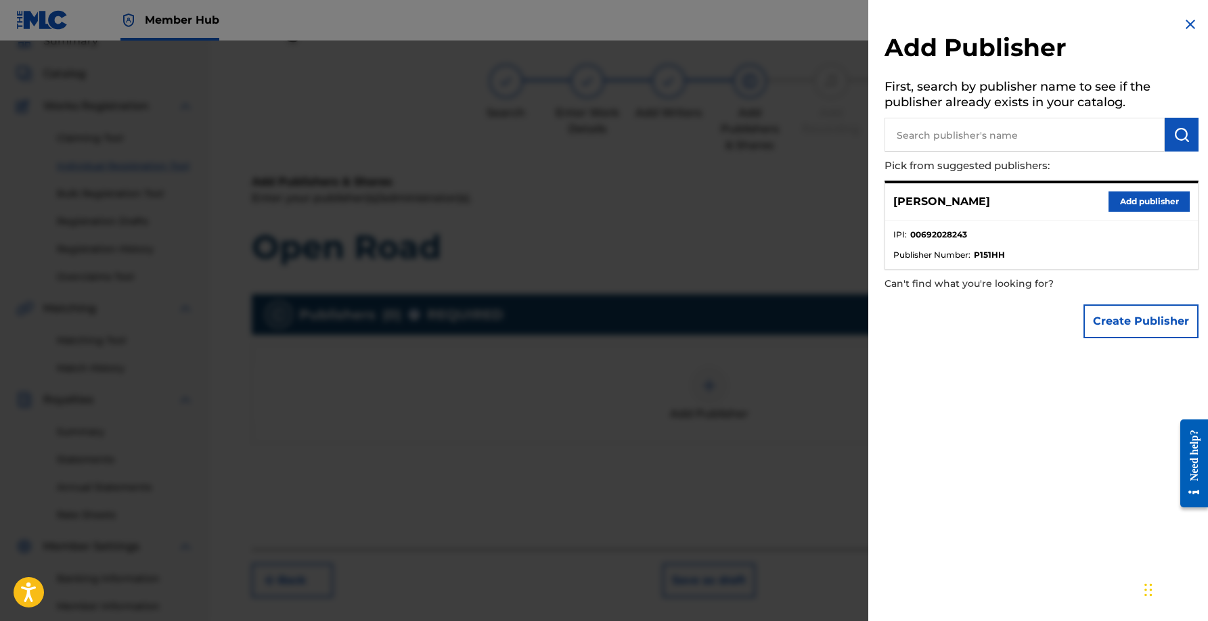
click at [1038, 132] on input "text" at bounding box center [1024, 135] width 280 height 34
type input "[PERSON_NAME] Music Publishing"
click at [1173, 138] on img "submit" at bounding box center [1181, 135] width 16 height 16
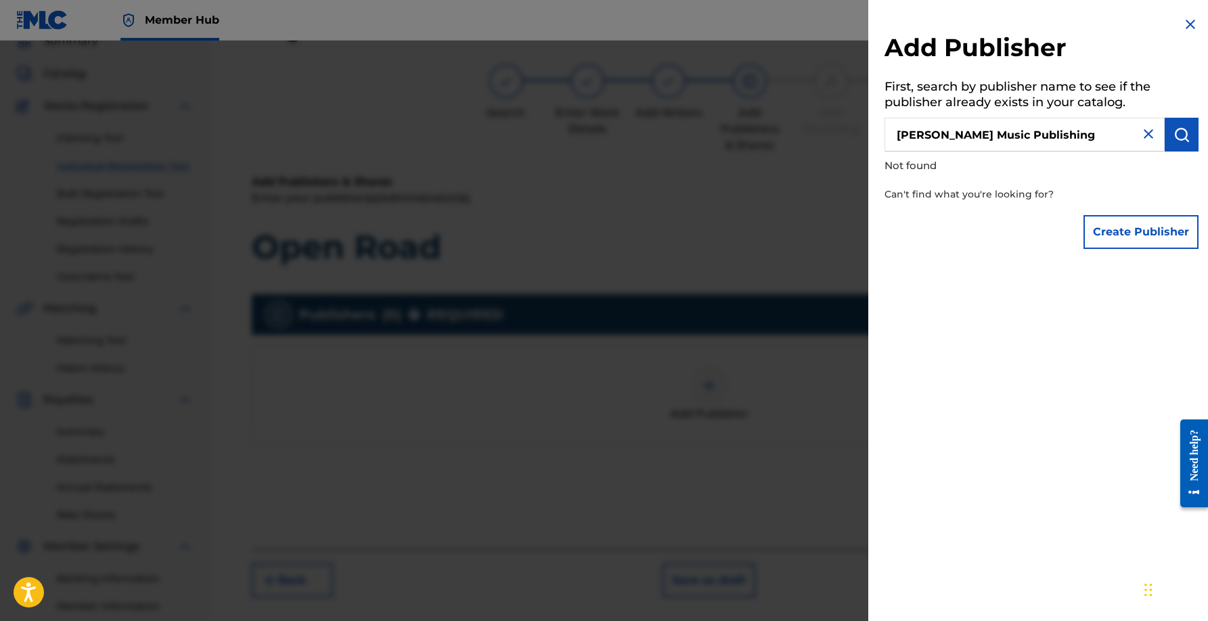
click at [1143, 139] on img at bounding box center [1148, 134] width 16 height 16
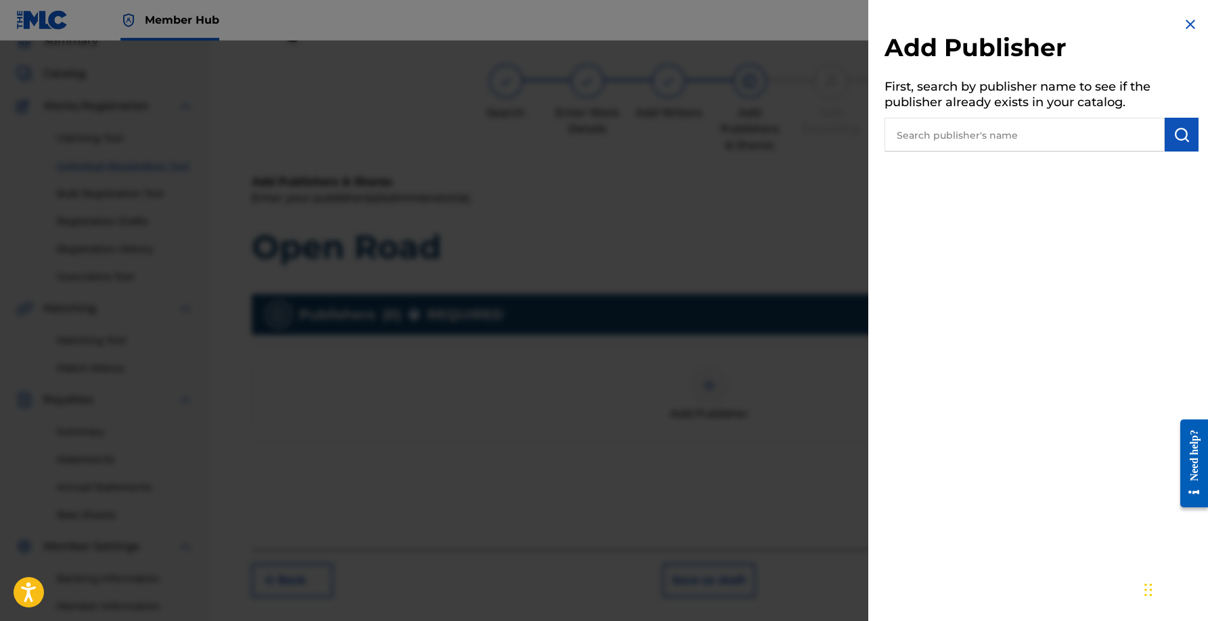
click at [952, 129] on input "text" at bounding box center [1024, 135] width 280 height 34
type input "[PERSON_NAME]"
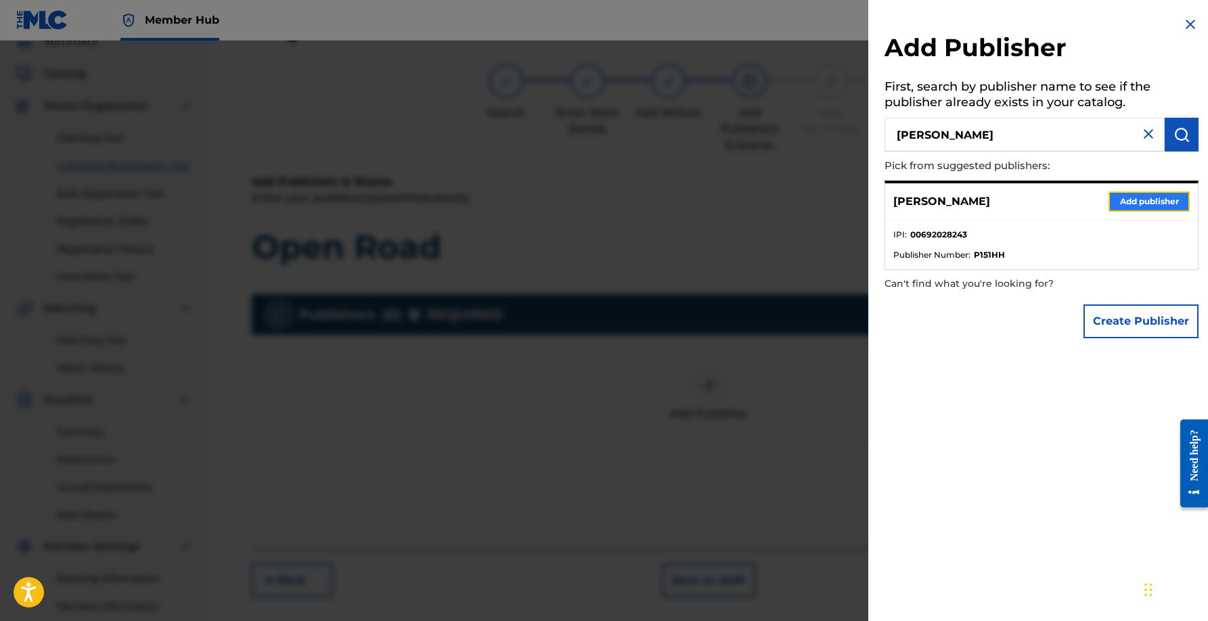
click at [1141, 204] on button "Add publisher" at bounding box center [1148, 201] width 81 height 20
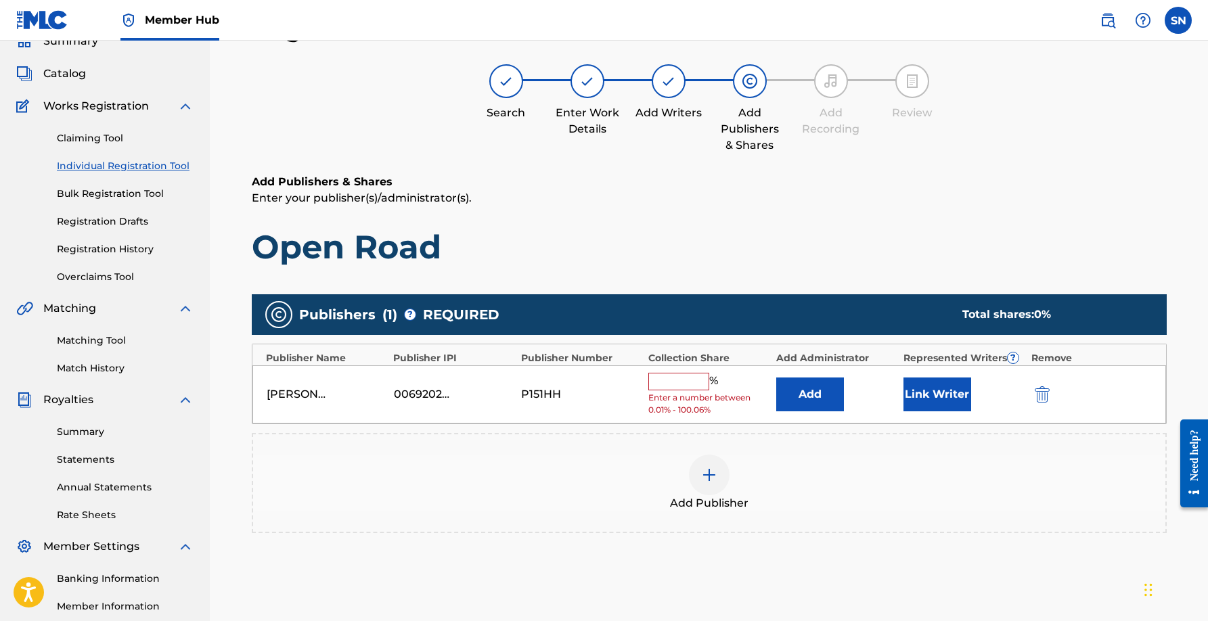
click at [689, 380] on input "text" at bounding box center [678, 382] width 61 height 18
type input "33.34"
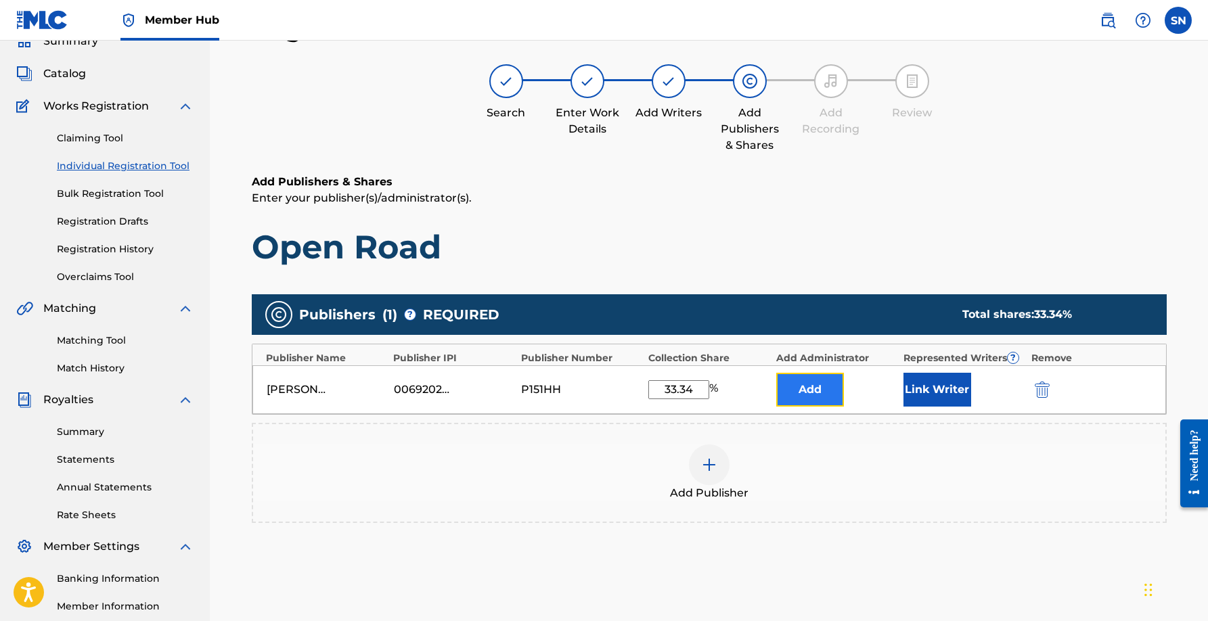
click at [817, 395] on button "Add" at bounding box center [810, 390] width 68 height 34
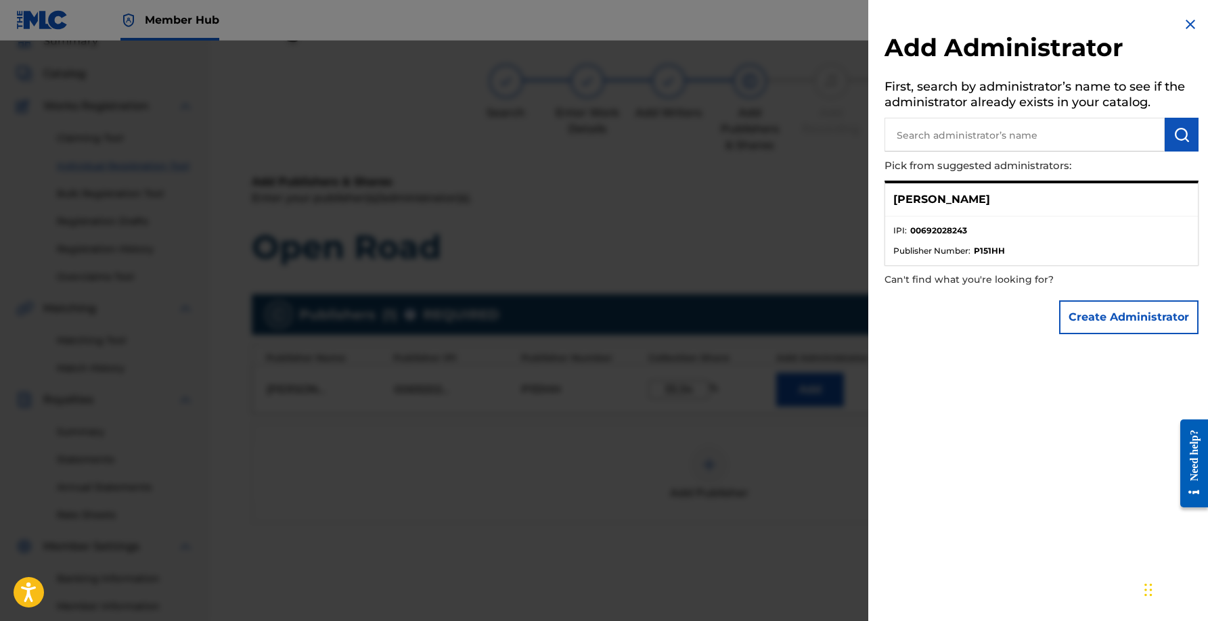
click at [990, 201] on p "[PERSON_NAME]" at bounding box center [941, 199] width 97 height 16
click at [994, 244] on li "IPI : 00692028243" at bounding box center [1041, 235] width 296 height 20
click at [994, 258] on ul "IPI : 00692028243 Publisher Number : P151HH" at bounding box center [1041, 241] width 313 height 49
click at [982, 197] on p "[PERSON_NAME]" at bounding box center [941, 199] width 97 height 16
click at [969, 198] on p "[PERSON_NAME]" at bounding box center [941, 199] width 97 height 16
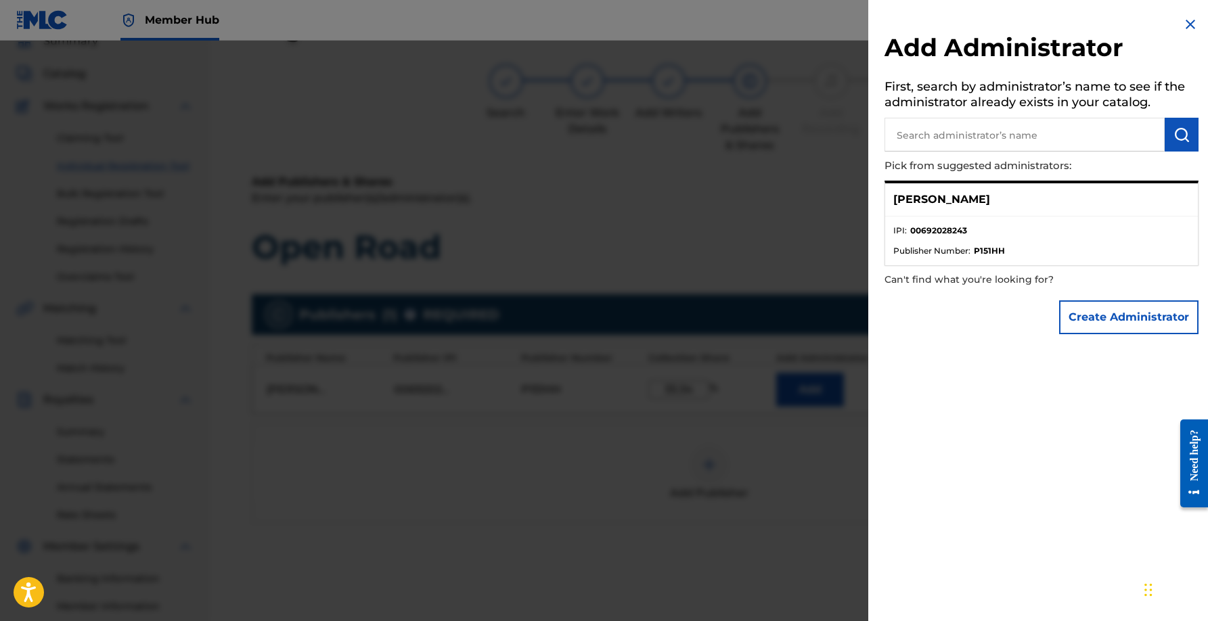
click at [1026, 239] on li "IPI : 00692028243" at bounding box center [1041, 235] width 296 height 20
click at [1041, 239] on li "IPI : 00692028243" at bounding box center [1041, 235] width 296 height 20
click at [1051, 250] on li "Publisher Number : P151HH" at bounding box center [1041, 251] width 296 height 12
click at [971, 250] on li "Publisher Number : P151HH" at bounding box center [1041, 251] width 296 height 12
click at [923, 198] on p "[PERSON_NAME]" at bounding box center [941, 199] width 97 height 16
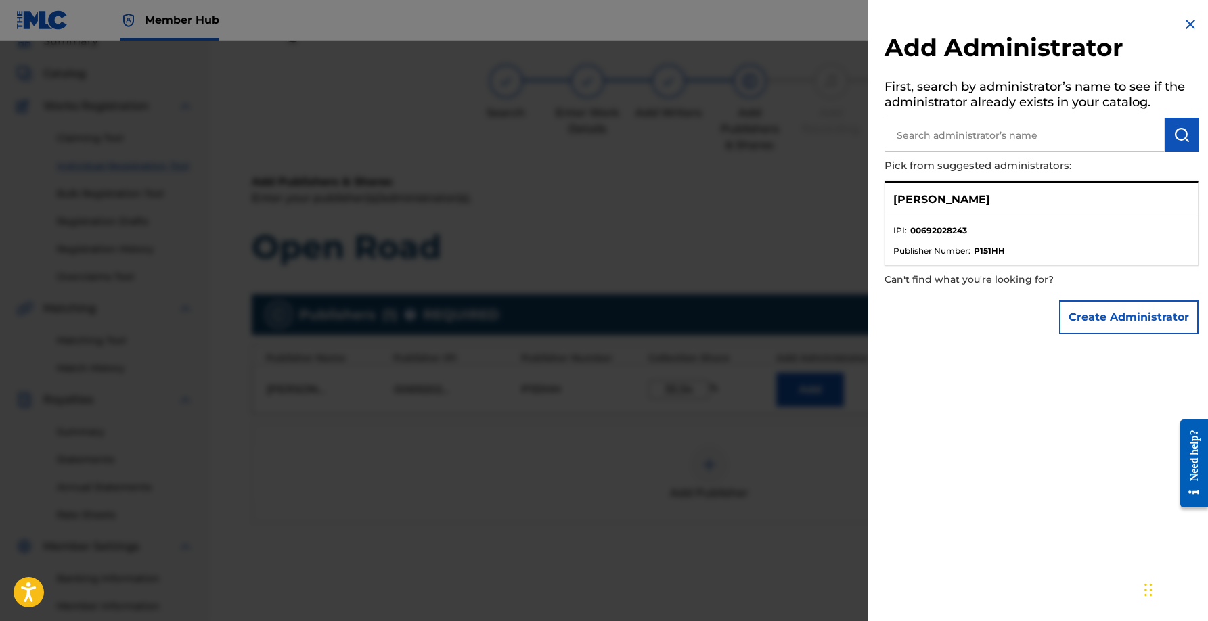
click at [952, 194] on p "[PERSON_NAME]" at bounding box center [941, 199] width 97 height 16
click at [1182, 27] on img at bounding box center [1190, 24] width 16 height 16
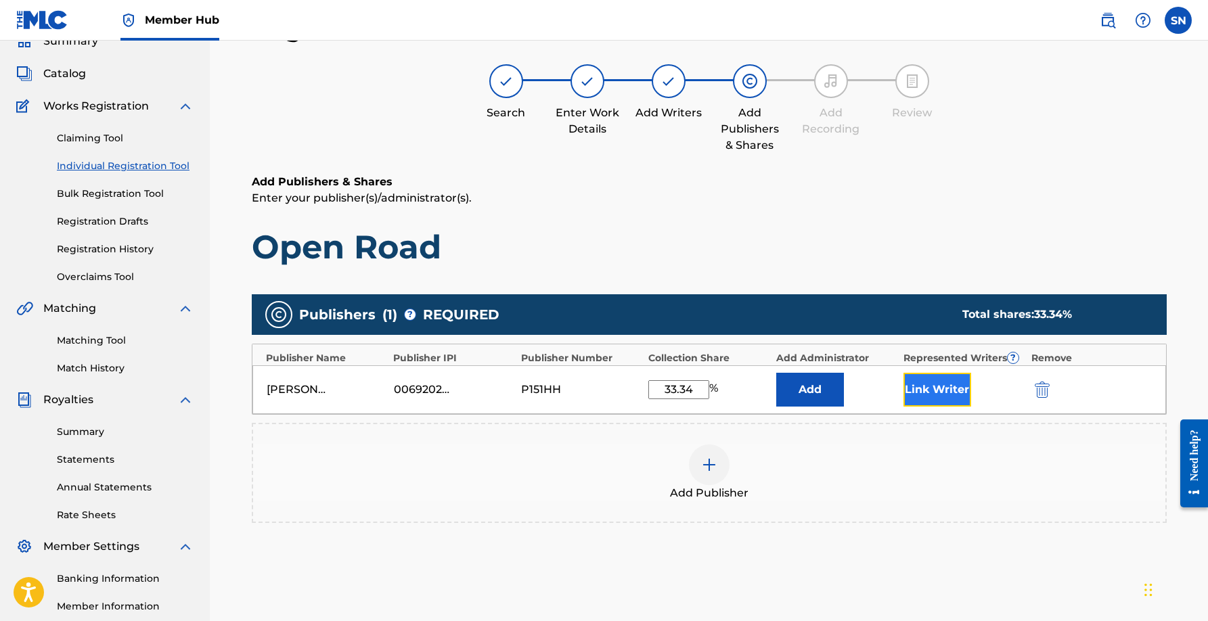
click at [930, 388] on button "Link Writer" at bounding box center [937, 390] width 68 height 34
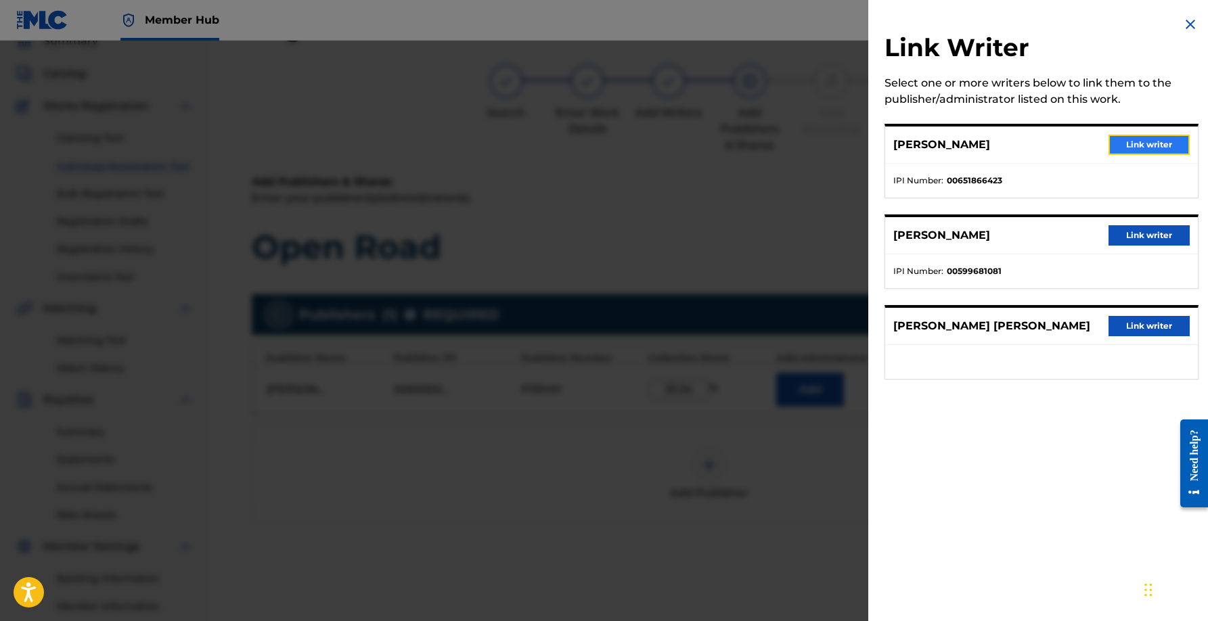
click at [1148, 139] on button "Link writer" at bounding box center [1148, 145] width 81 height 20
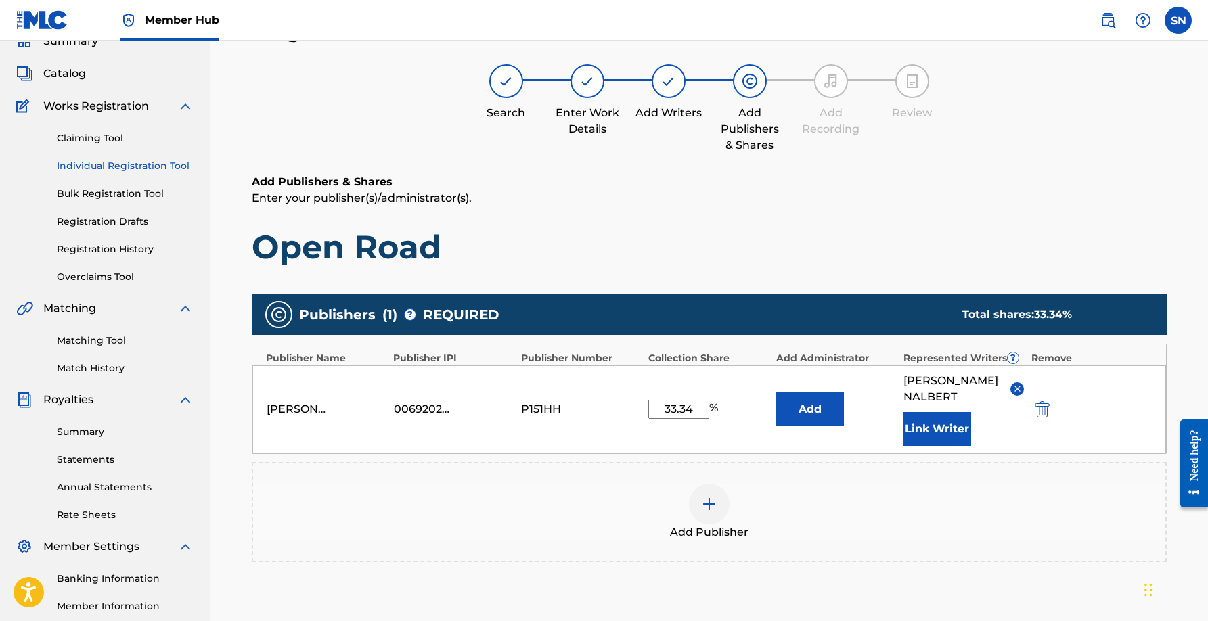
click at [699, 509] on div at bounding box center [709, 504] width 41 height 41
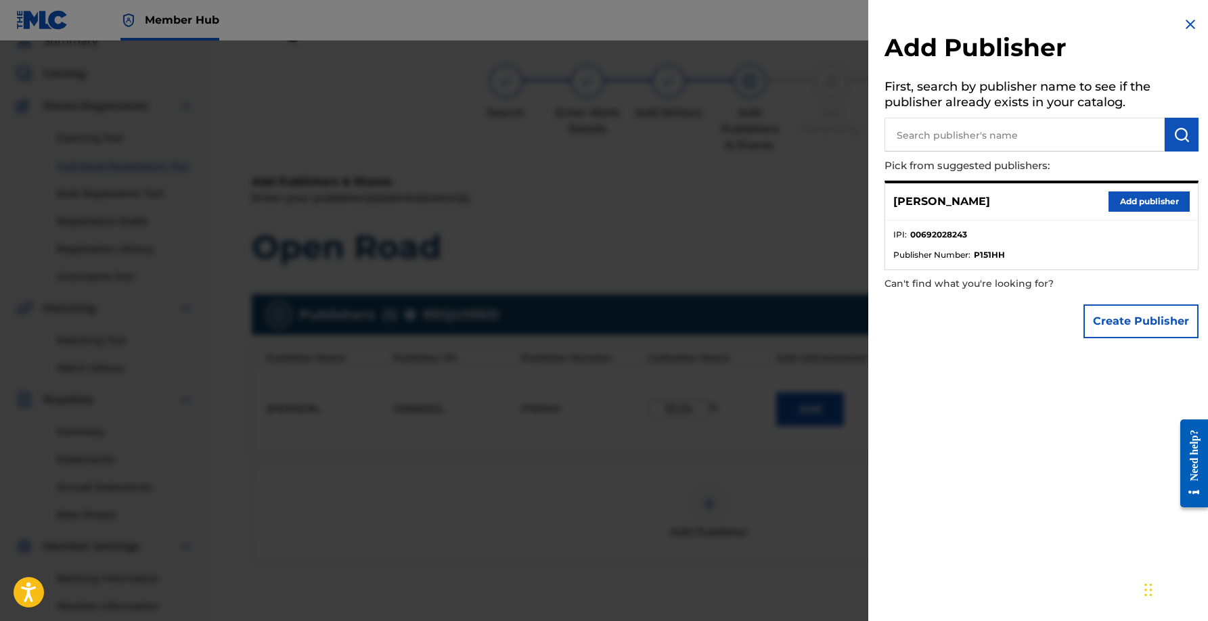
click at [979, 144] on input "text" at bounding box center [1024, 135] width 280 height 34
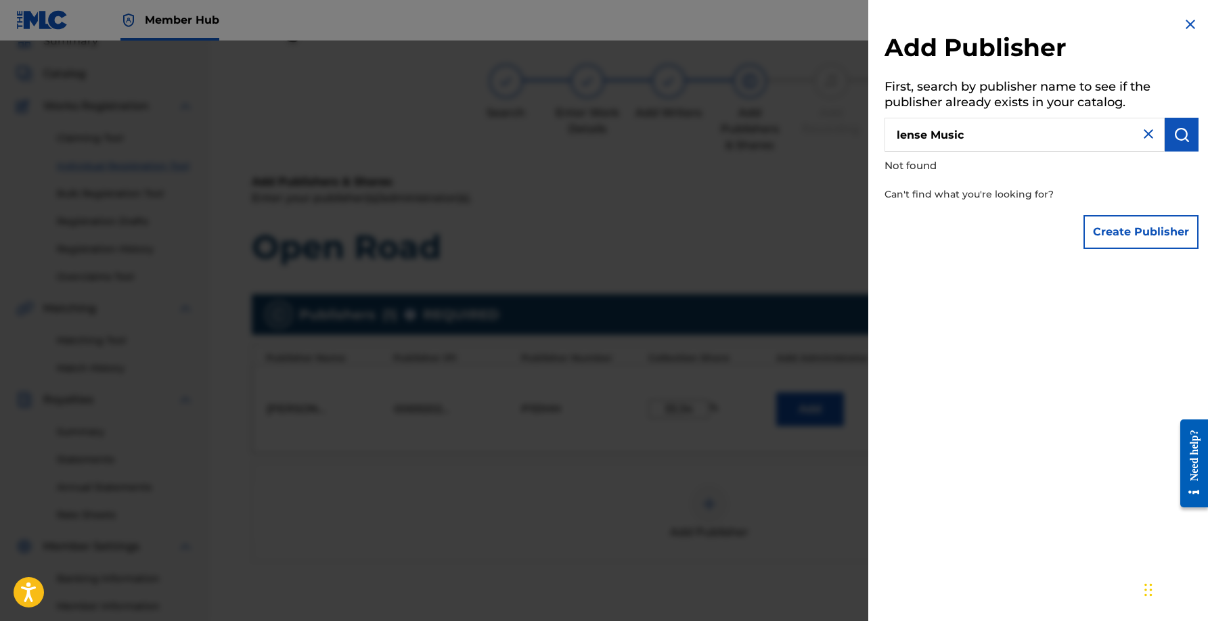
type input "lense Music"
click at [1125, 232] on button "Create Publisher" at bounding box center [1140, 232] width 115 height 34
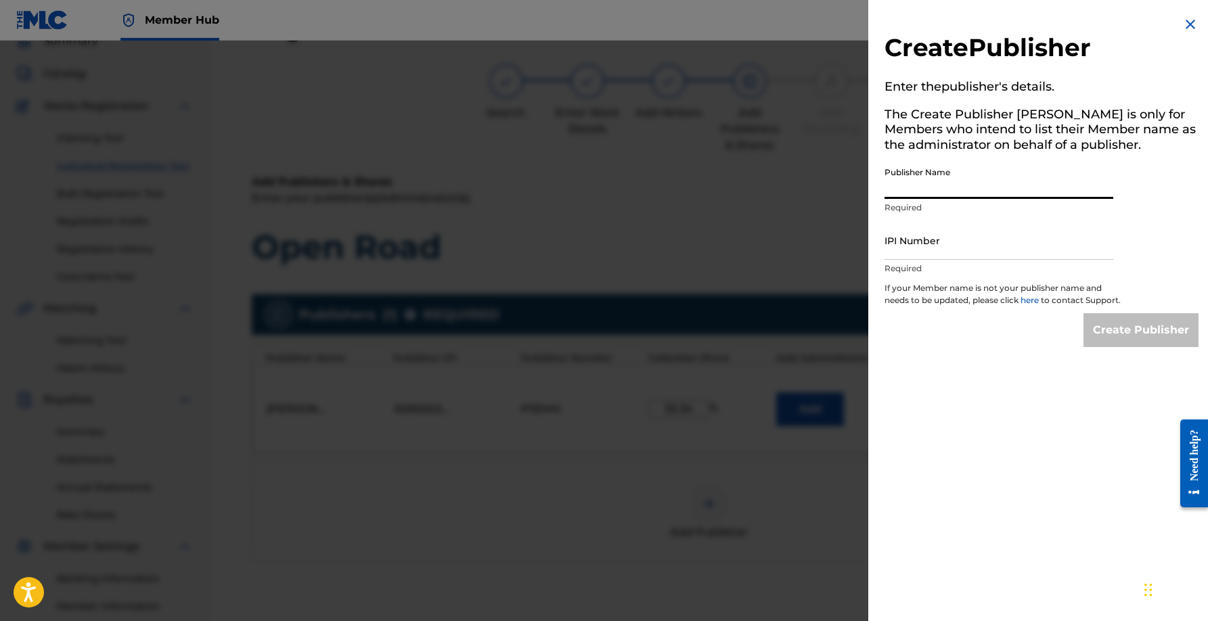
click at [982, 197] on input "Publisher Name" at bounding box center [998, 179] width 229 height 39
type input "Lense Music"
click at [957, 252] on input "IPI Number" at bounding box center [998, 240] width 229 height 39
paste input "751421466"
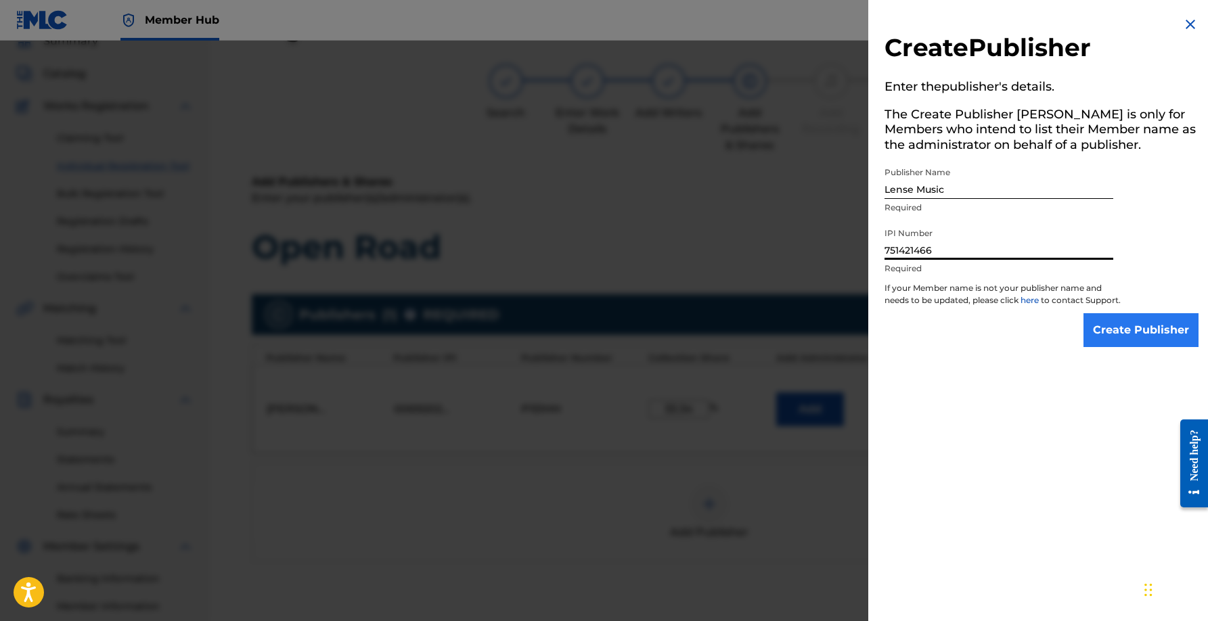
type input "751421466"
click at [1156, 346] on input "Create Publisher" at bounding box center [1140, 330] width 115 height 34
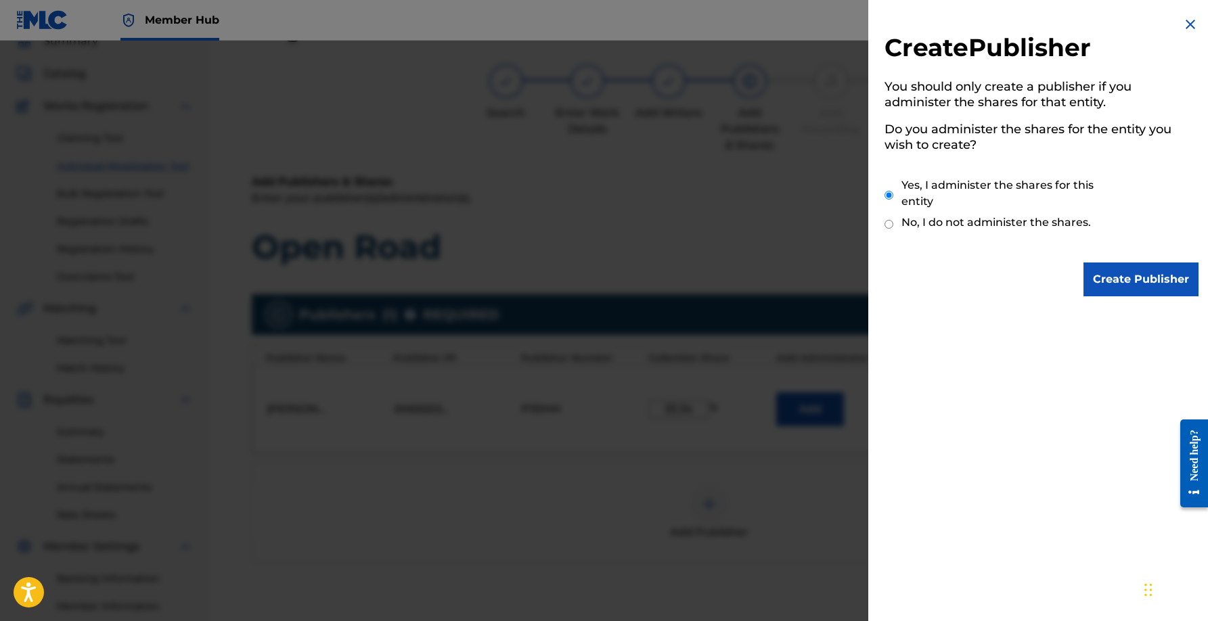
click at [1033, 221] on label "No, I do not administer the shares." at bounding box center [995, 222] width 189 height 16
click at [893, 221] on input "No, I do not administer the shares." at bounding box center [888, 224] width 9 height 13
radio input "true"
click at [1142, 286] on input "Create Publisher" at bounding box center [1140, 280] width 115 height 34
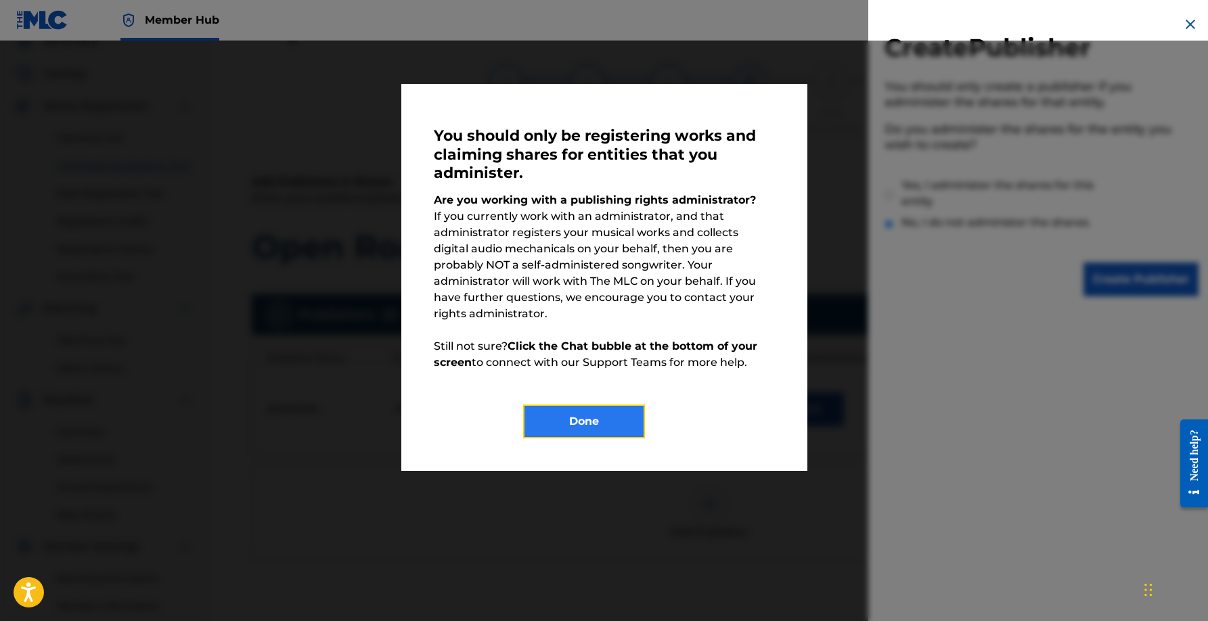
click at [588, 405] on button "Done" at bounding box center [584, 422] width 122 height 34
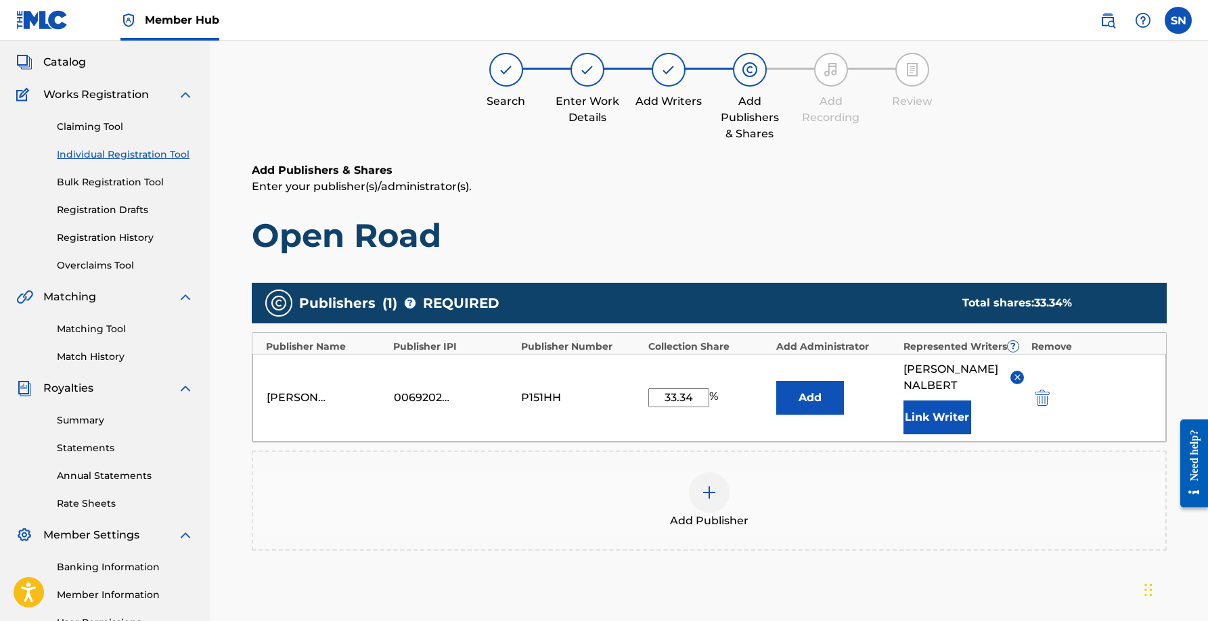
scroll to position [73, 0]
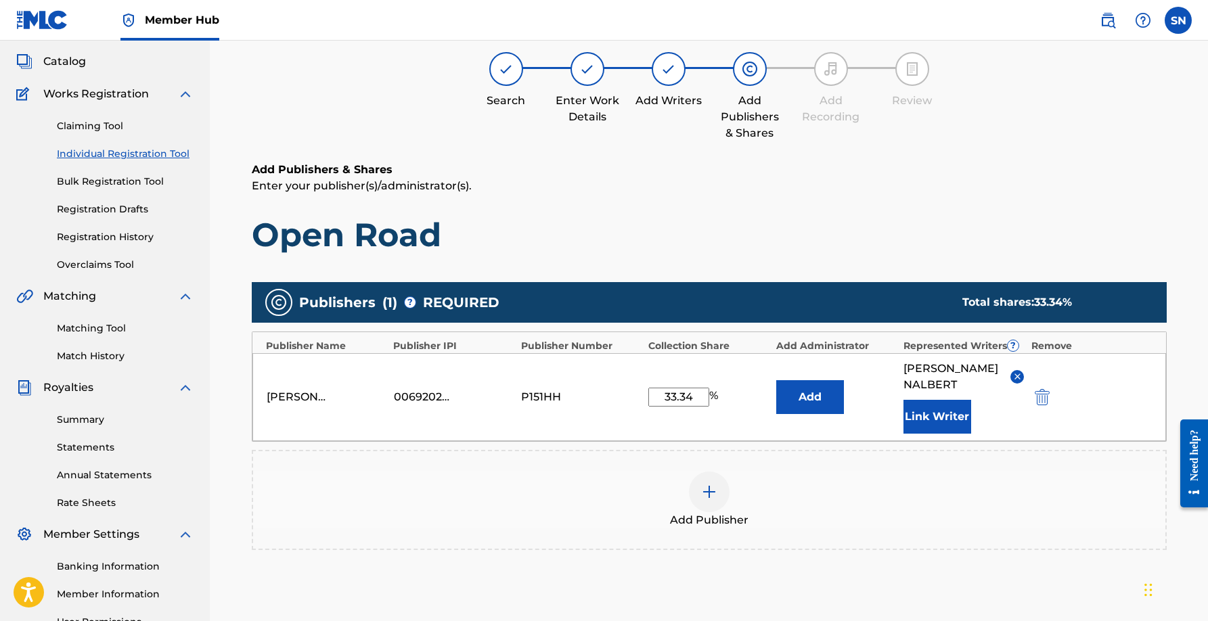
click at [1014, 373] on img at bounding box center [1017, 376] width 10 height 10
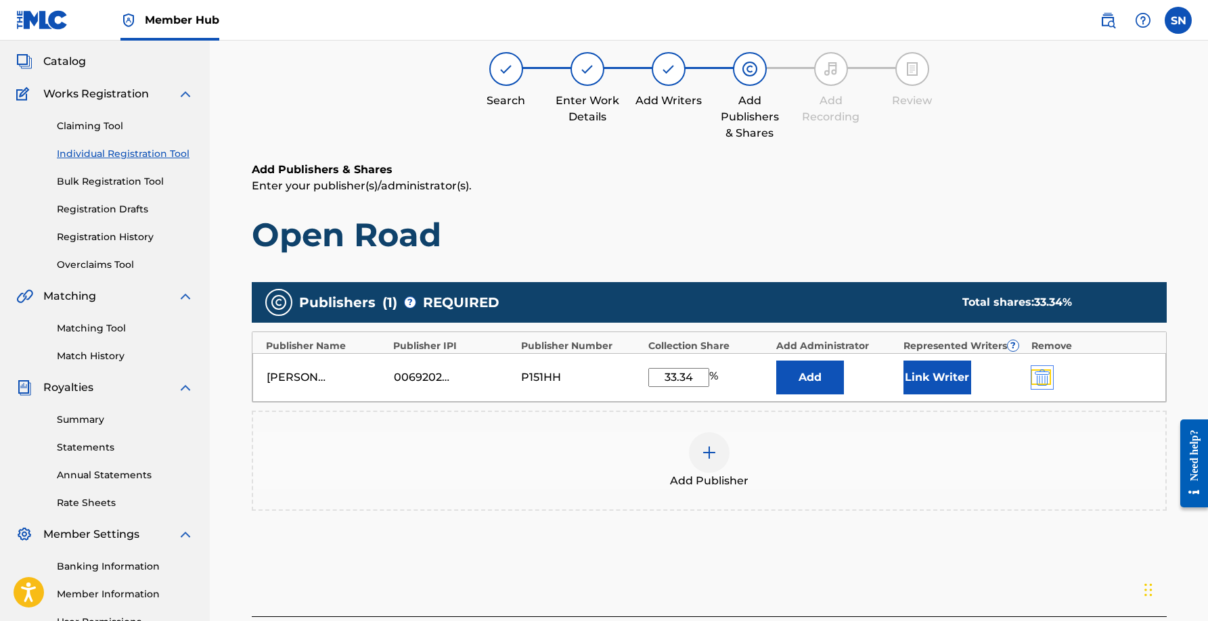
click at [1045, 380] on img "submit" at bounding box center [1042, 377] width 15 height 16
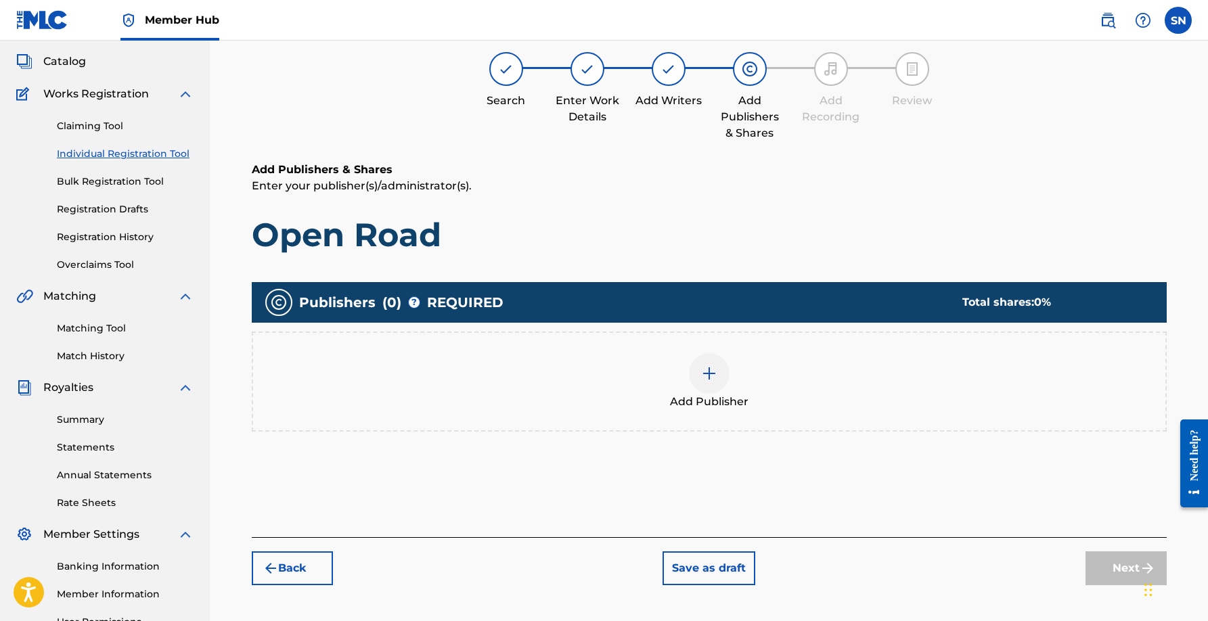
click at [705, 373] on img at bounding box center [709, 373] width 16 height 16
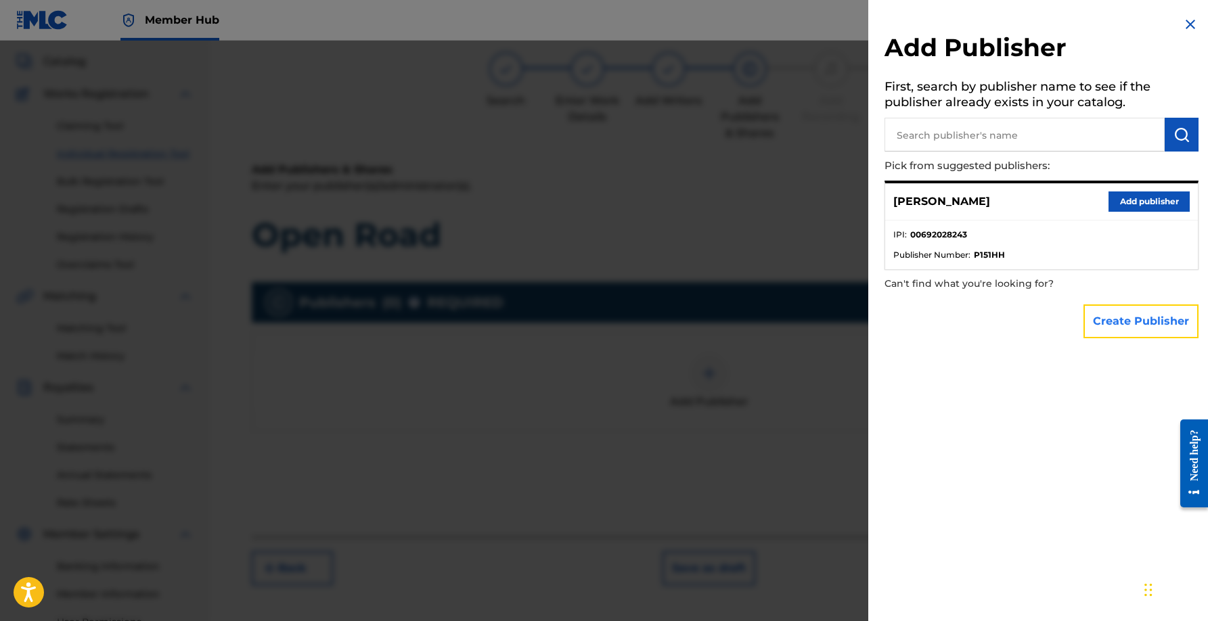
click at [1153, 325] on button "Create Publisher" at bounding box center [1140, 321] width 115 height 34
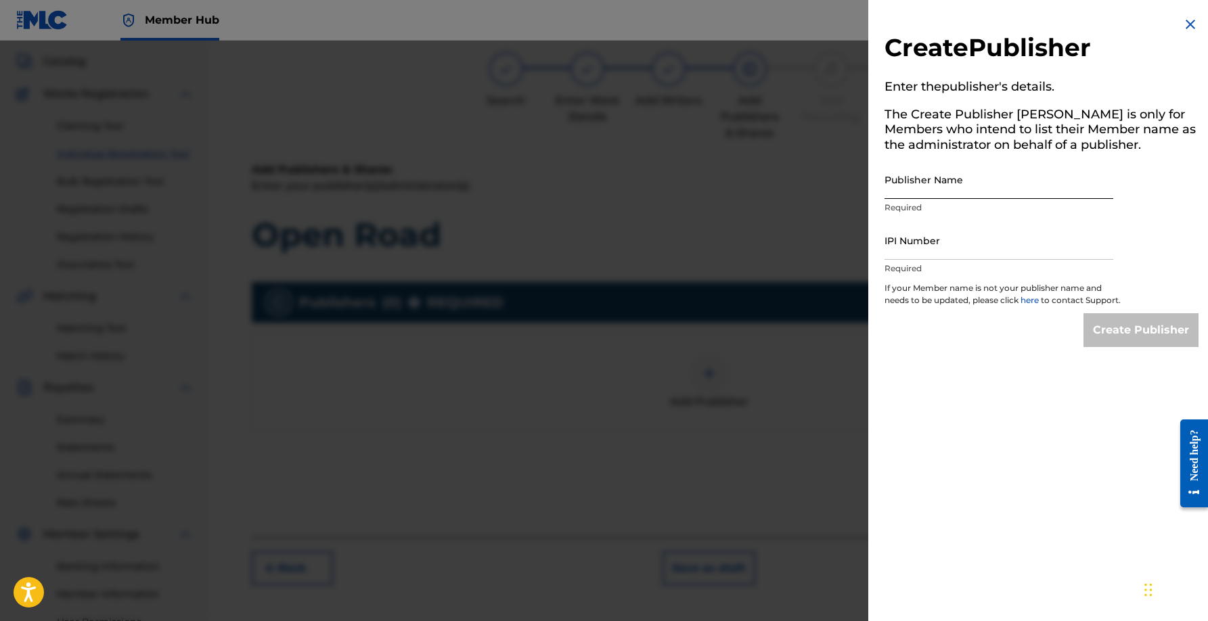
click at [1012, 189] on input "Publisher Name" at bounding box center [998, 179] width 229 height 39
type input "[PERSON_NAME] Music Publishing"
paste input "692028243"
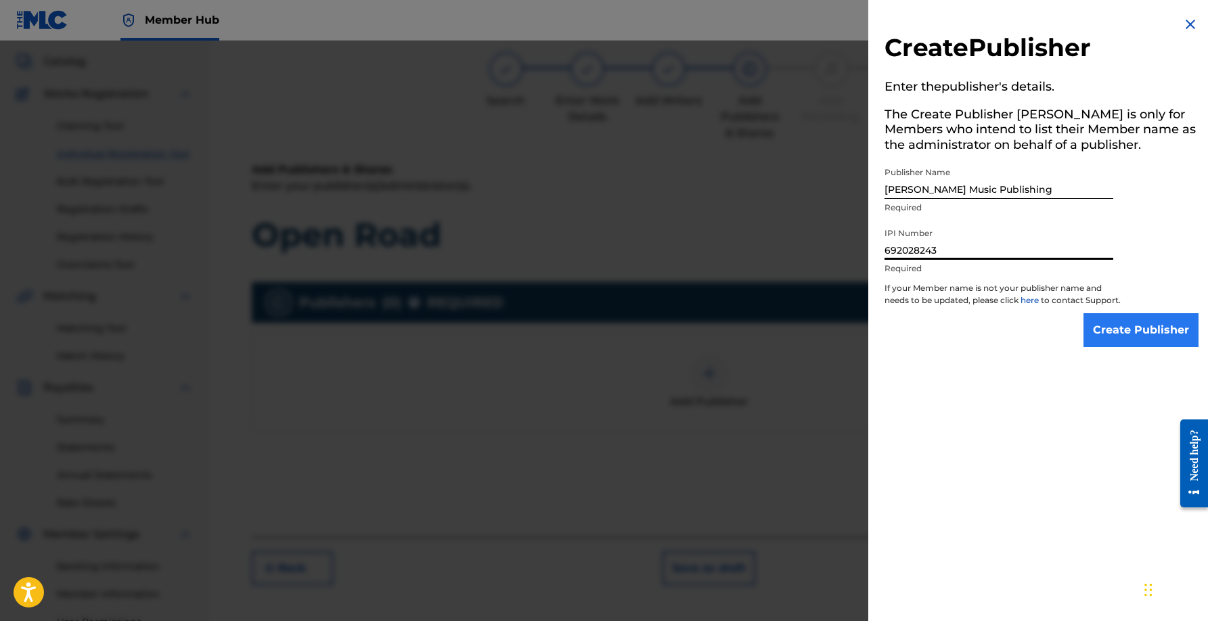
type input "692028243"
click at [1106, 347] on input "Create Publisher" at bounding box center [1140, 330] width 115 height 34
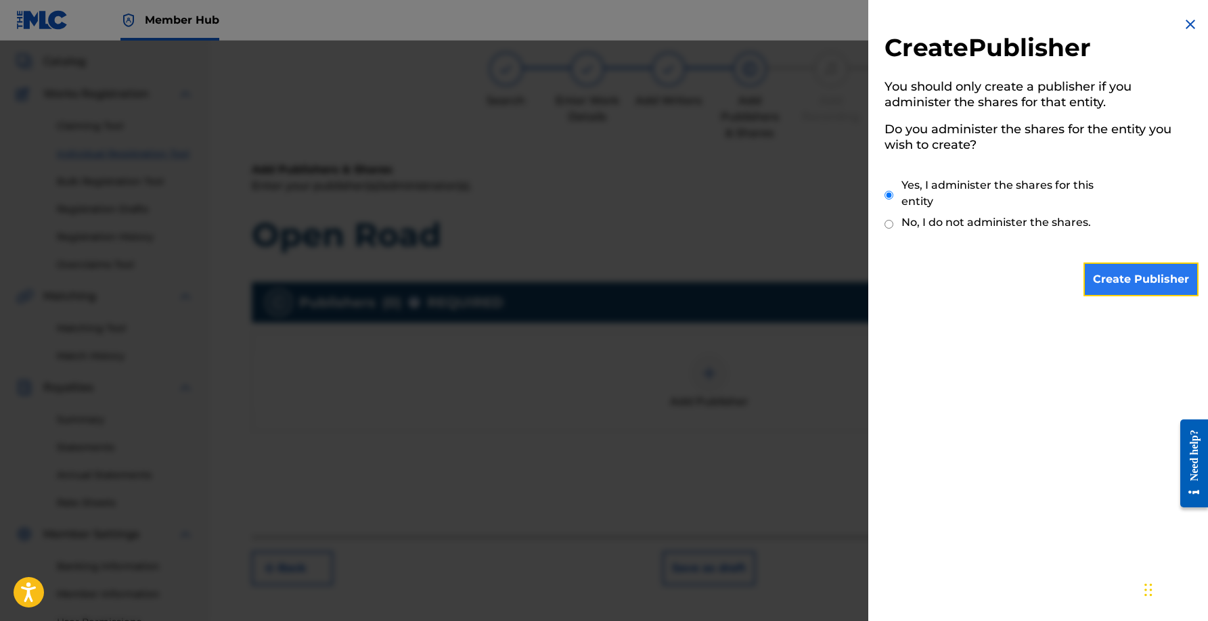
click at [1130, 271] on input "Create Publisher" at bounding box center [1140, 280] width 115 height 34
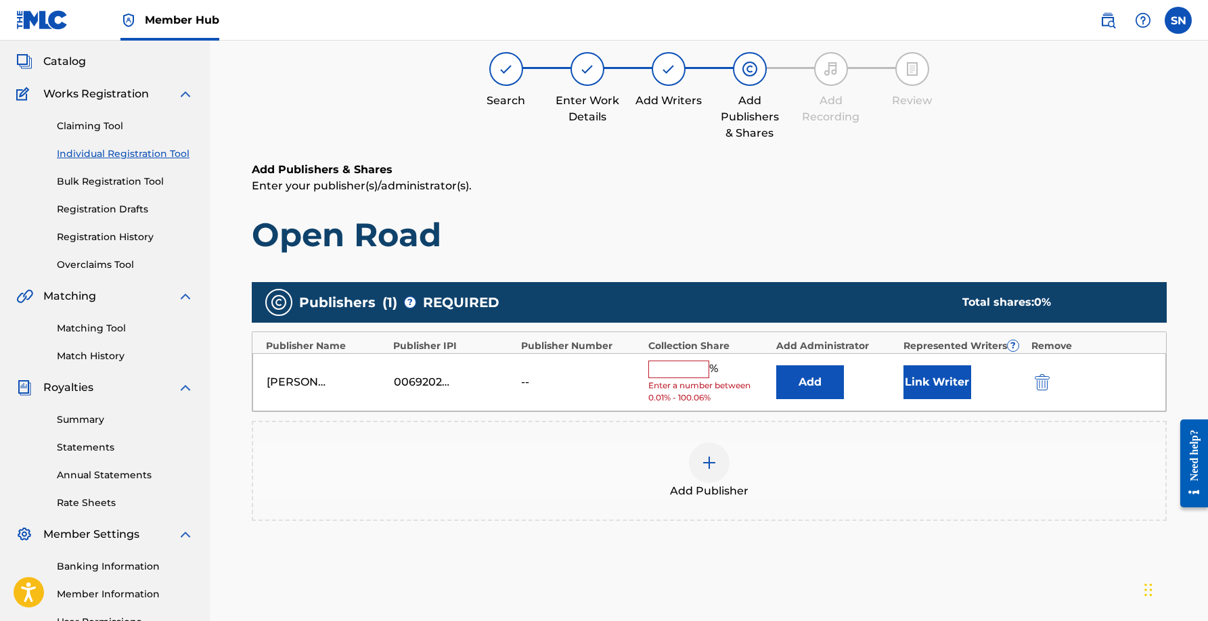
click at [683, 367] on input "text" at bounding box center [678, 370] width 61 height 18
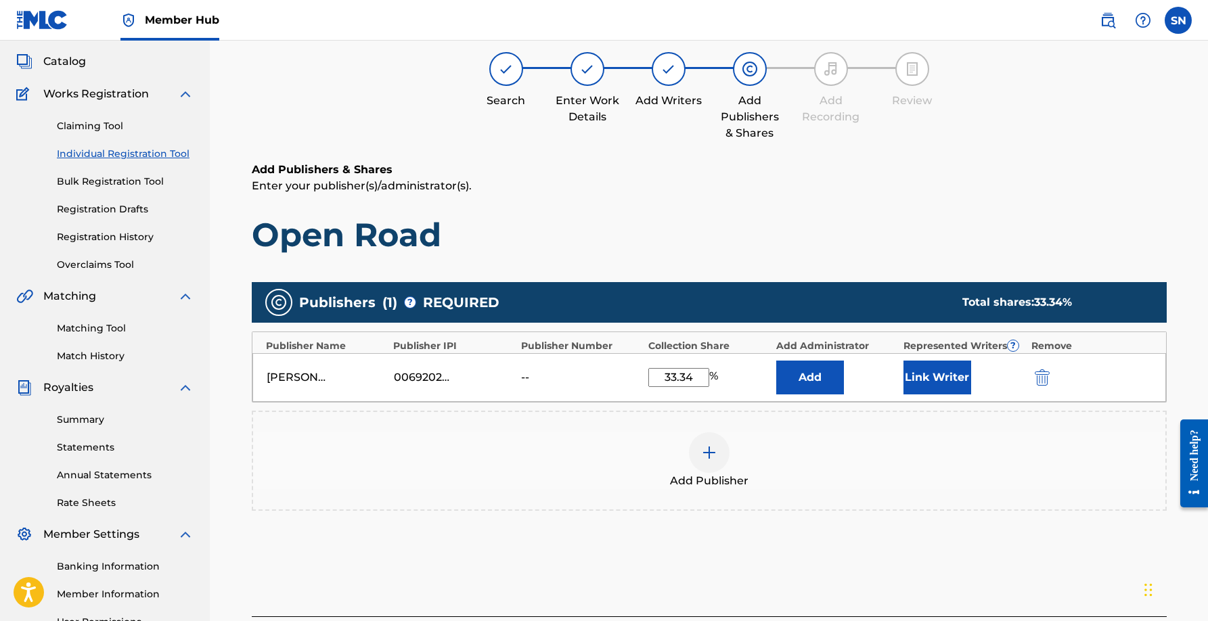
type input "33.34"
click at [731, 242] on h1 "Open Road" at bounding box center [709, 234] width 915 height 41
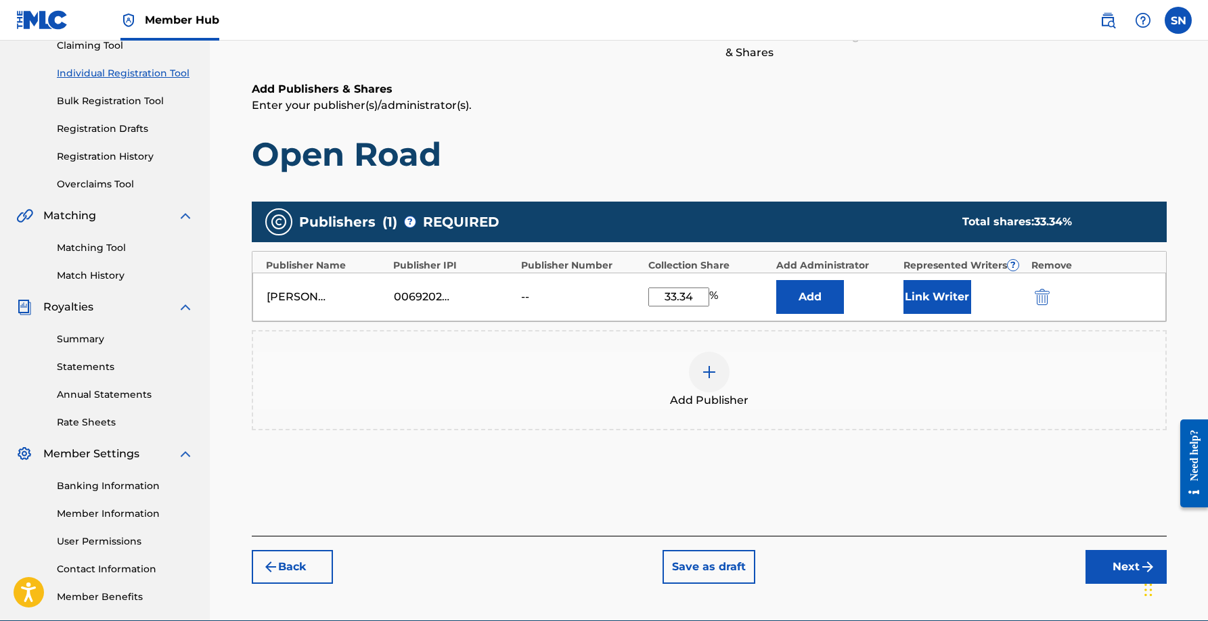
scroll to position [218, 0]
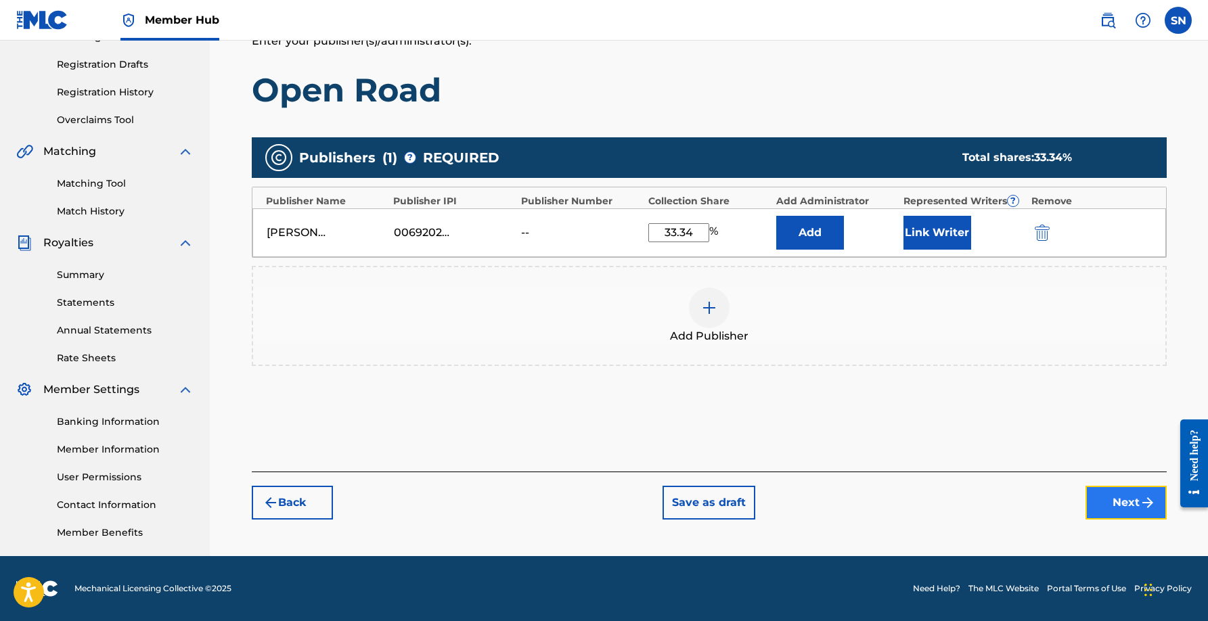
click at [1112, 517] on button "Next" at bounding box center [1125, 503] width 81 height 34
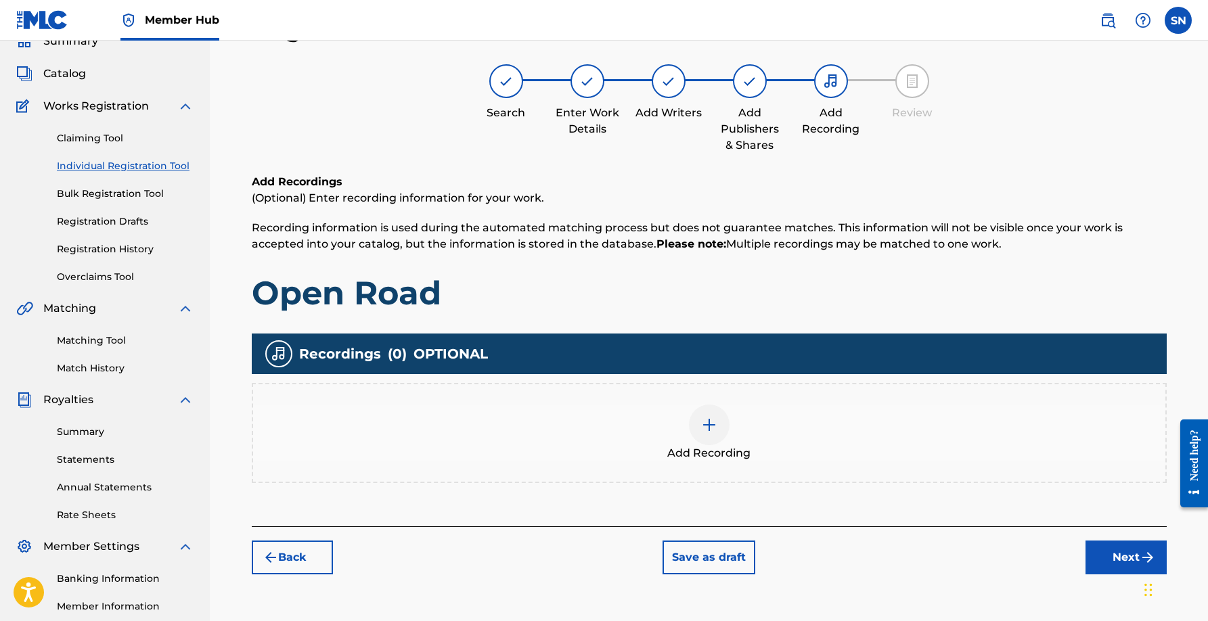
scroll to position [61, 0]
click at [703, 417] on img at bounding box center [709, 425] width 16 height 16
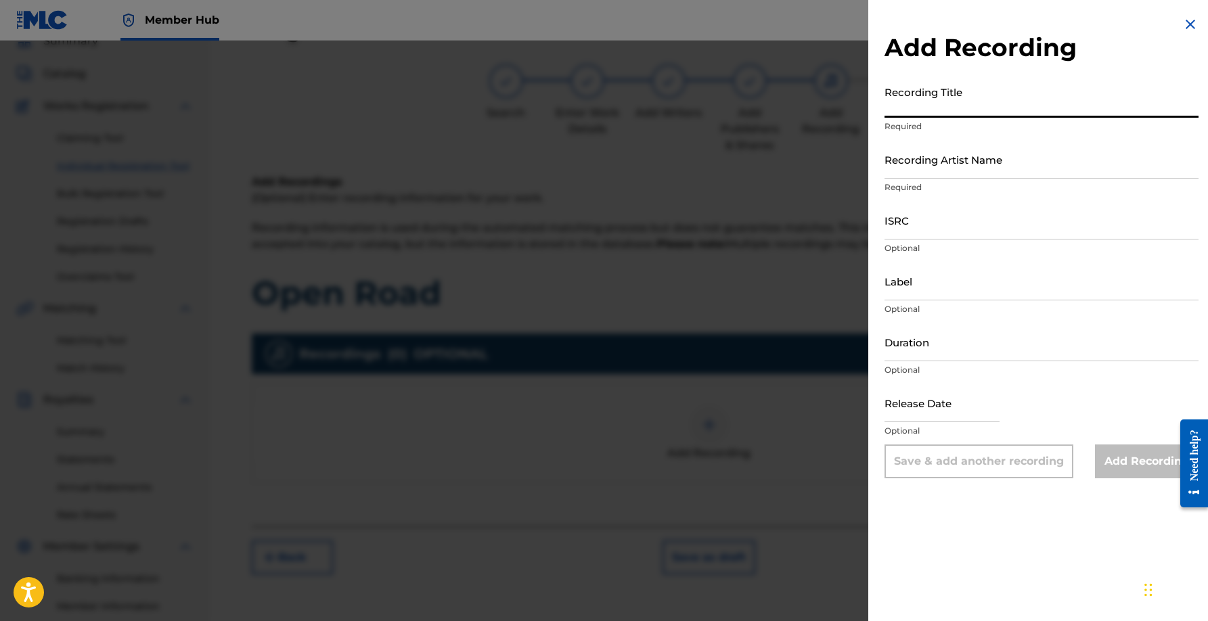
click at [959, 107] on input "Recording Title" at bounding box center [1041, 98] width 314 height 39
type input "Open Road"
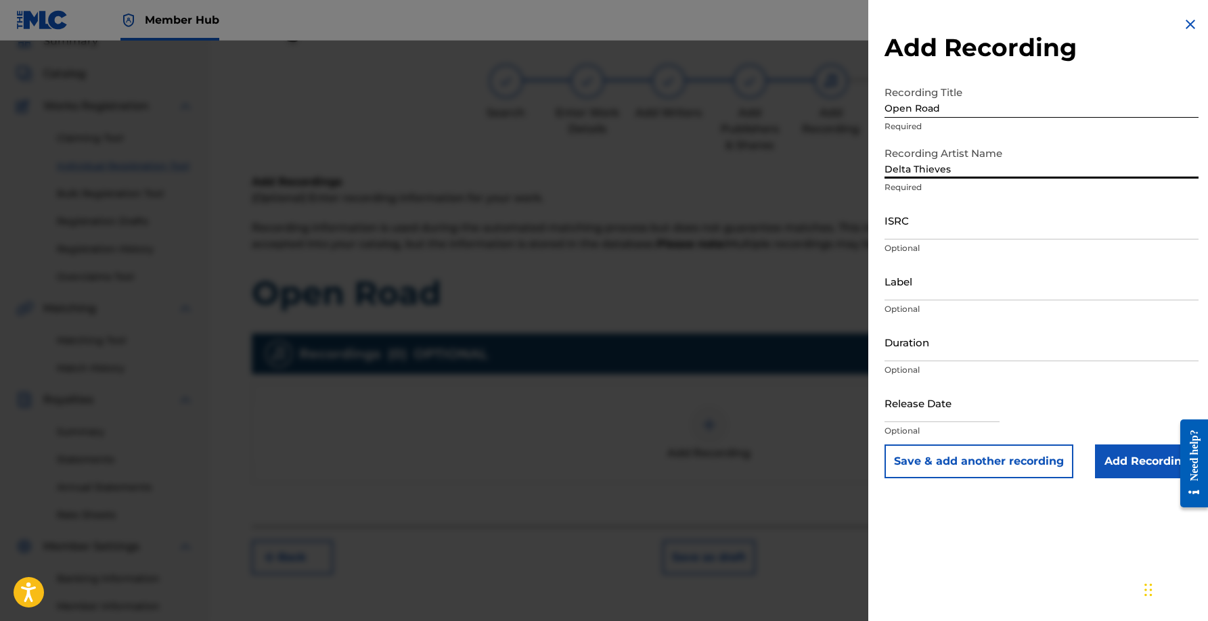
type input "Delta Thieves"
click at [968, 228] on input "ISRC" at bounding box center [1041, 220] width 314 height 39
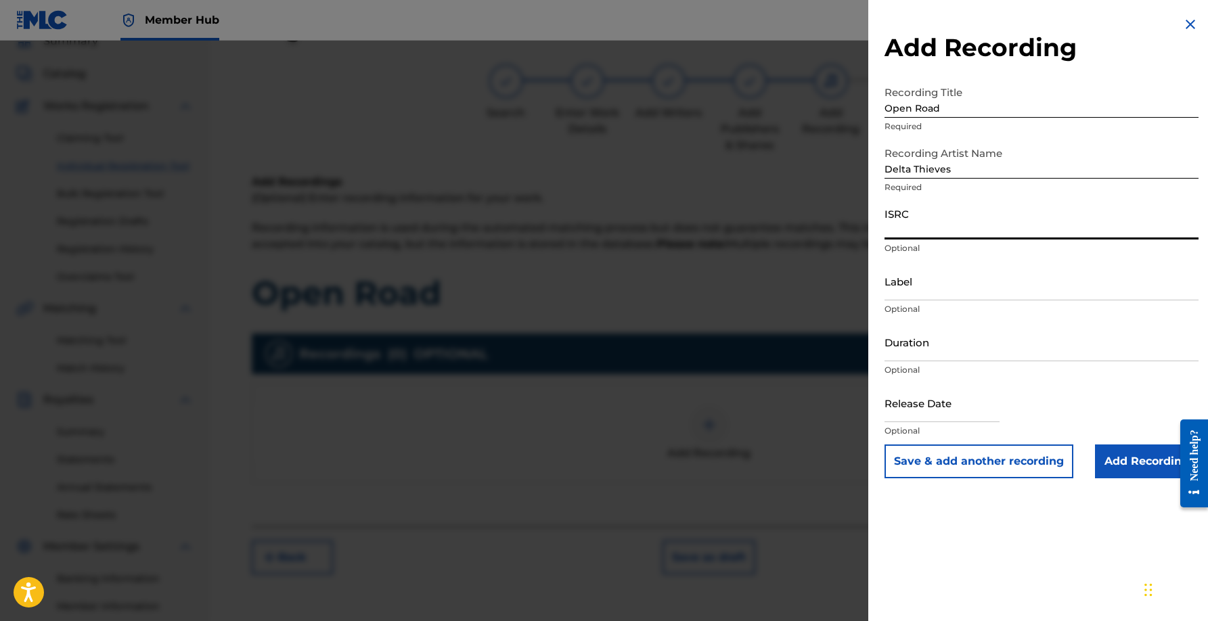
paste input "TCACS1612518"
type input "TCACS1612518"
click at [952, 304] on p "Optional" at bounding box center [1041, 309] width 314 height 12
click at [959, 292] on input "Label" at bounding box center [1041, 281] width 314 height 39
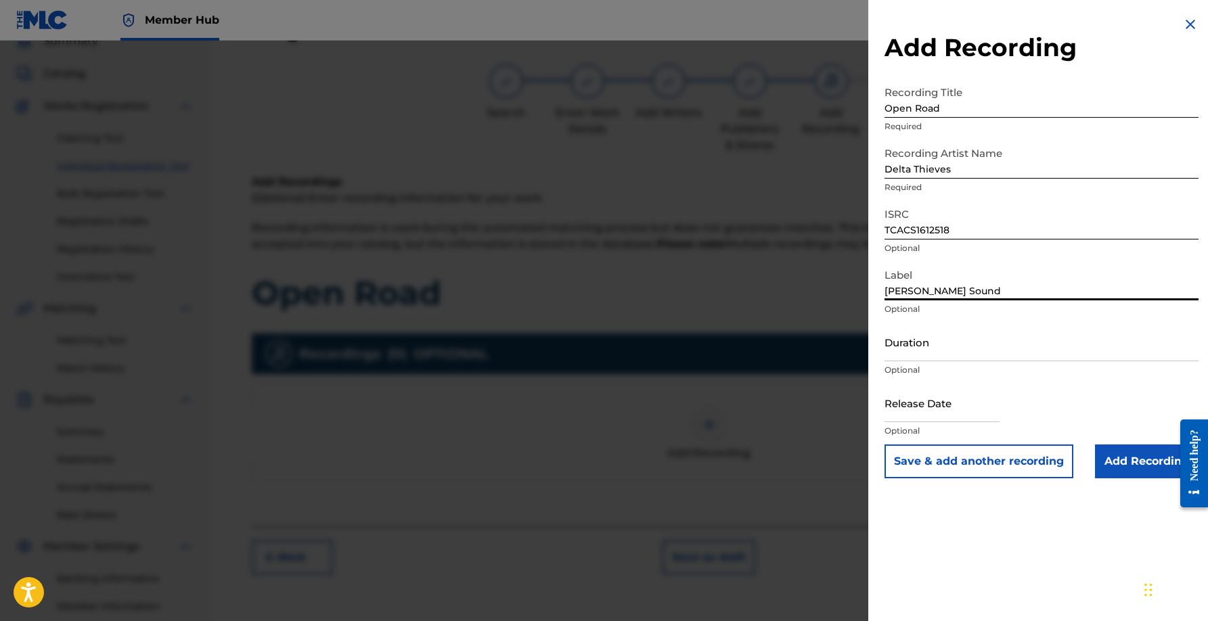
type input "[PERSON_NAME] Sound"
click at [940, 352] on input "Duration" at bounding box center [1041, 342] width 314 height 39
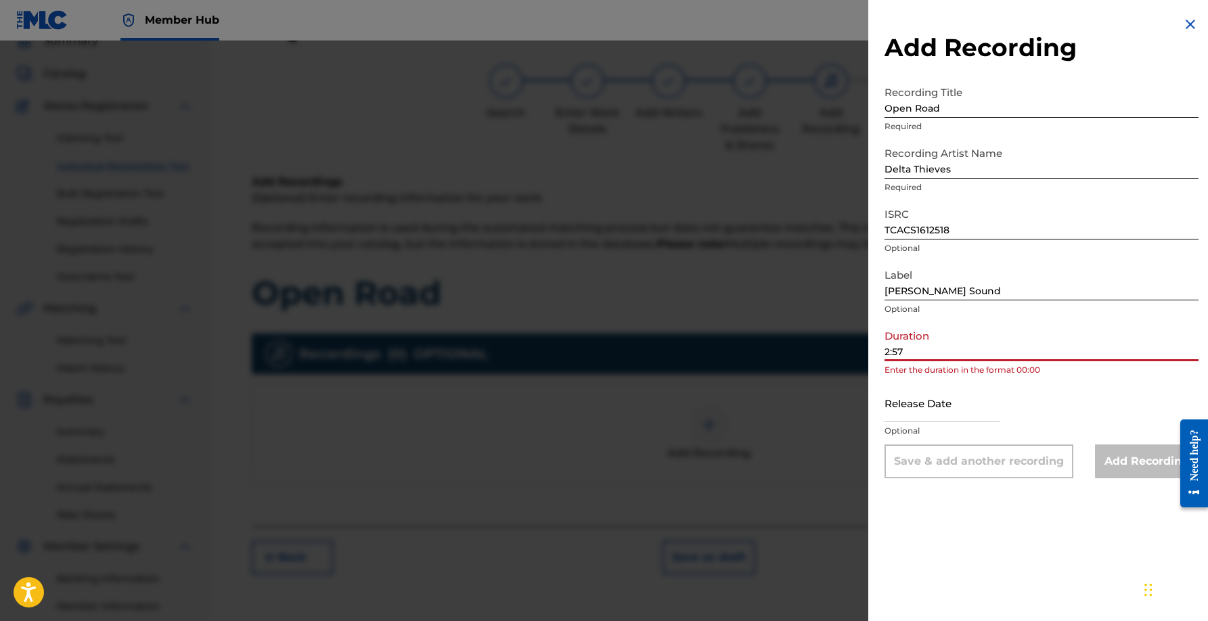
type input "2:57"
click at [963, 425] on p "Optional" at bounding box center [1041, 431] width 314 height 12
click at [965, 417] on input "text" at bounding box center [941, 403] width 115 height 39
select select "8"
select select "2025"
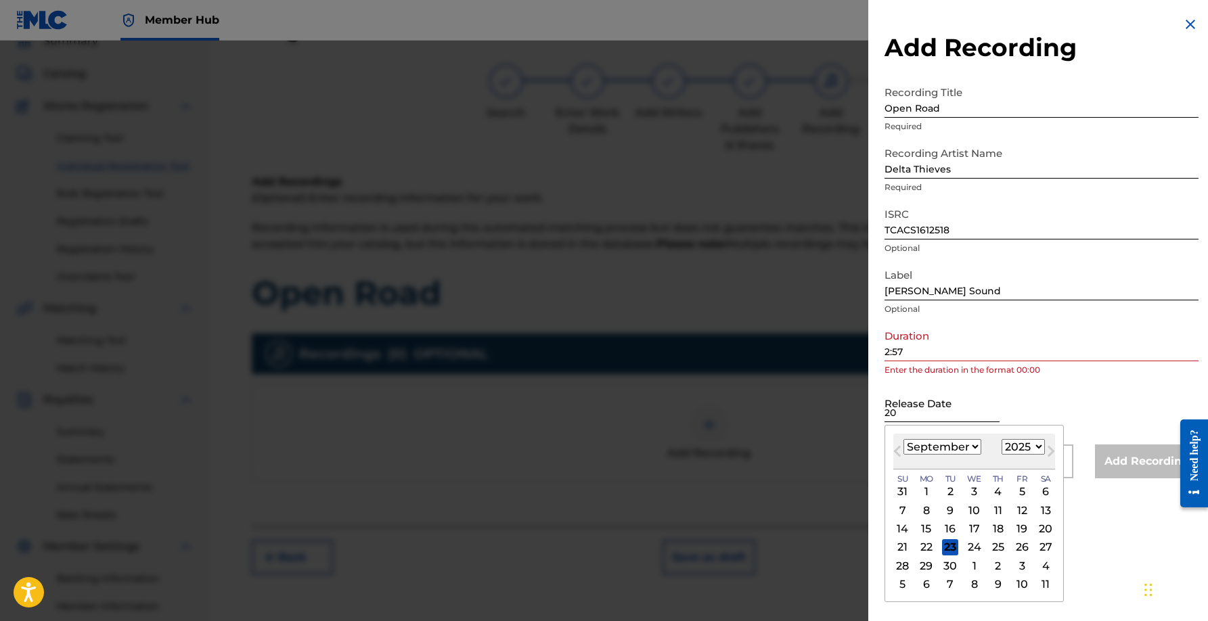
type input "2"
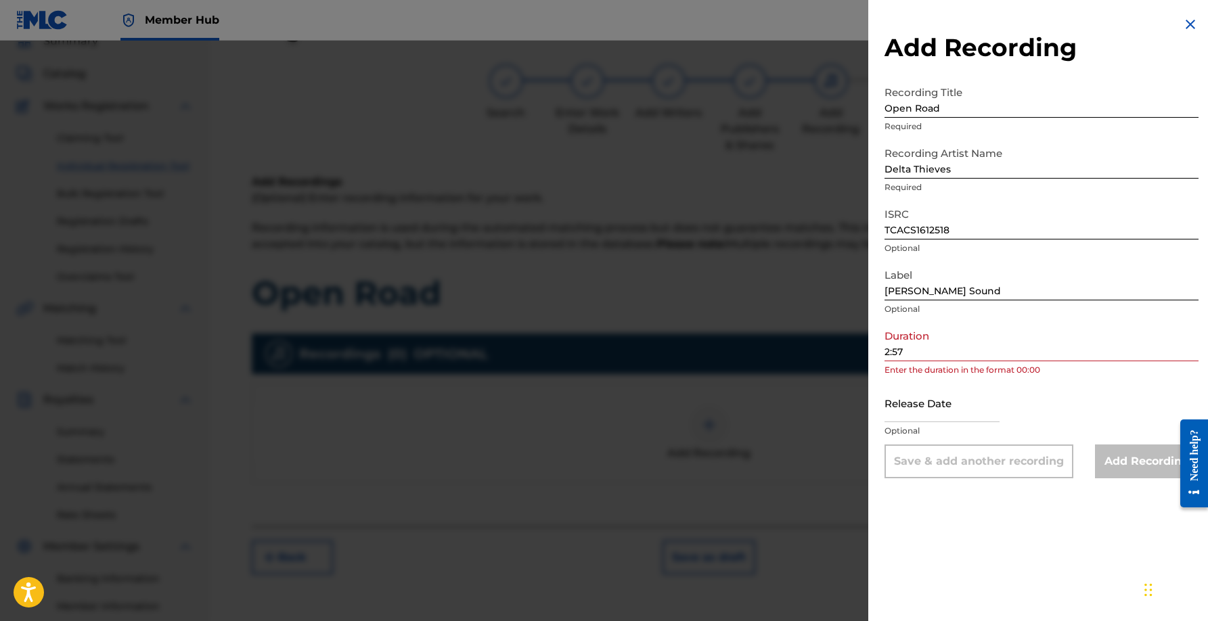
click at [1038, 392] on div "Release Date Optional" at bounding box center [1041, 414] width 314 height 61
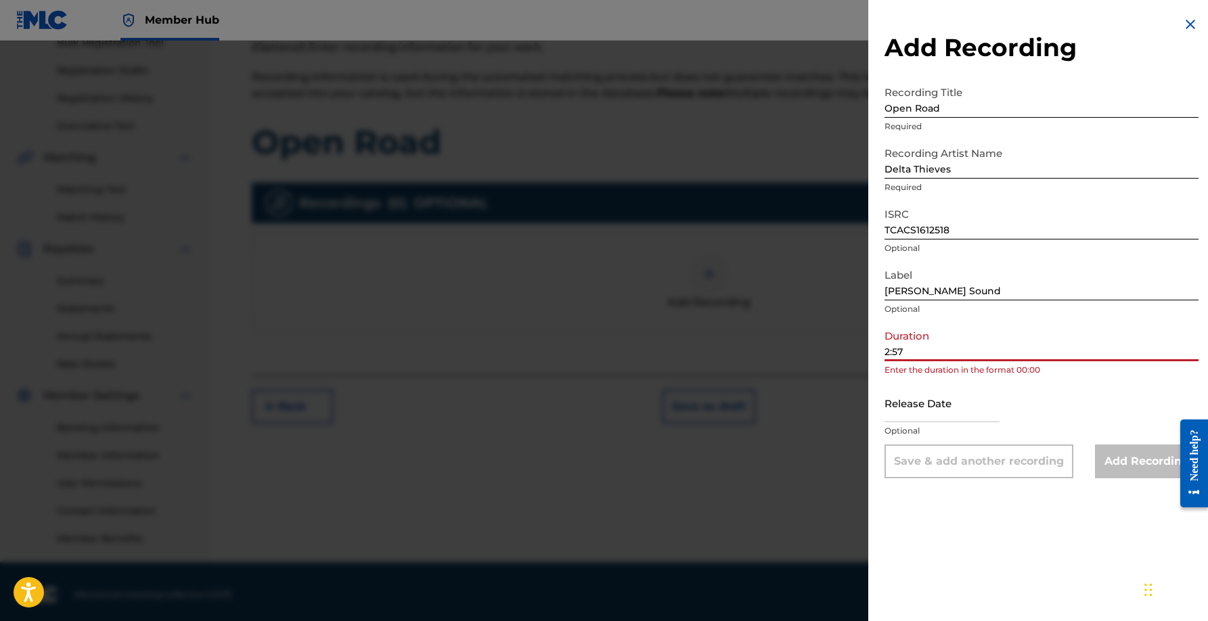
click at [965, 351] on input "2:57" at bounding box center [1041, 342] width 314 height 39
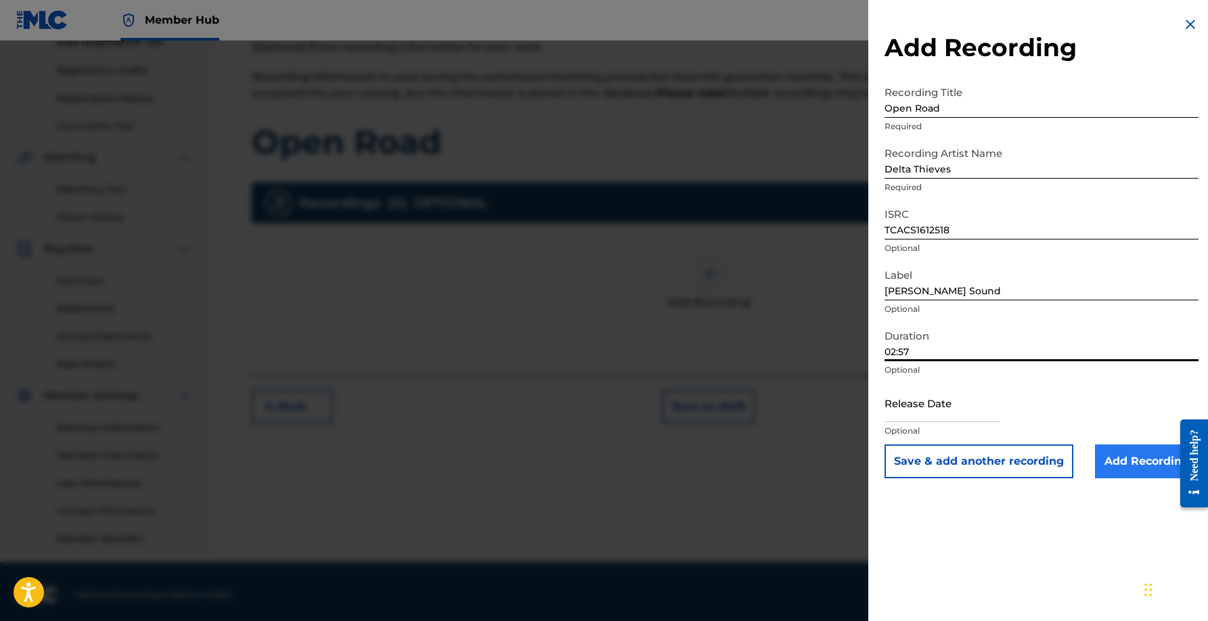
type input "02:57"
click at [1137, 468] on input "Add Recording" at bounding box center [1147, 462] width 104 height 34
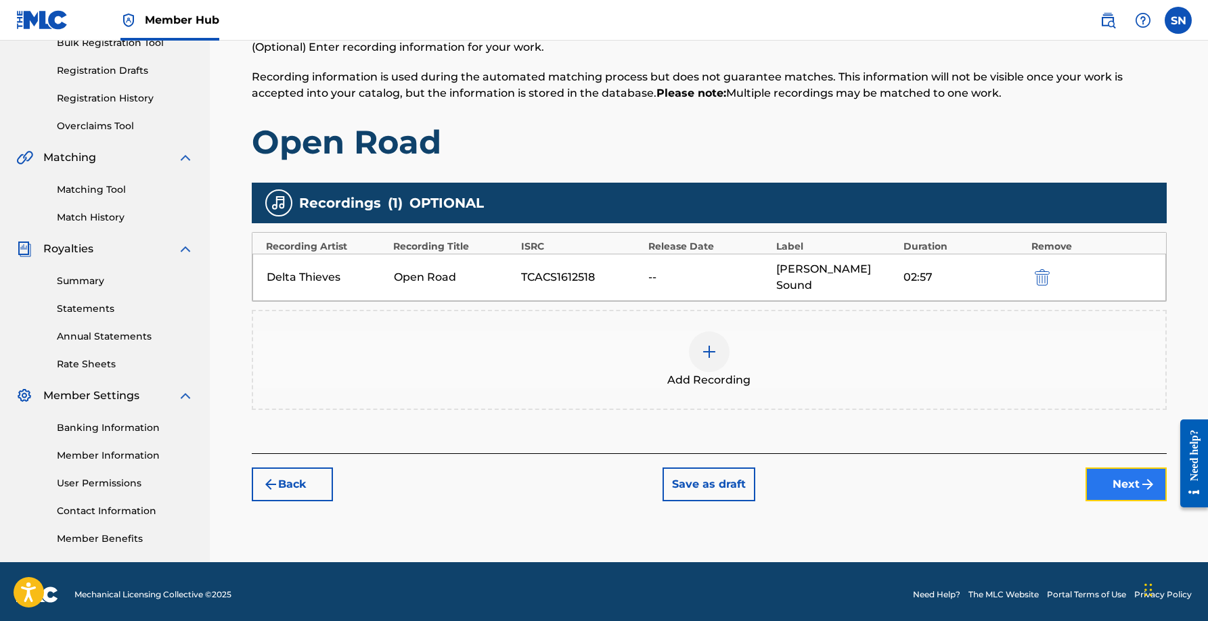
click at [1097, 468] on button "Next" at bounding box center [1125, 485] width 81 height 34
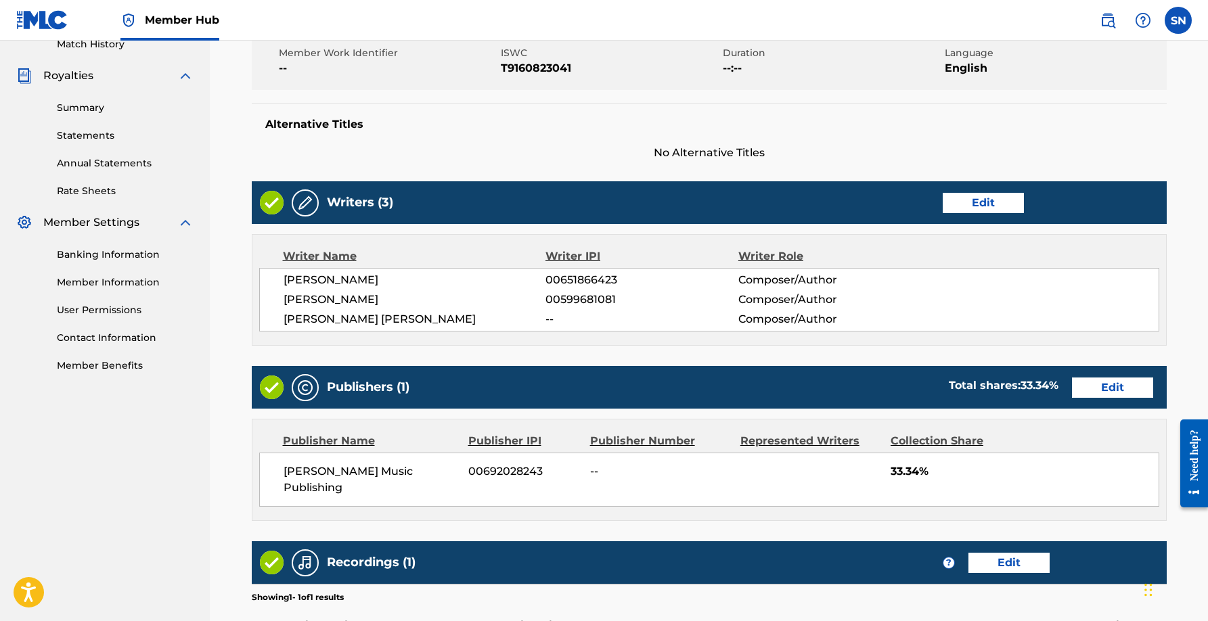
scroll to position [551, 0]
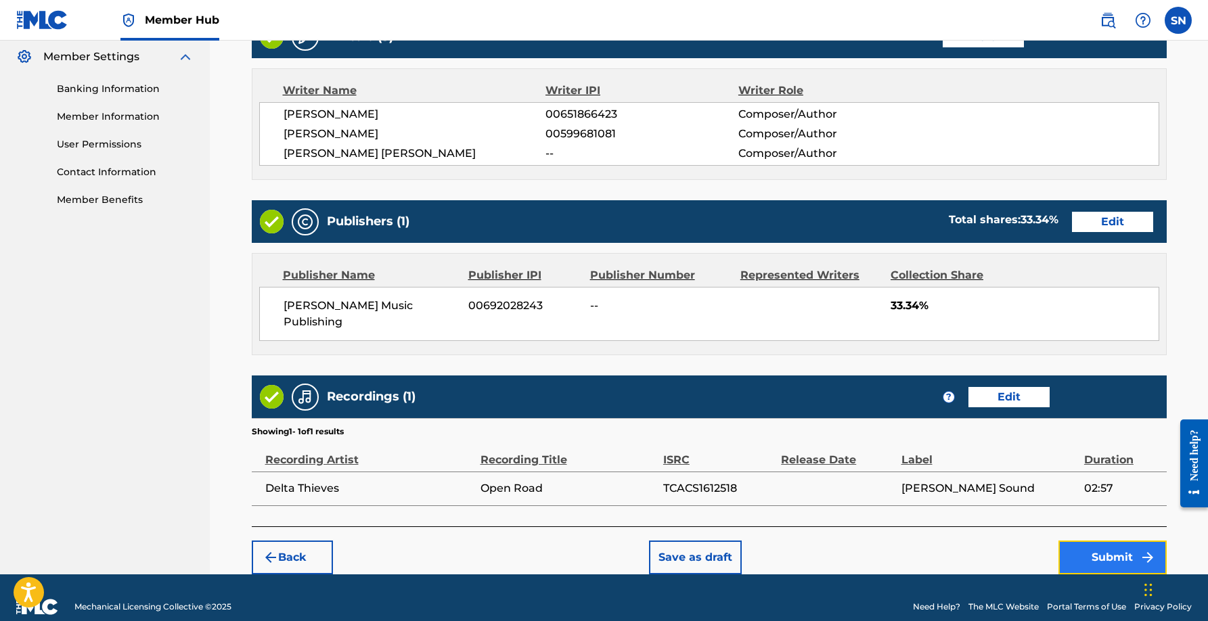
click at [1091, 541] on button "Submit" at bounding box center [1112, 558] width 108 height 34
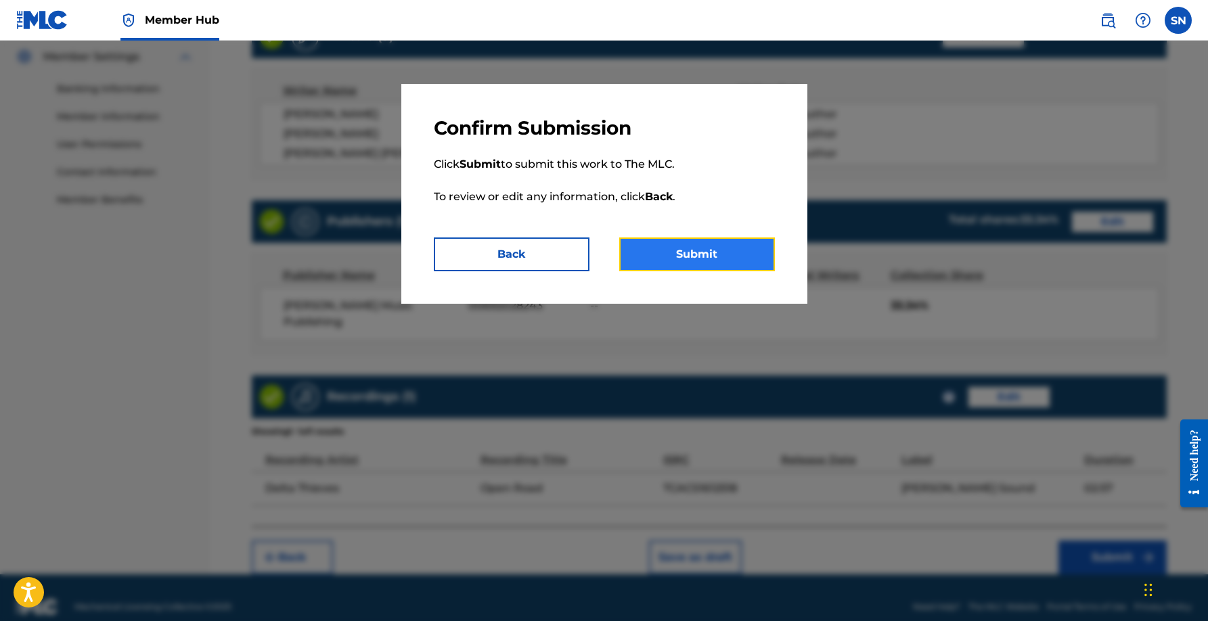
click at [708, 248] on button "Submit" at bounding box center [697, 254] width 156 height 34
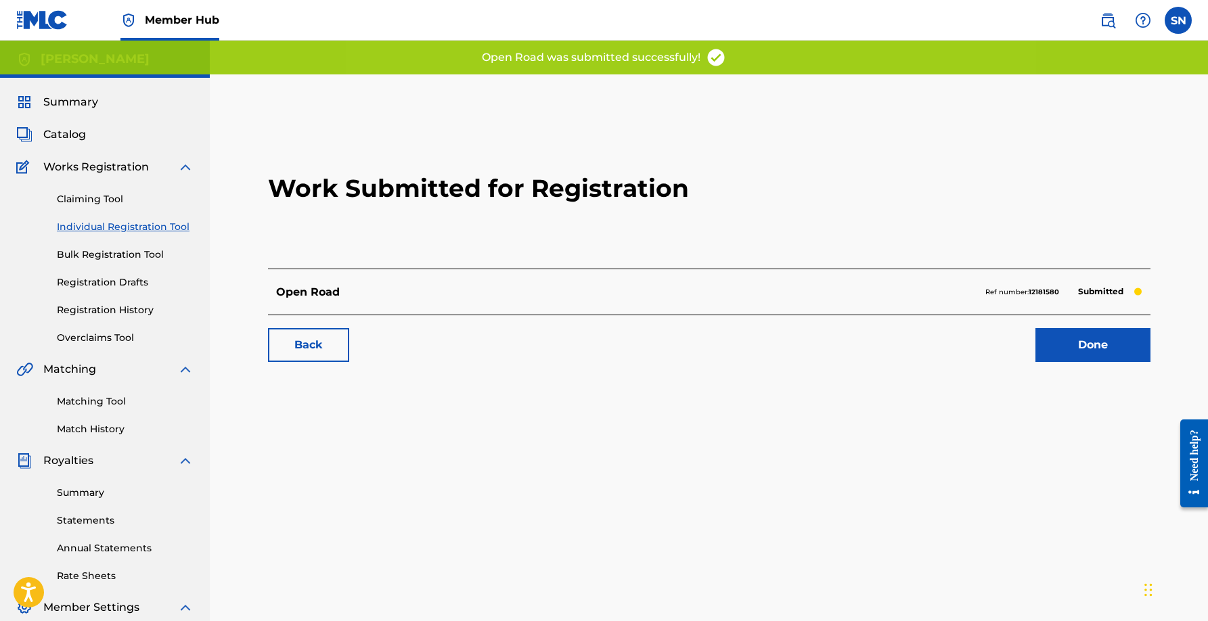
click at [884, 291] on div "Open Road Ref number: 12181580 Submitted" at bounding box center [709, 292] width 882 height 46
click at [319, 288] on p "Open Road" at bounding box center [308, 292] width 64 height 16
click at [73, 137] on span "Catalog" at bounding box center [64, 135] width 43 height 16
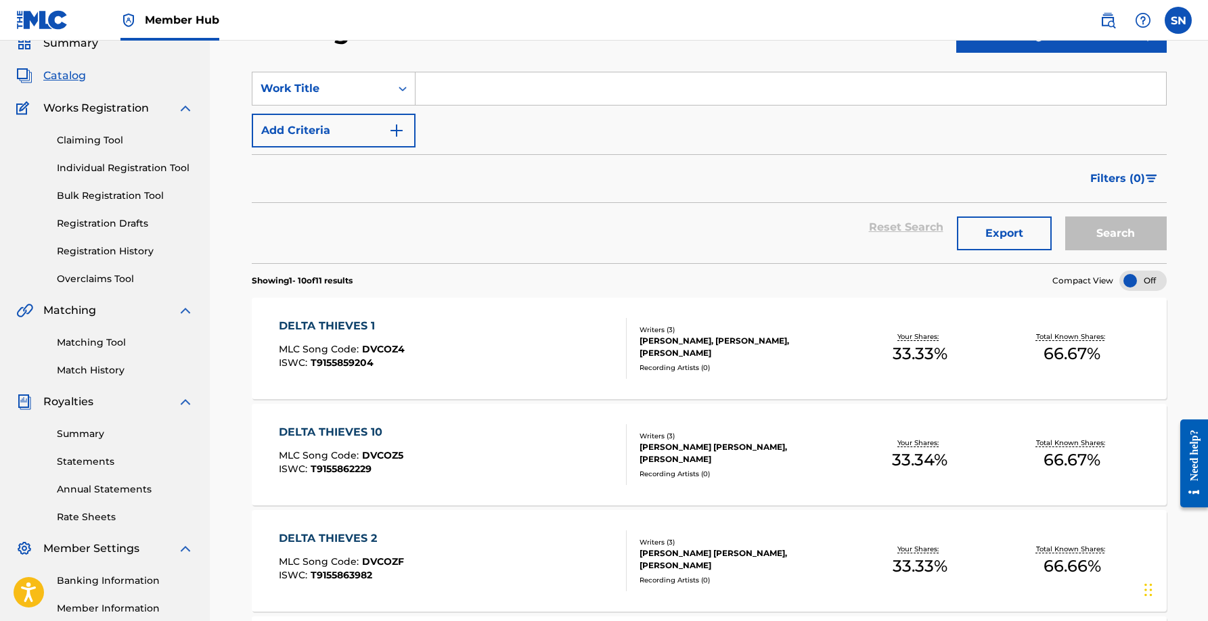
scroll to position [111, 0]
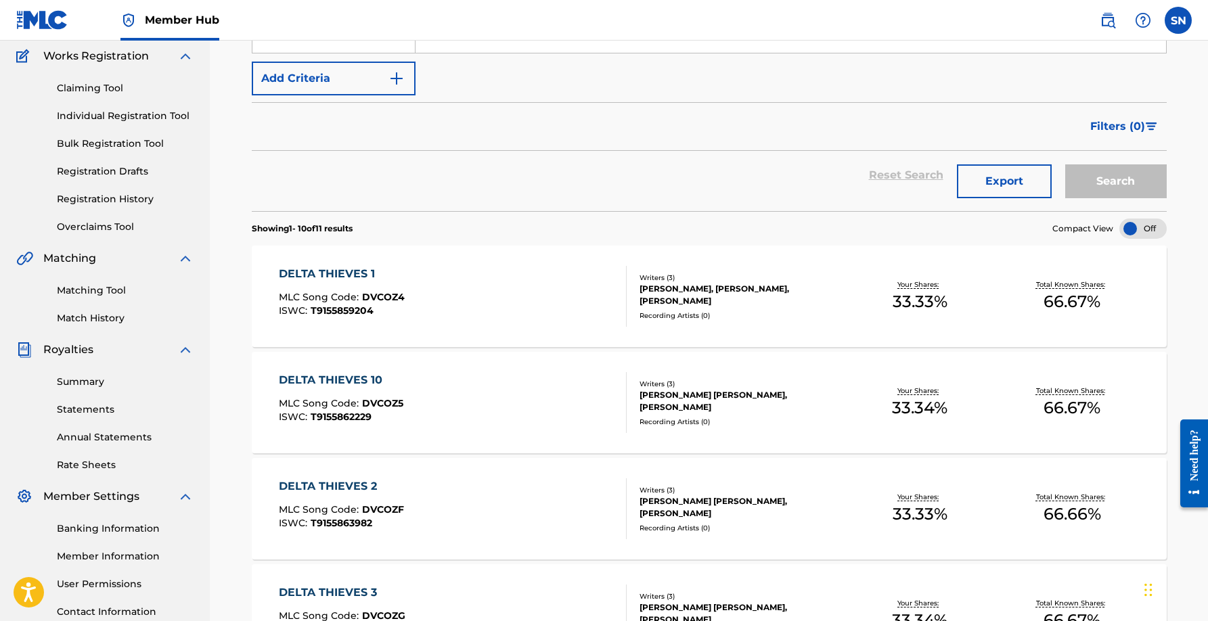
click at [327, 273] on div "DELTA THIEVES 1" at bounding box center [342, 274] width 126 height 16
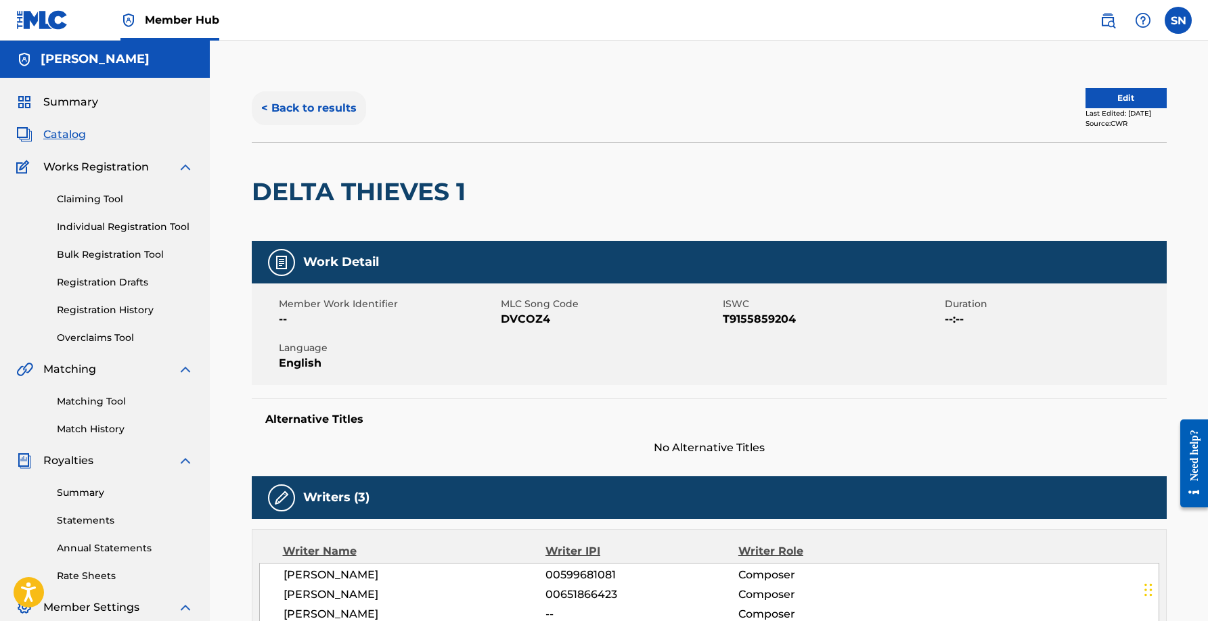
click at [319, 116] on button "< Back to results" at bounding box center [309, 108] width 114 height 34
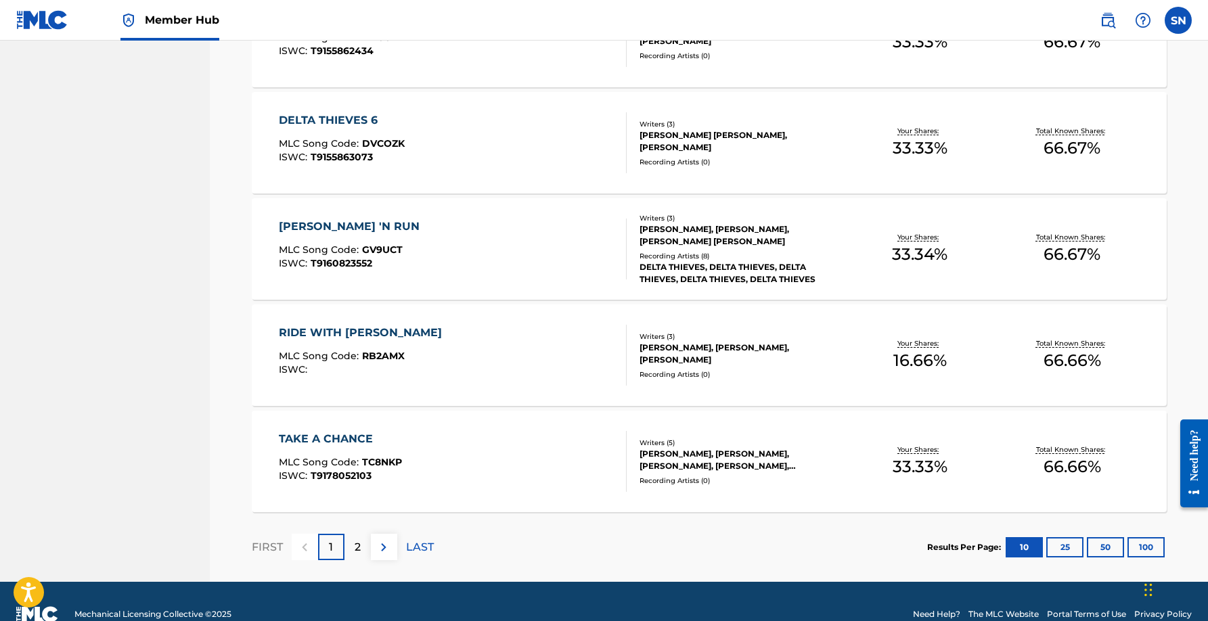
scroll to position [928, 0]
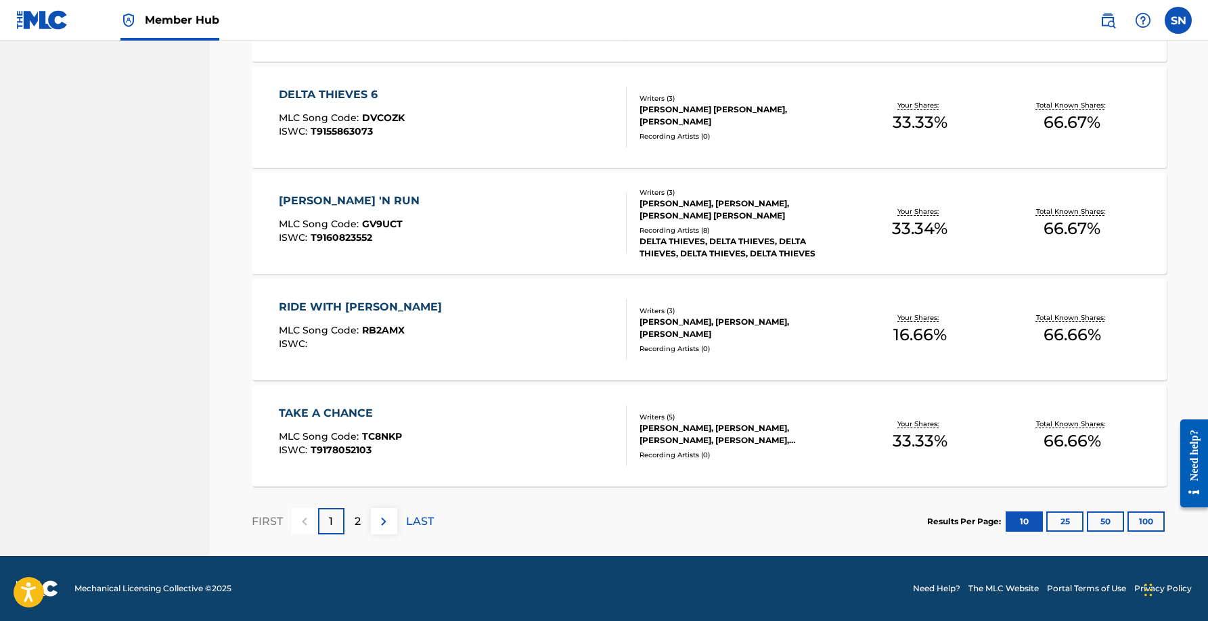
click at [604, 298] on div "RIDE WITH [PERSON_NAME] MLC Song Code : RB2AMX ISWC : Writers ( 3 ) [PERSON_NAM…" at bounding box center [709, 329] width 915 height 101
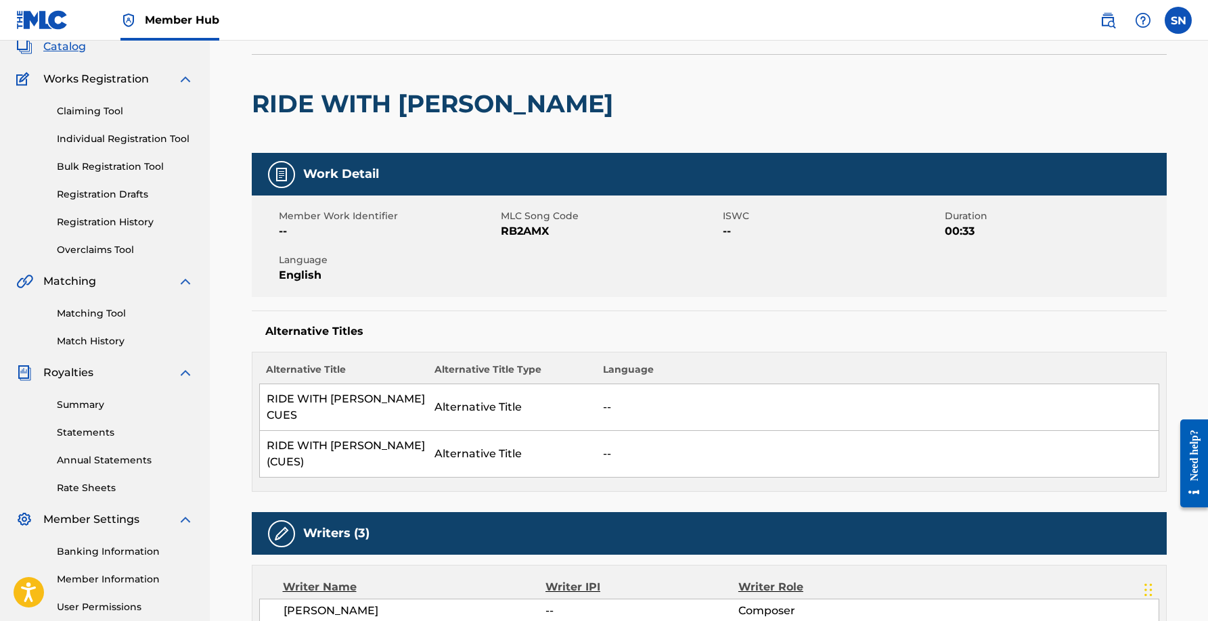
scroll to position [12, 0]
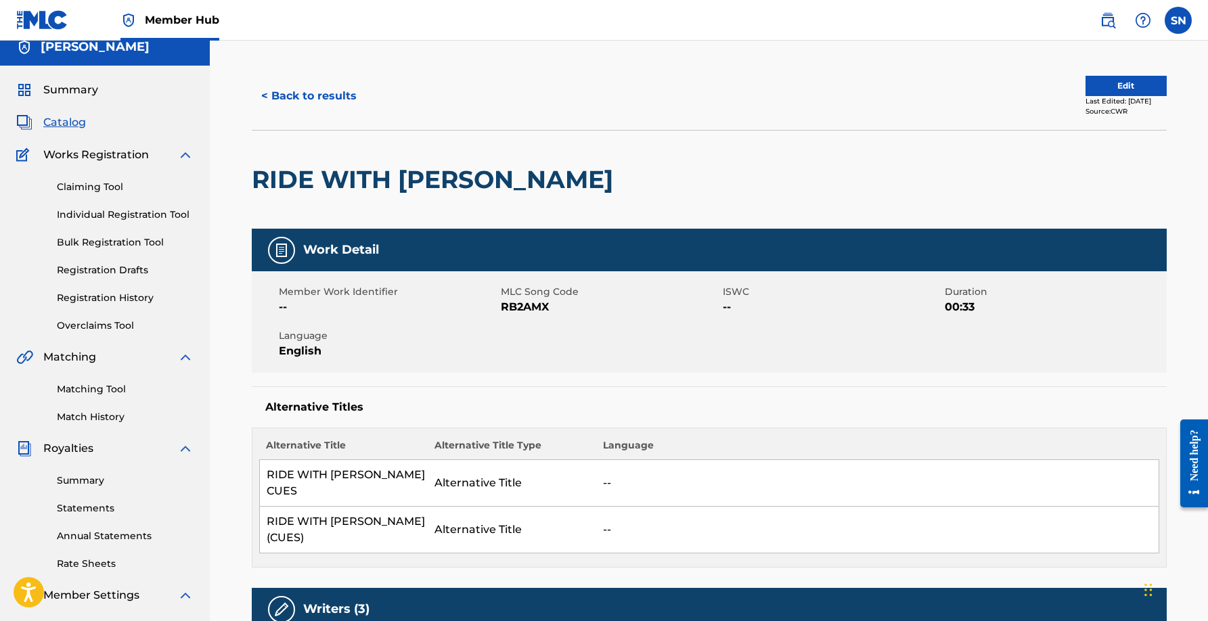
click at [53, 16] on img at bounding box center [42, 20] width 52 height 20
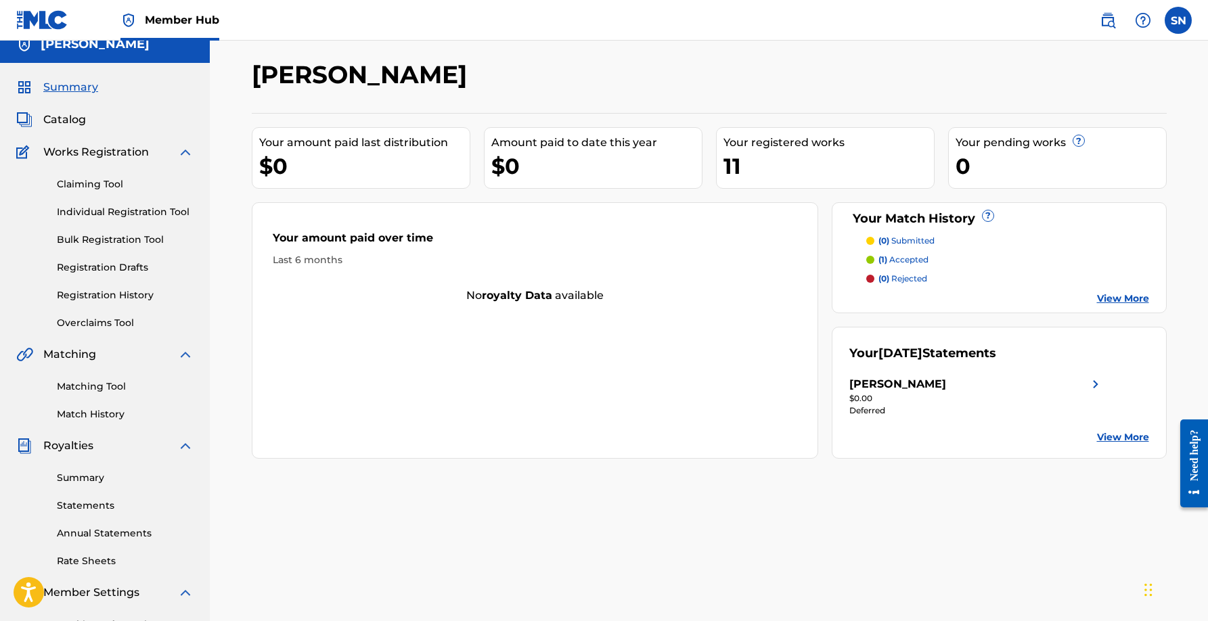
scroll to position [23, 0]
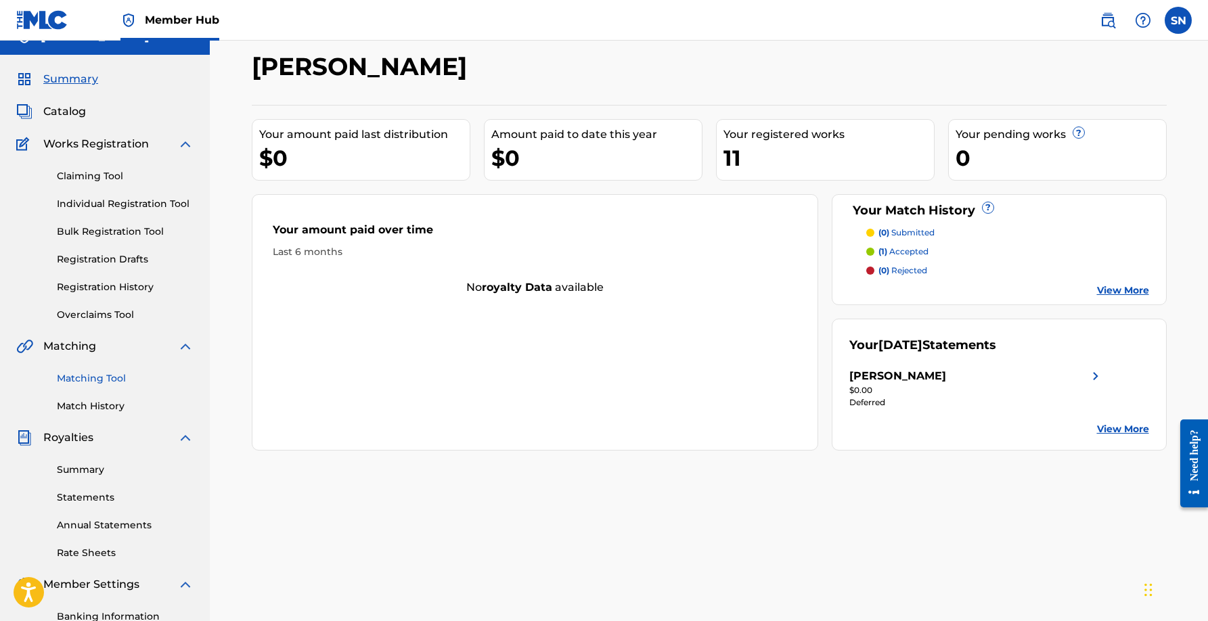
click at [78, 381] on link "Matching Tool" at bounding box center [125, 378] width 137 height 14
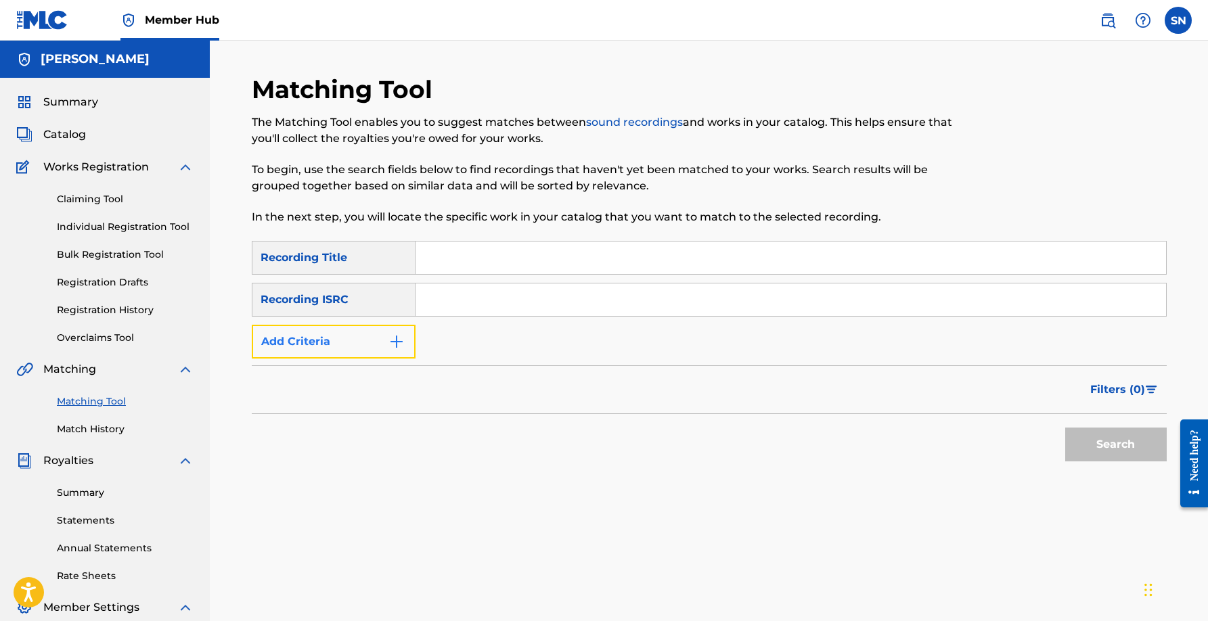
click at [353, 342] on button "Add Criteria" at bounding box center [334, 342] width 164 height 34
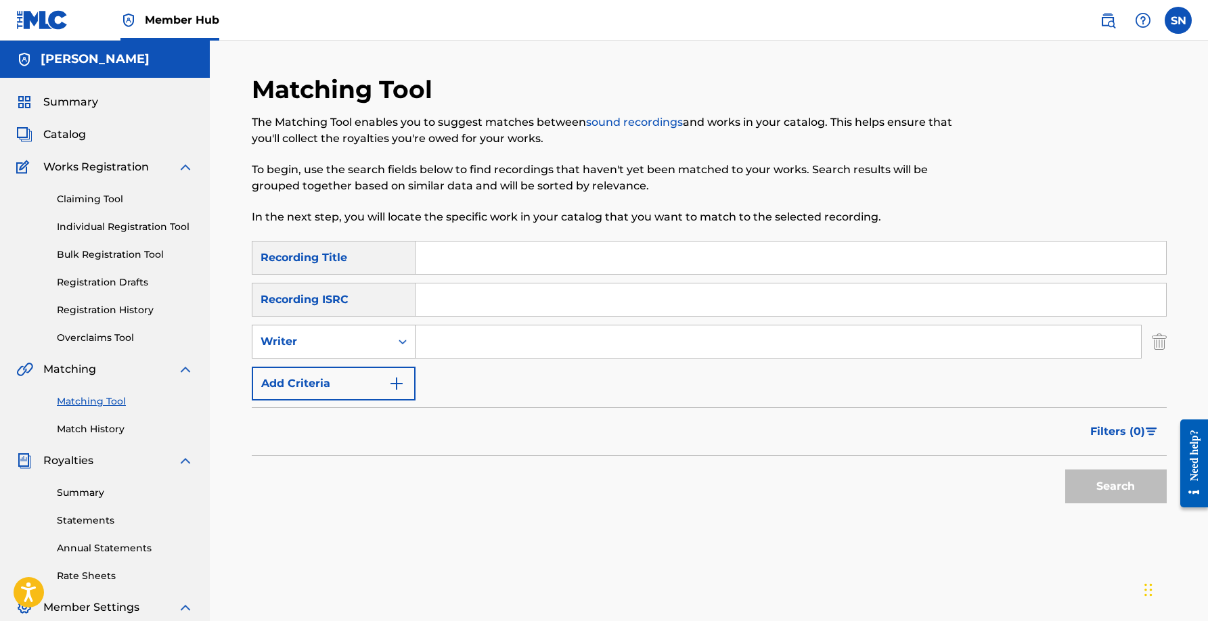
click at [348, 355] on div "Writer" at bounding box center [334, 342] width 164 height 34
click at [345, 373] on div "Recording Artist" at bounding box center [333, 376] width 162 height 34
click at [362, 340] on div "Recording Artist" at bounding box center [321, 342] width 122 height 16
click at [344, 368] on div "Writer" at bounding box center [333, 376] width 162 height 34
click at [455, 337] on input "Search Form" at bounding box center [777, 341] width 725 height 32
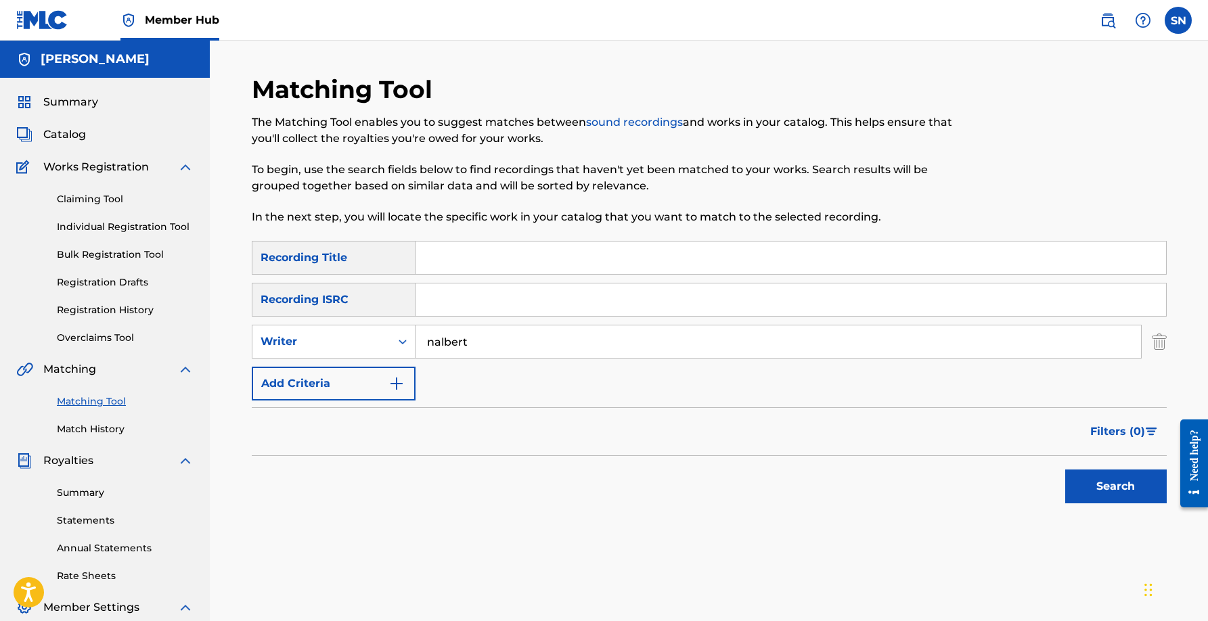
click at [1065, 470] on button "Search" at bounding box center [1115, 487] width 101 height 34
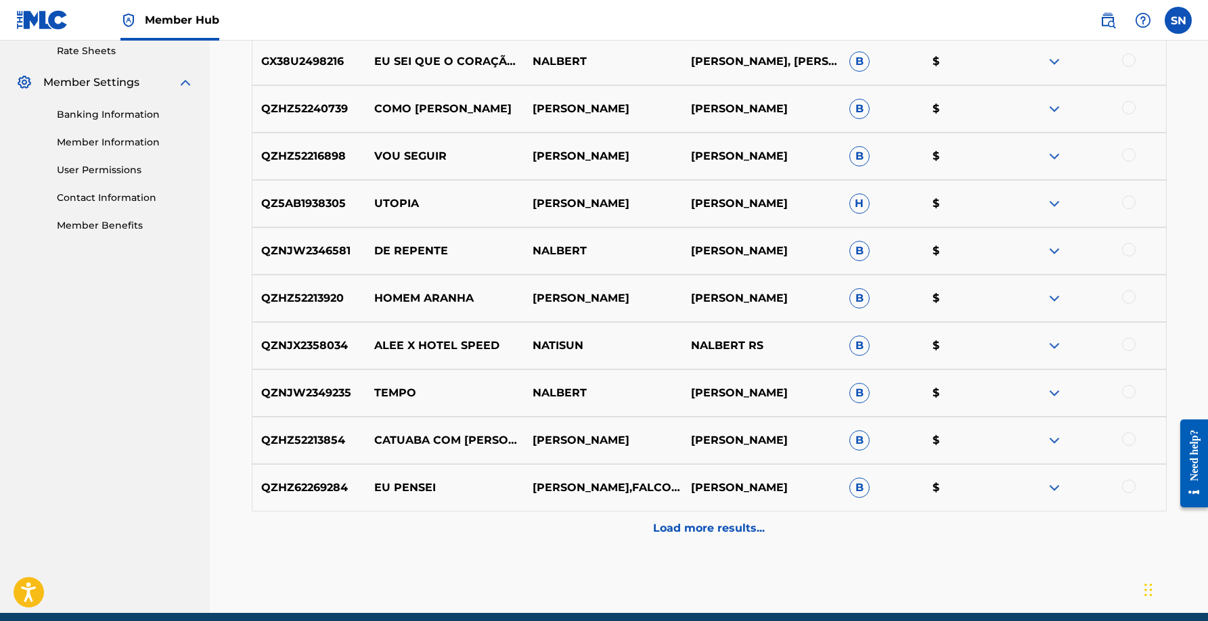
scroll to position [581, 0]
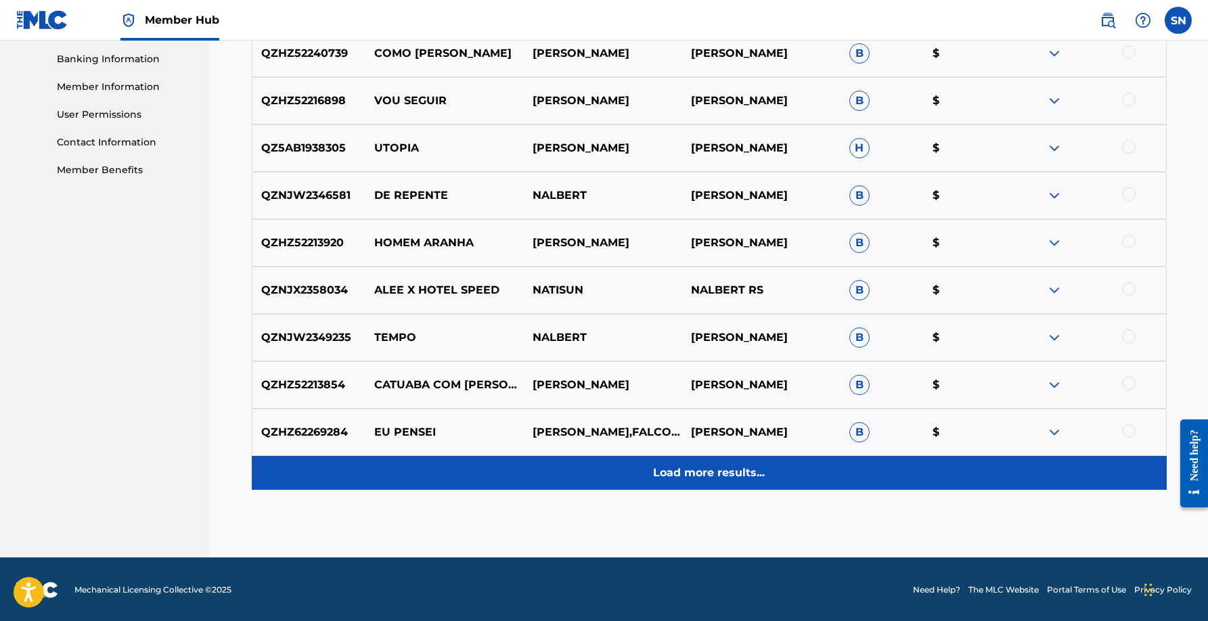
click at [696, 463] on div "Load more results..." at bounding box center [709, 473] width 915 height 34
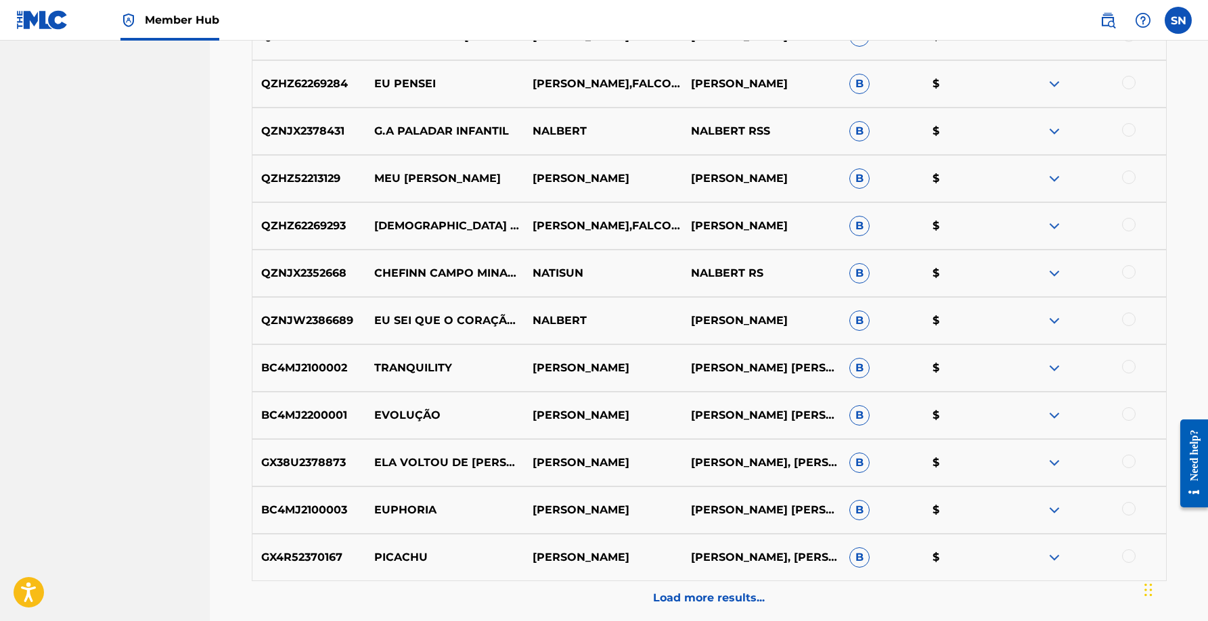
scroll to position [930, 0]
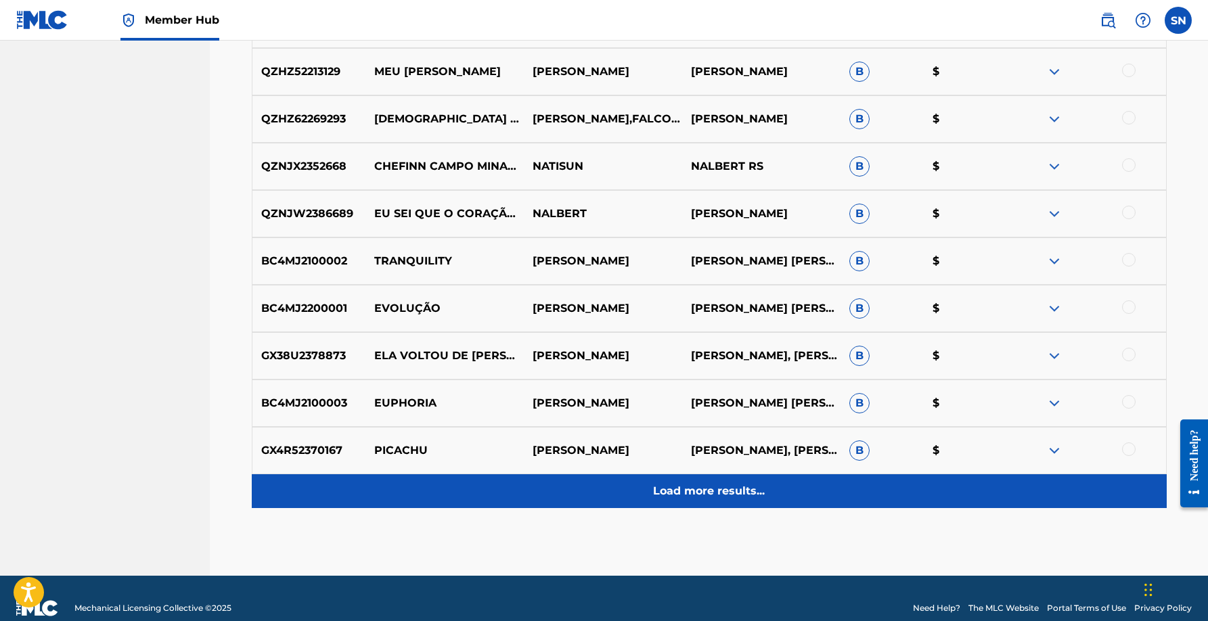
click at [694, 483] on p "Load more results..." at bounding box center [709, 491] width 112 height 16
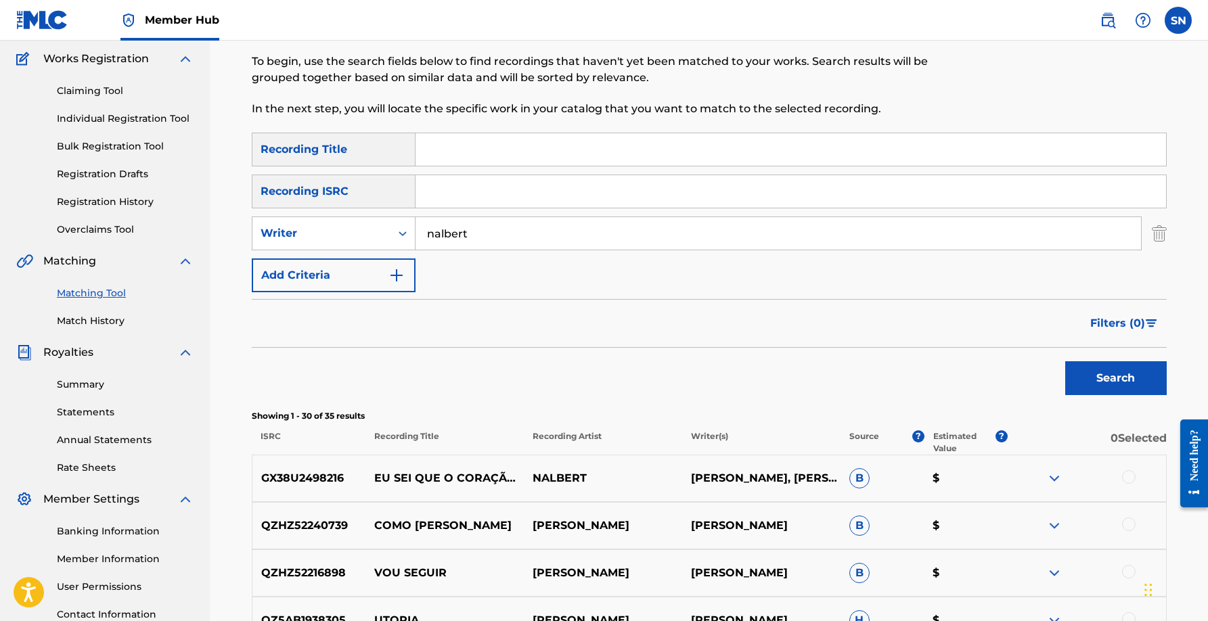
scroll to position [212, 0]
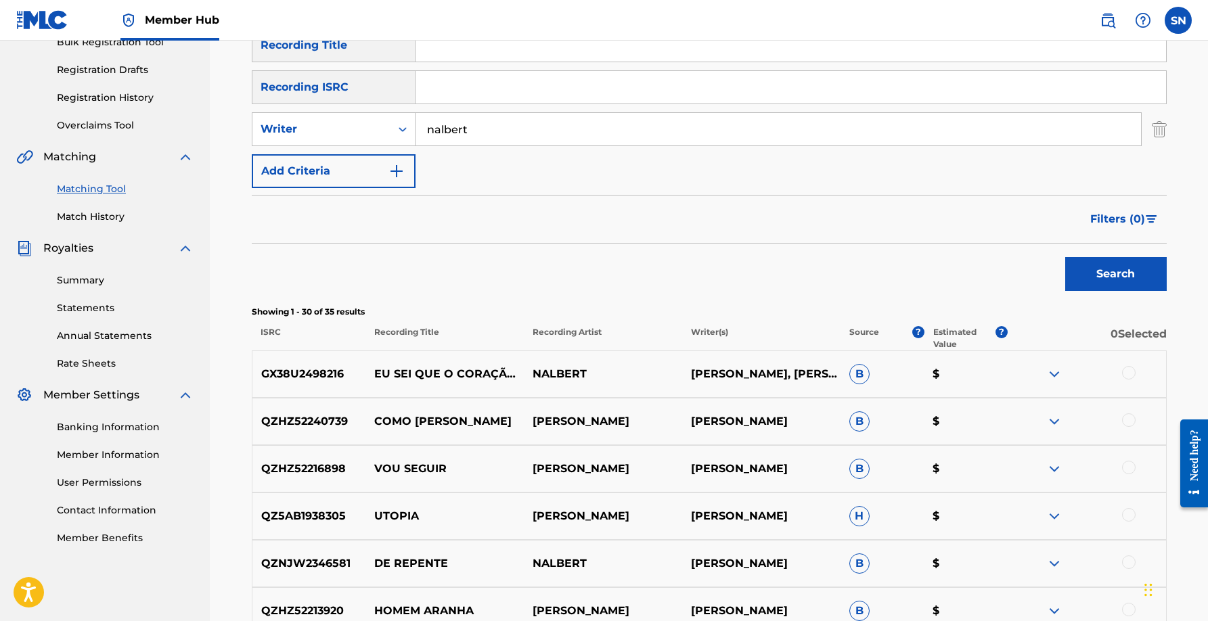
click at [1048, 371] on img at bounding box center [1054, 374] width 16 height 16
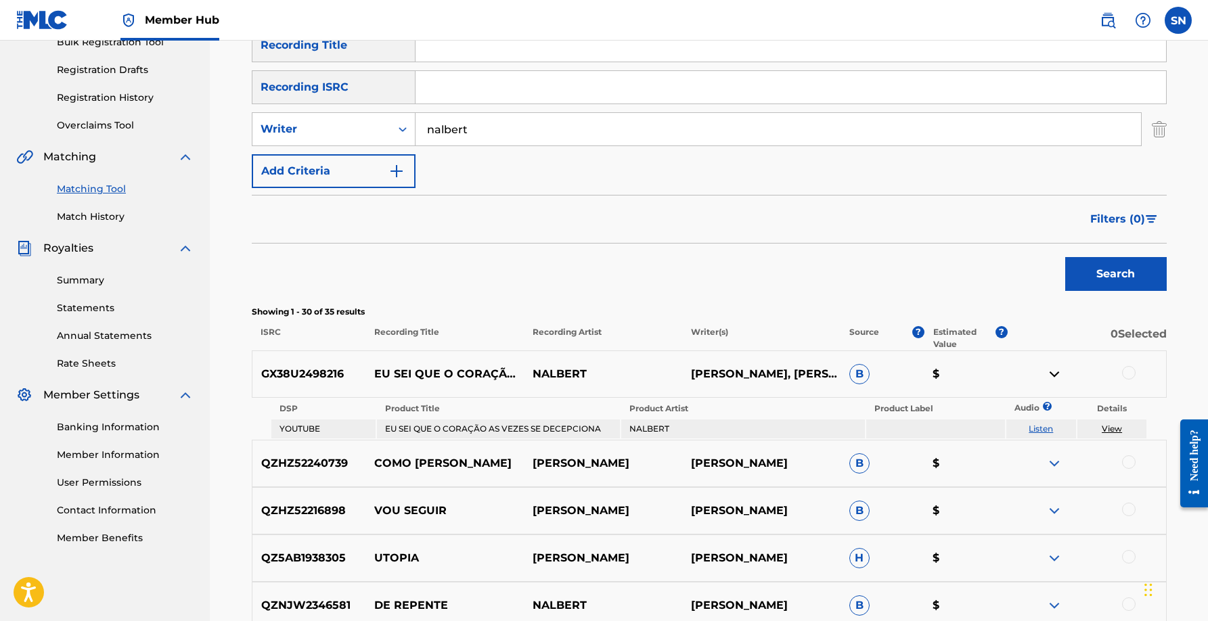
click at [1048, 371] on img at bounding box center [1054, 374] width 16 height 16
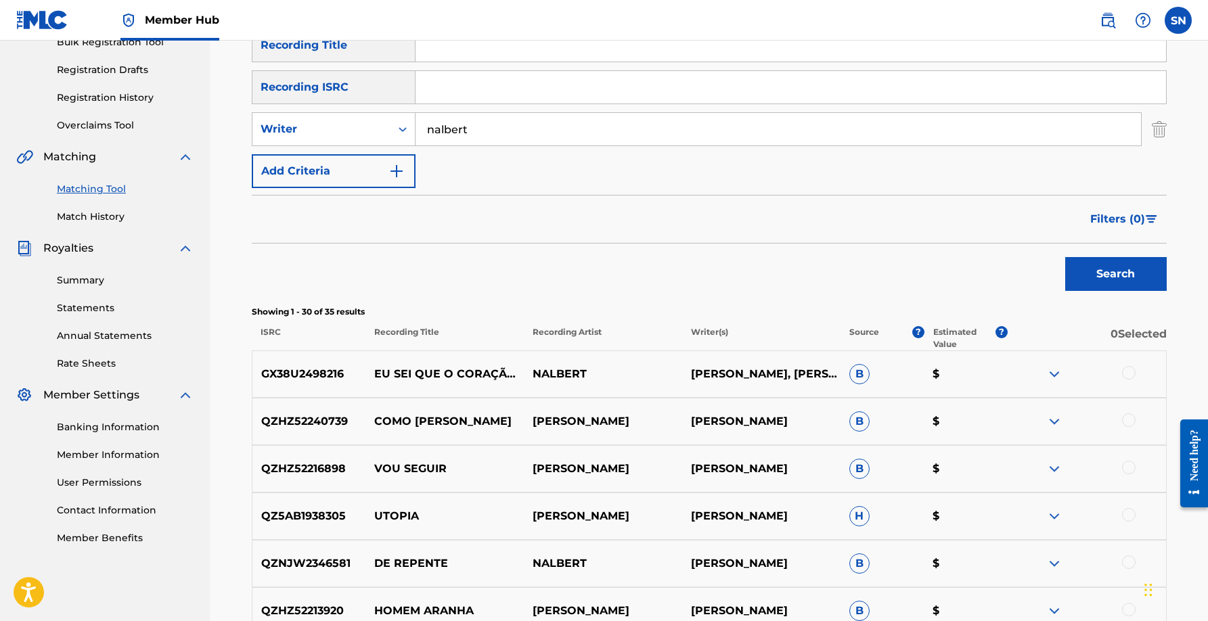
click at [1051, 372] on img at bounding box center [1054, 374] width 16 height 16
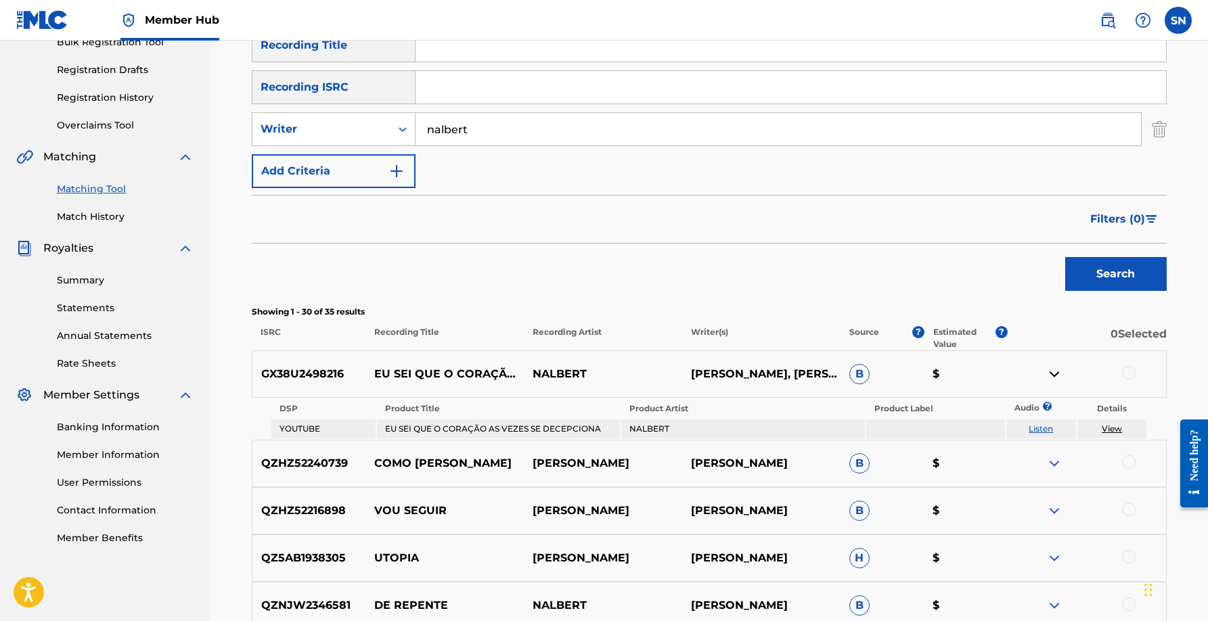
click at [1033, 430] on link "Listen" at bounding box center [1040, 429] width 24 height 10
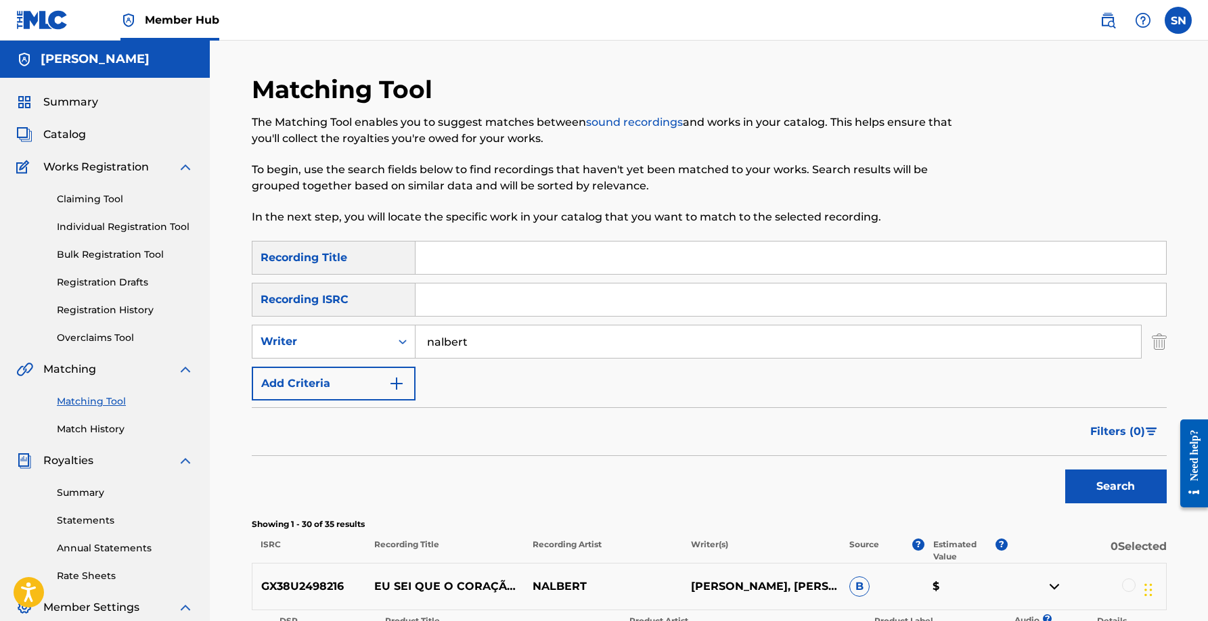
click at [466, 334] on input "nalbert" at bounding box center [777, 341] width 725 height 32
type input "boxers"
click at [1065, 470] on button "Search" at bounding box center [1115, 487] width 101 height 34
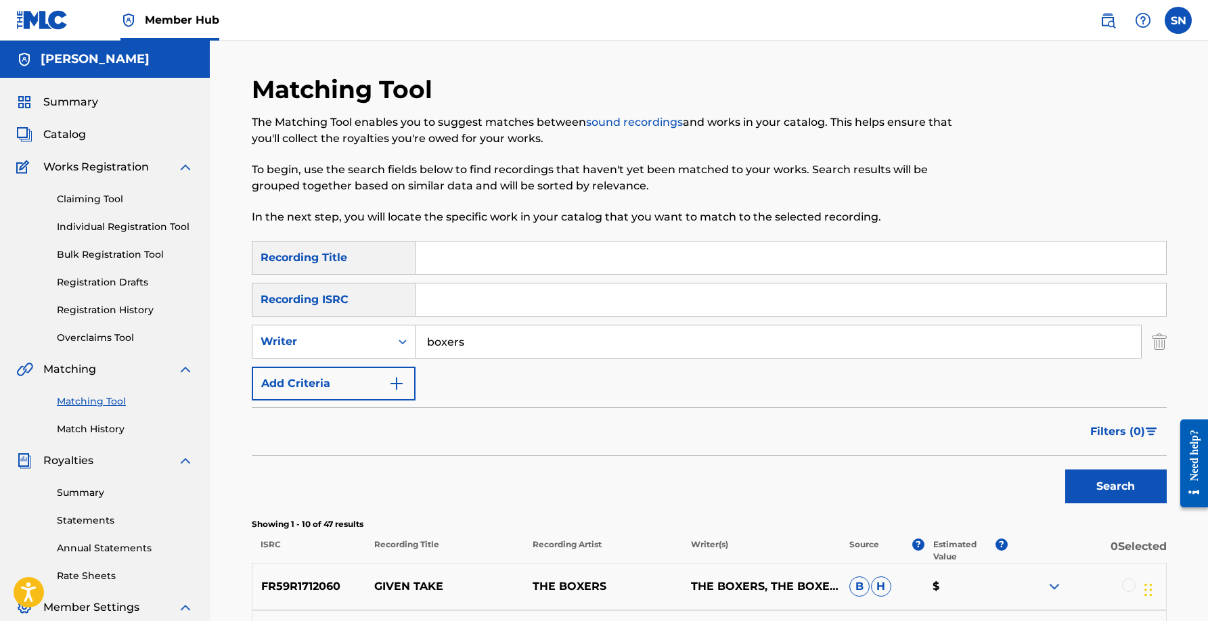
click at [458, 242] on input "Search Form" at bounding box center [790, 258] width 750 height 32
click at [1065, 470] on button "Search" at bounding box center [1115, 487] width 101 height 34
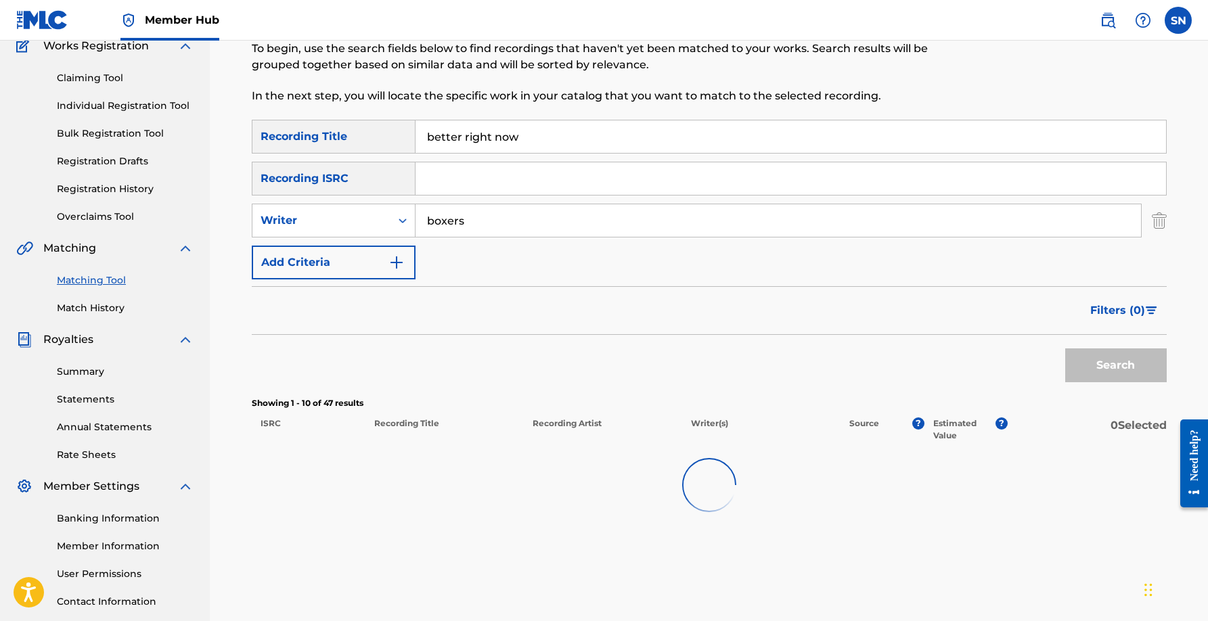
scroll to position [146, 0]
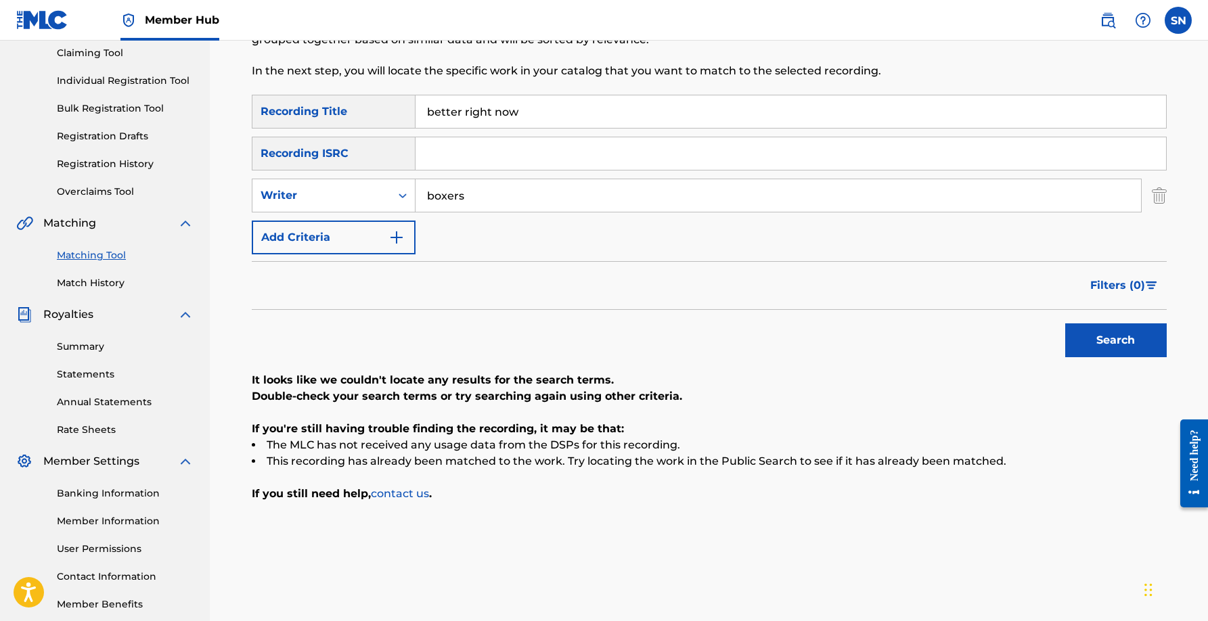
click at [579, 104] on input "better right now" at bounding box center [790, 111] width 750 height 32
type input "best night yet"
click at [1065, 323] on button "Search" at bounding box center [1115, 340] width 101 height 34
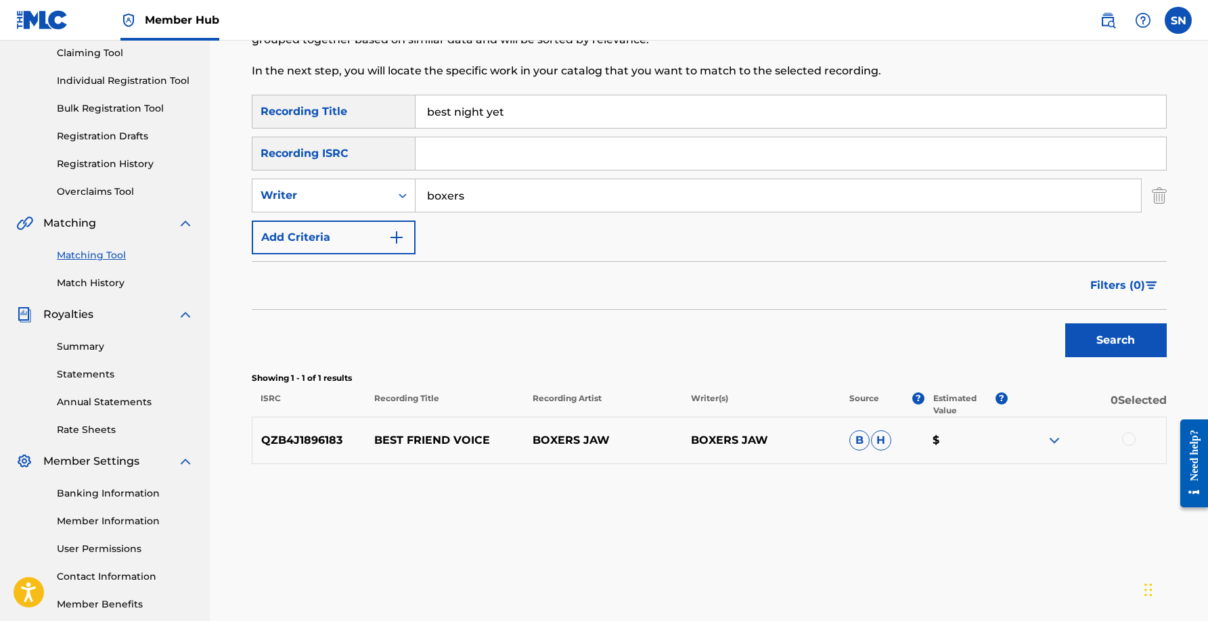
click at [534, 109] on input "best night yet" at bounding box center [790, 111] width 750 height 32
click at [318, 189] on div "Writer" at bounding box center [321, 195] width 122 height 16
click at [317, 223] on div "Recording Artist" at bounding box center [333, 229] width 162 height 34
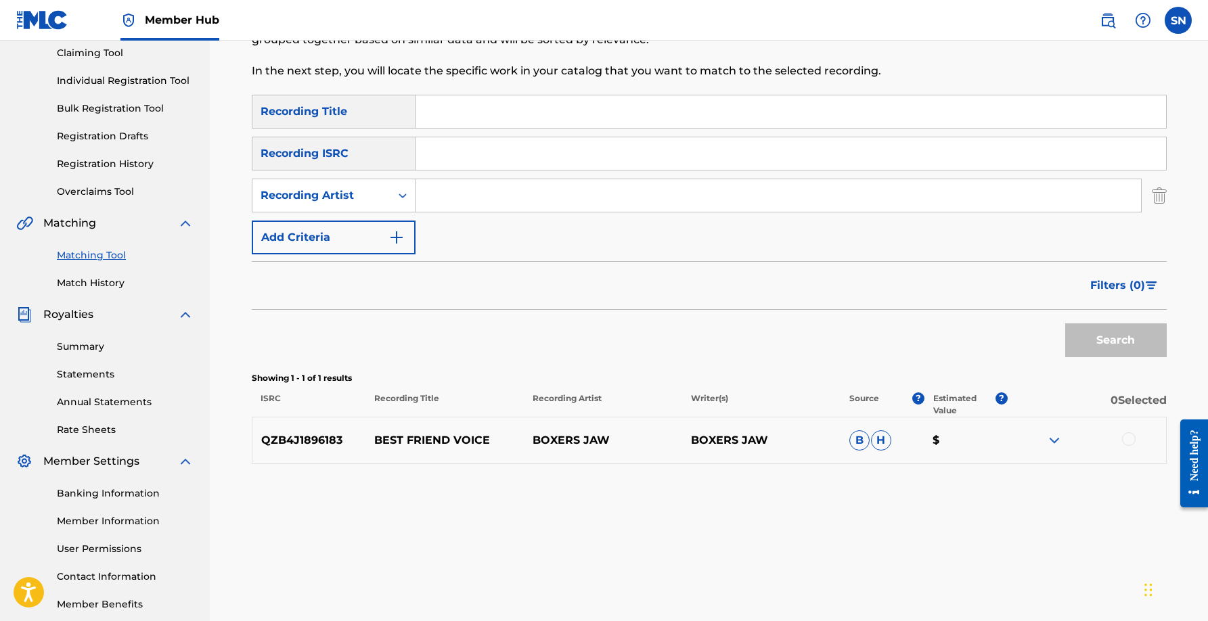
click at [452, 200] on input "Search Form" at bounding box center [777, 195] width 725 height 32
type input "boxers"
click at [500, 105] on input "Search Form" at bounding box center [790, 111] width 750 height 32
type input "best night yet"
click at [1065, 323] on button "Search" at bounding box center [1115, 340] width 101 height 34
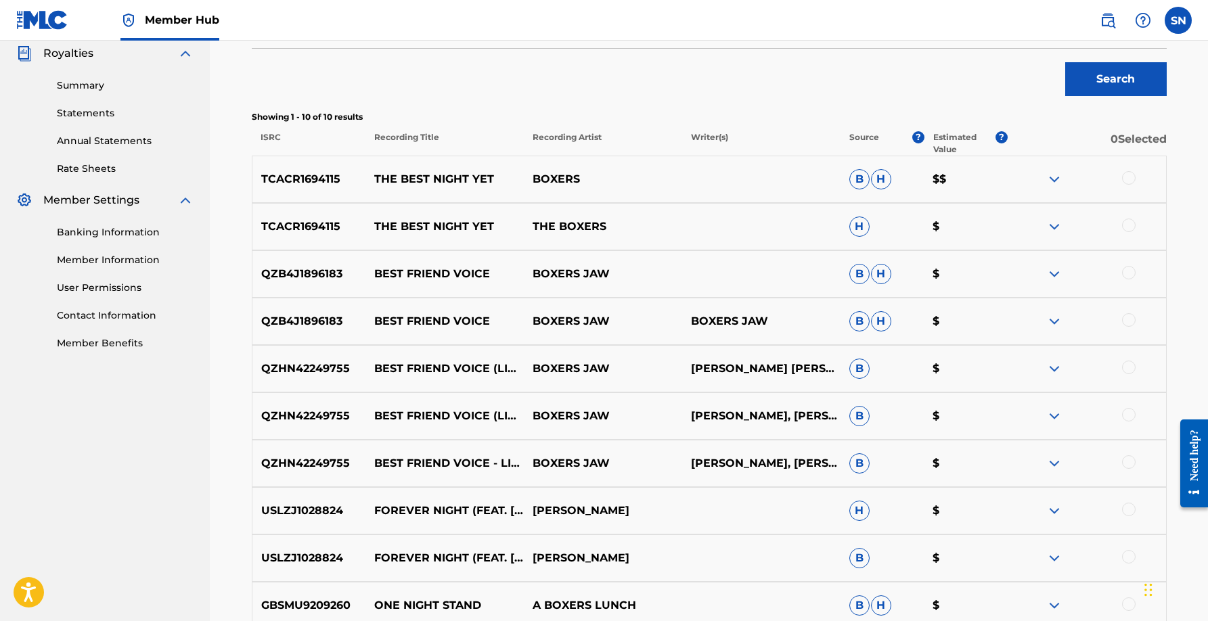
scroll to position [42, 0]
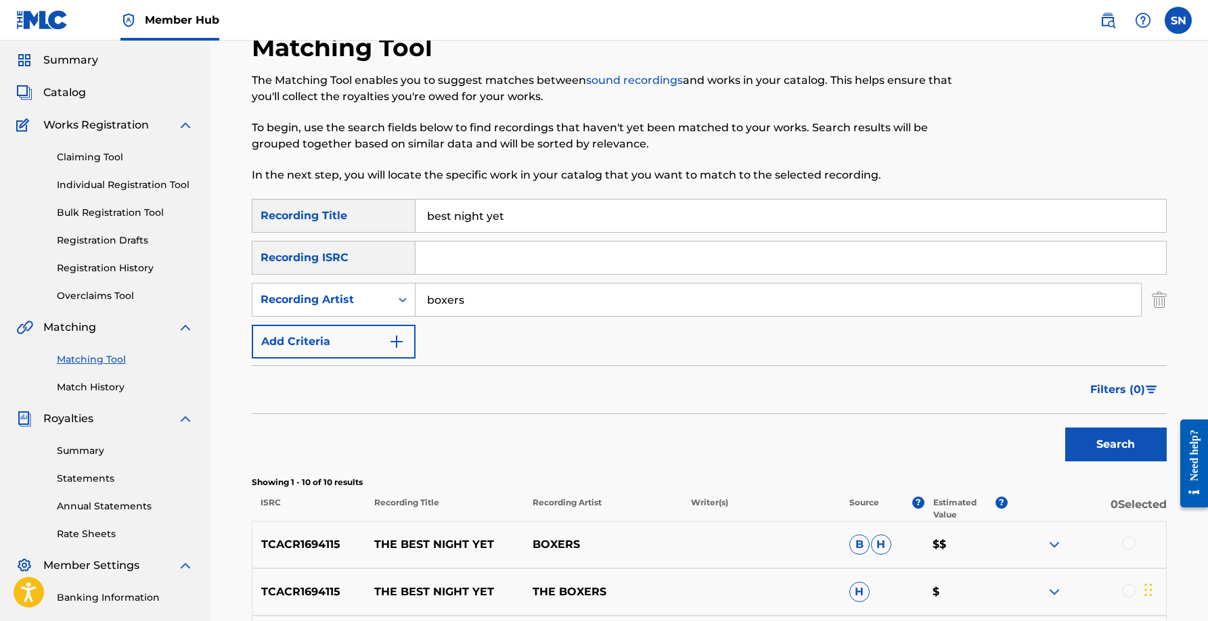
click at [505, 229] on input "best night yet" at bounding box center [790, 216] width 750 height 32
click at [1065, 428] on button "Search" at bounding box center [1115, 445] width 101 height 34
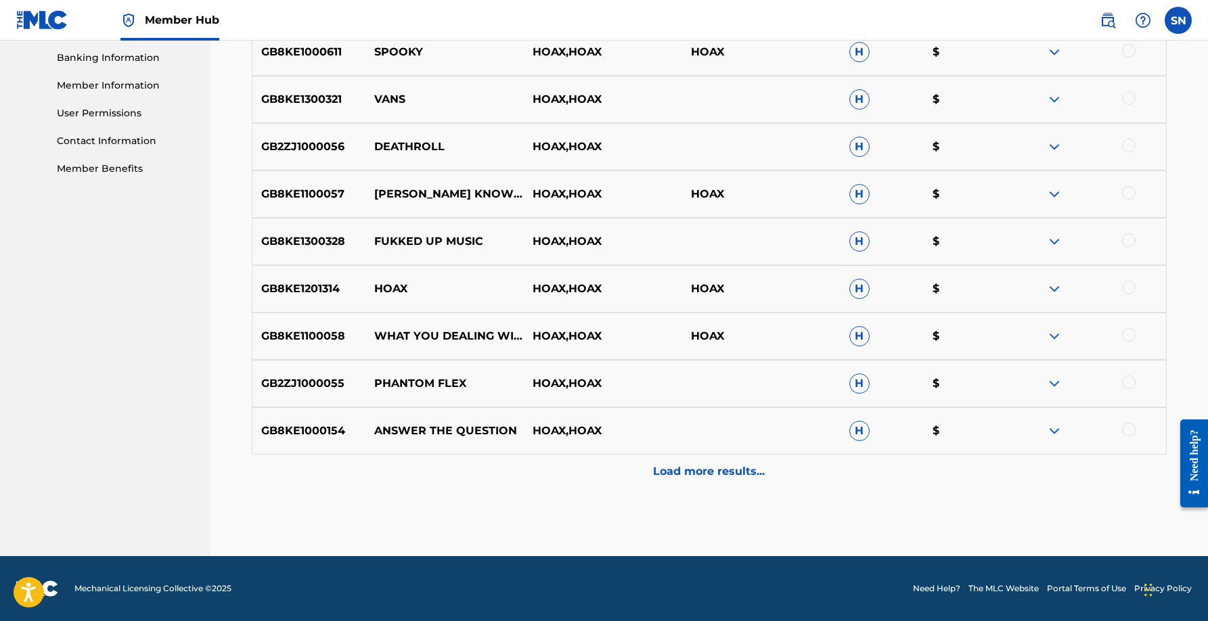
scroll to position [0, 0]
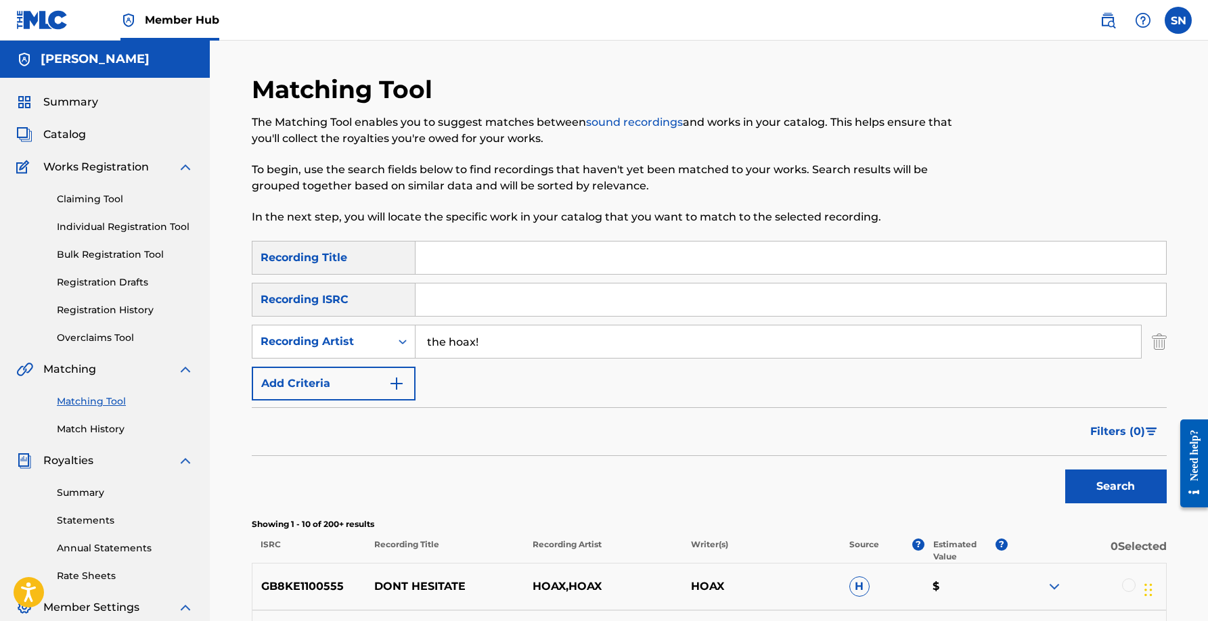
click at [440, 336] on input "the hoax!" at bounding box center [777, 341] width 725 height 32
type input "delta thieves"
click at [1065, 470] on button "Search" at bounding box center [1115, 487] width 101 height 34
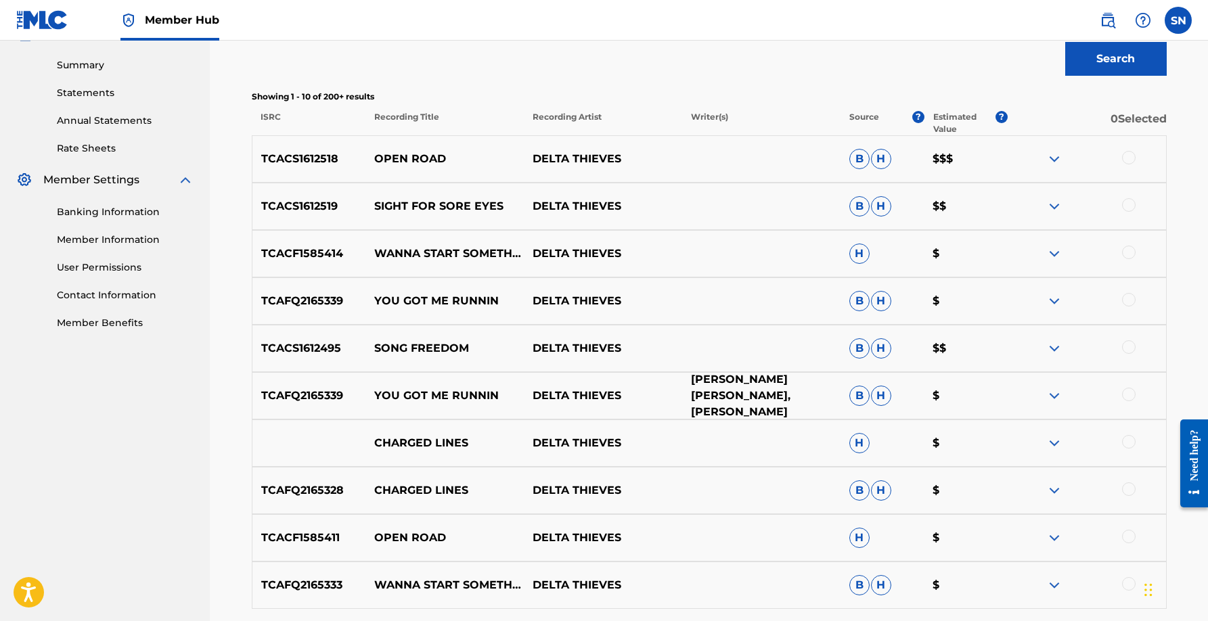
scroll to position [401, 0]
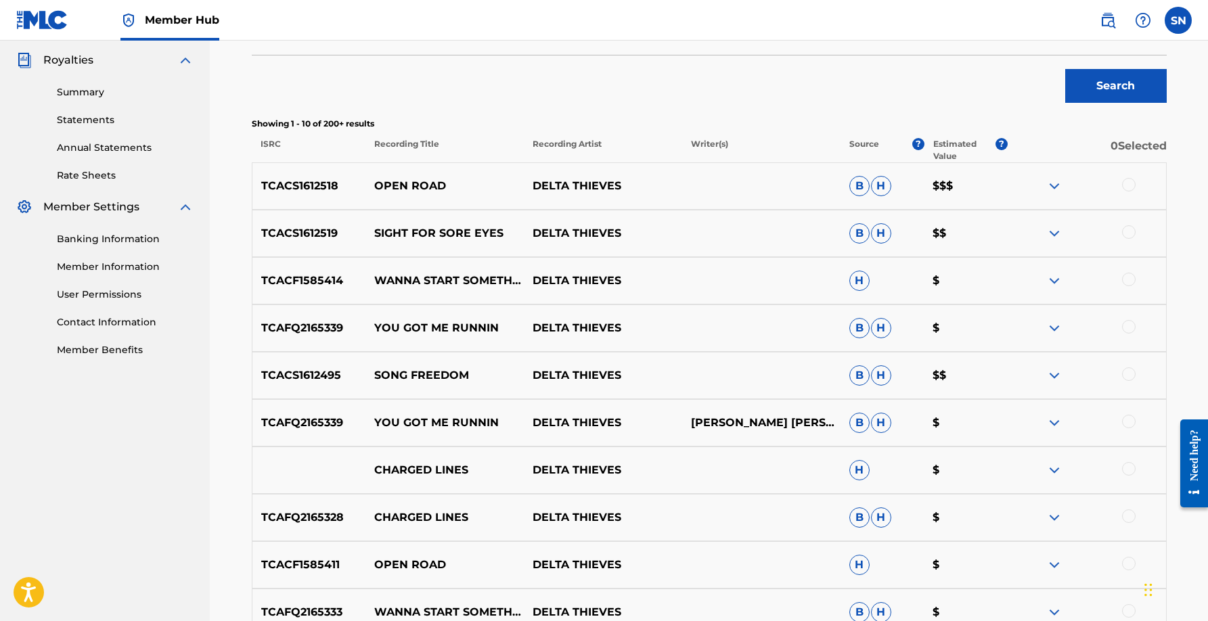
click at [965, 58] on div "Search" at bounding box center [709, 82] width 915 height 54
